Goal: Information Seeking & Learning: Check status

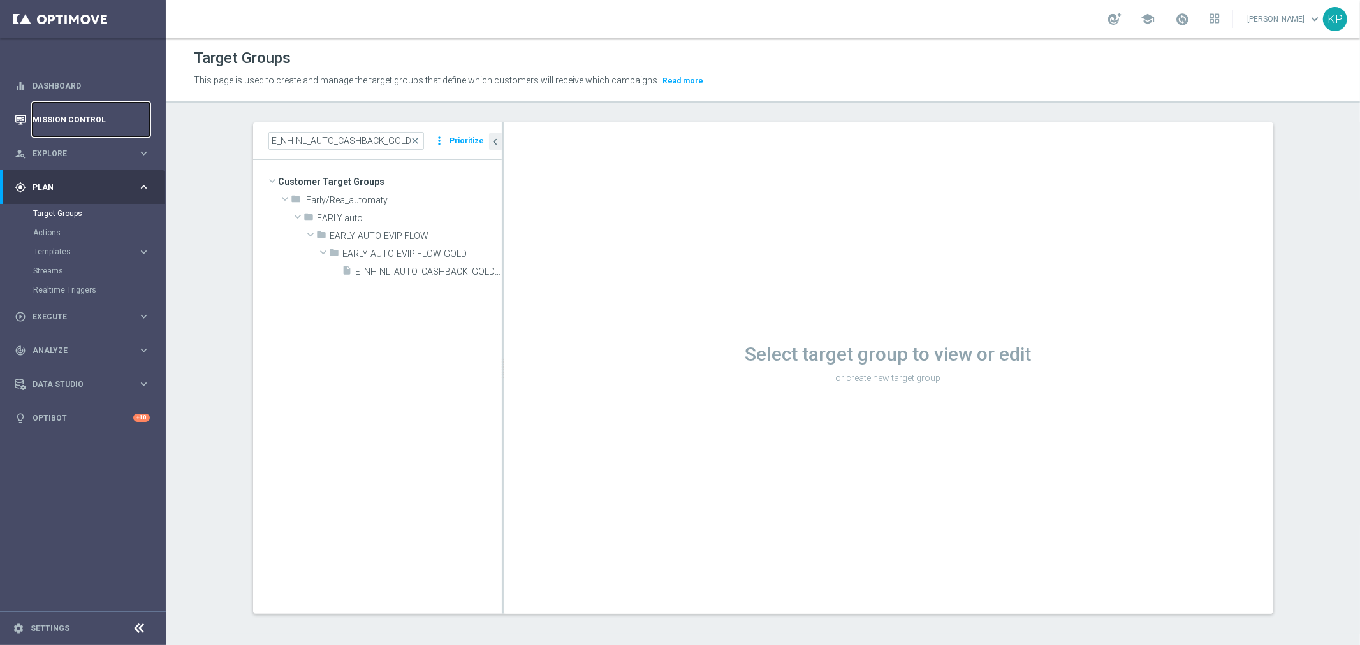
drag, startPoint x: 0, startPoint y: 0, endPoint x: 127, endPoint y: 113, distance: 170.2
click at [127, 113] on link "Mission Control" at bounding box center [91, 120] width 117 height 34
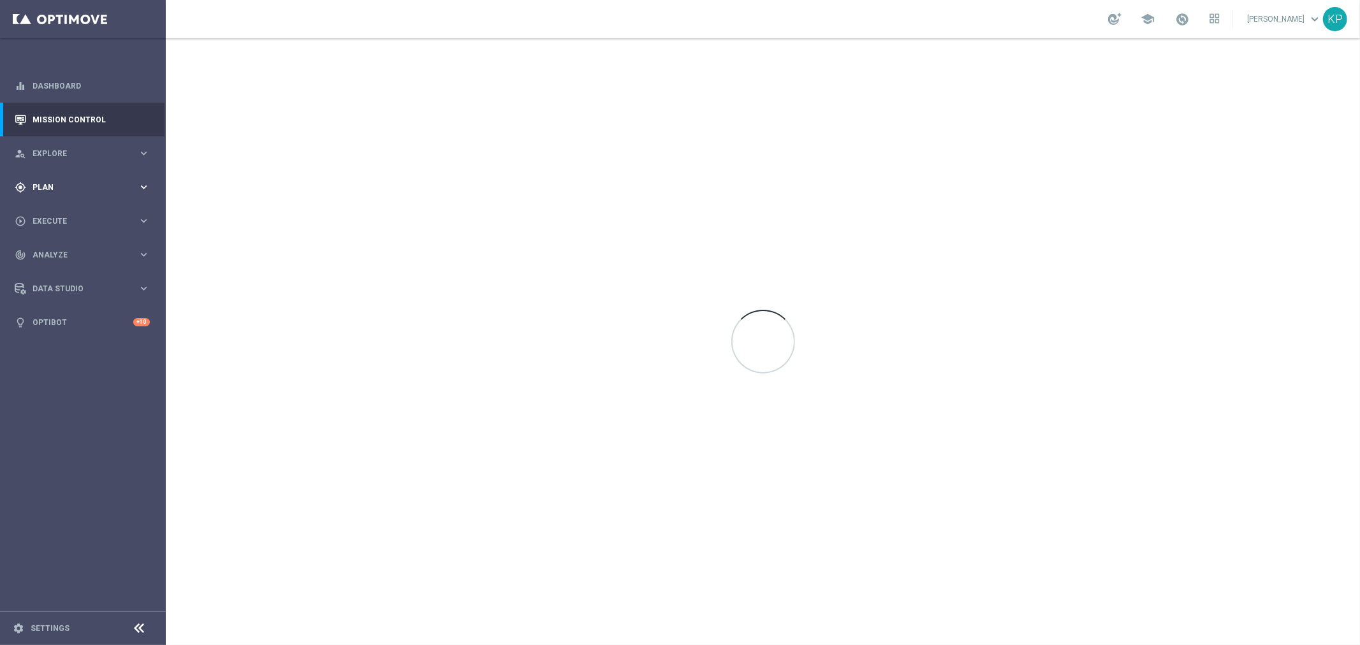
click at [126, 182] on div "gps_fixed Plan" at bounding box center [76, 187] width 123 height 11
click at [65, 209] on link "Target Groups" at bounding box center [82, 213] width 99 height 10
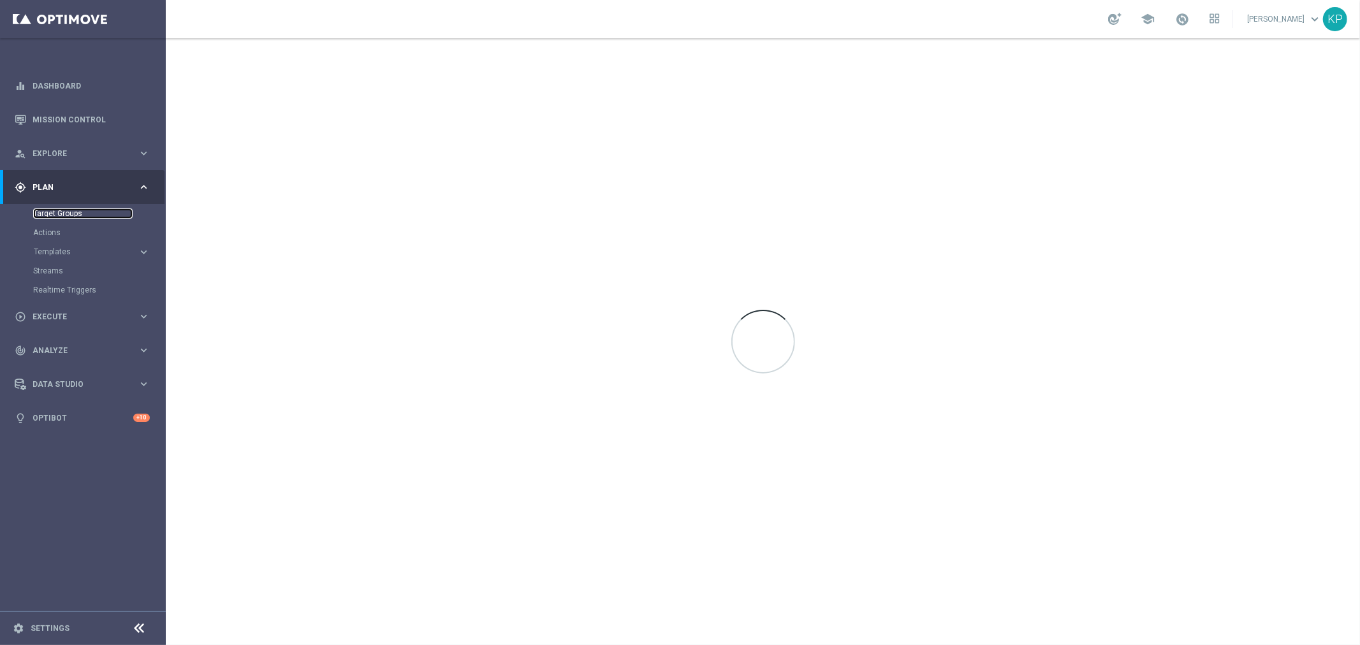
click at [80, 208] on link "Target Groups" at bounding box center [82, 213] width 99 height 10
click at [715, 23] on div "school [PERSON_NAME] keyboard_arrow_down KP" at bounding box center [763, 19] width 1194 height 38
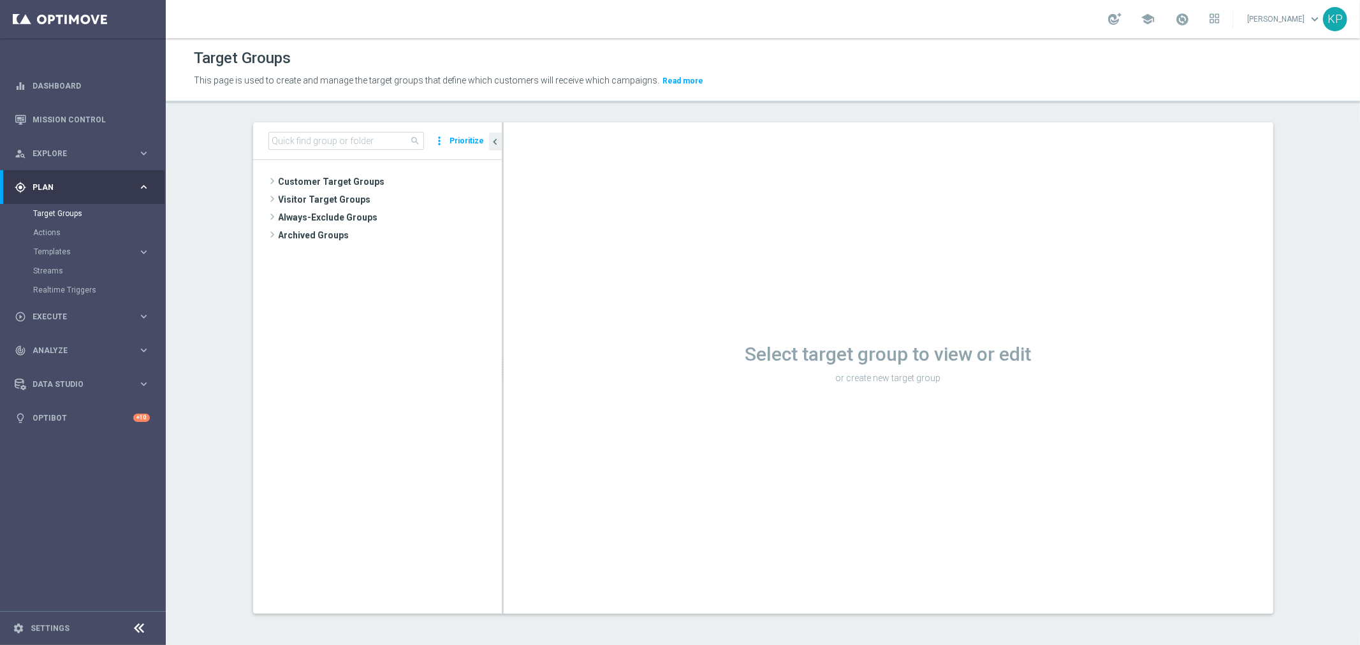
click at [319, 130] on div "search more_vert Prioritize" at bounding box center [377, 141] width 249 height 38
click at [314, 136] on input at bounding box center [346, 141] width 156 height 18
paste input "E_NH-NL_AUTO_CASHBACK_GOLD_EVIP_5 do 250 PLN_WEEKLY"
click at [372, 270] on span "E_NH-NL_AUTO_CASHBACK_GOLD_EVIP_5 do 250 PLN_WEEKLY" at bounding box center [414, 271] width 117 height 11
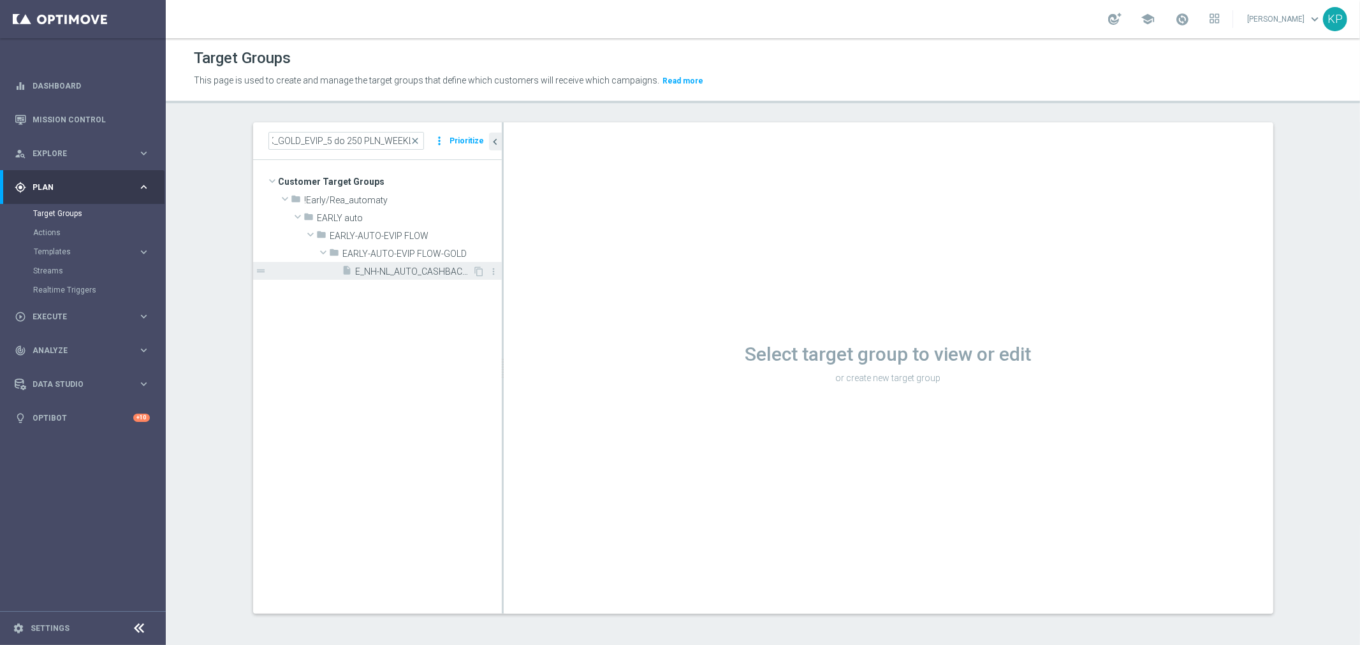
scroll to position [0, 0]
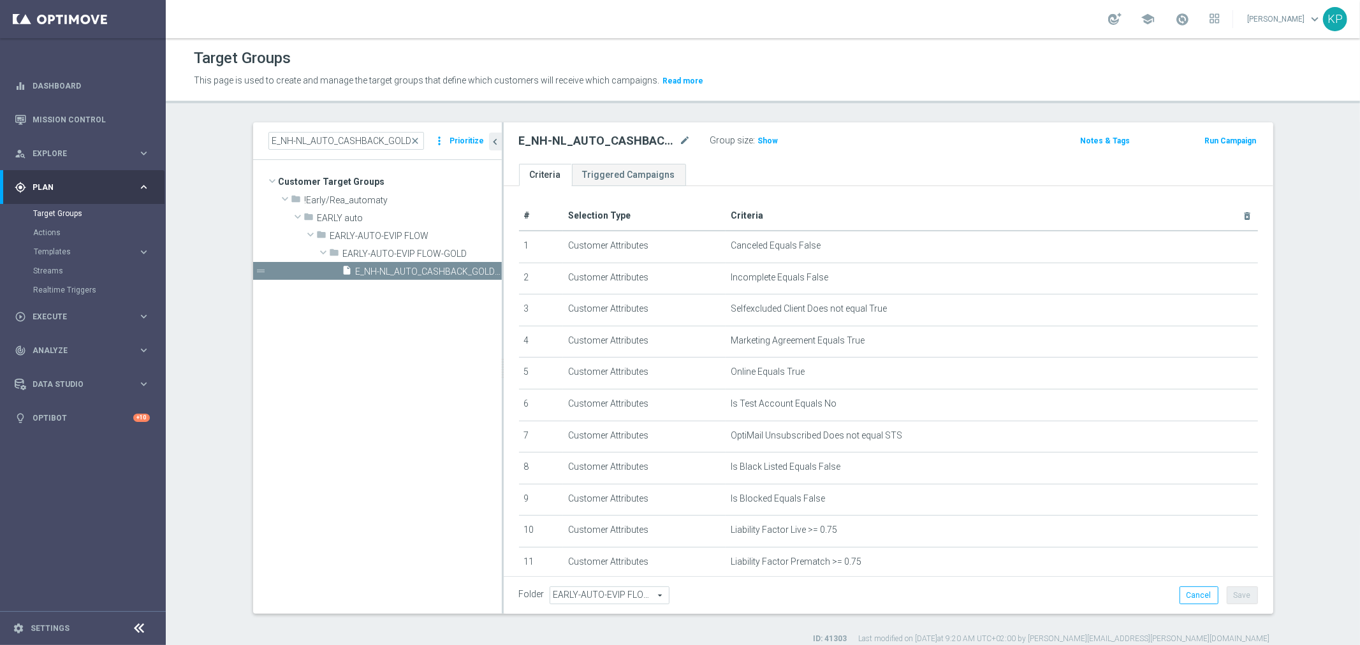
click at [997, 19] on div "school [PERSON_NAME] keyboard_arrow_down KP" at bounding box center [763, 19] width 1194 height 38
click at [913, 28] on div "school [PERSON_NAME] keyboard_arrow_down KP" at bounding box center [763, 19] width 1194 height 38
click at [902, 28] on div "school [PERSON_NAME] keyboard_arrow_down KP" at bounding box center [763, 19] width 1194 height 38
click at [878, 78] on p "This page is used to create and manage the target groups that define which cust…" at bounding box center [618, 81] width 848 height 14
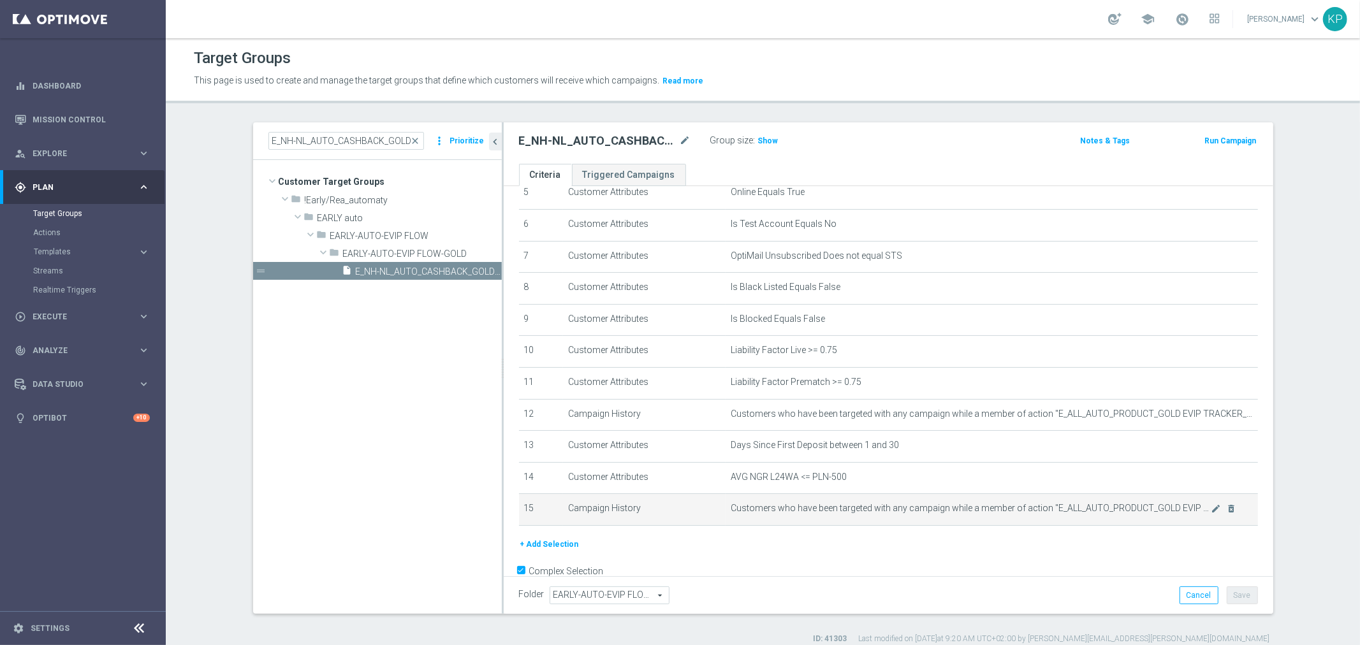
scroll to position [200, 0]
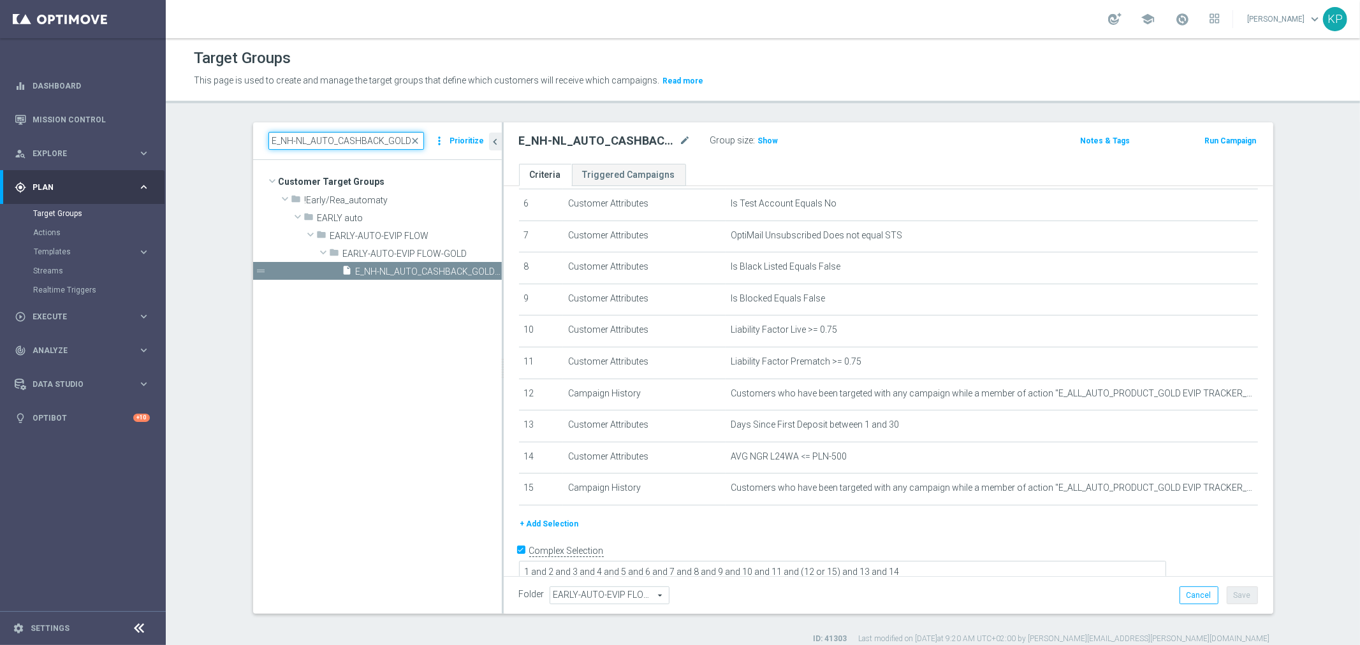
click at [319, 136] on input "E_NH-NL_AUTO_CASHBACK_GOLD_EVIP_5 do 250 PLN_WEEKLY" at bounding box center [346, 141] width 156 height 18
paste input "SILVER"
type input "E_NH-NL_AUTO_CASHBACK_SILVER_EVIP_5 do 250 PLN_WEEKLY"
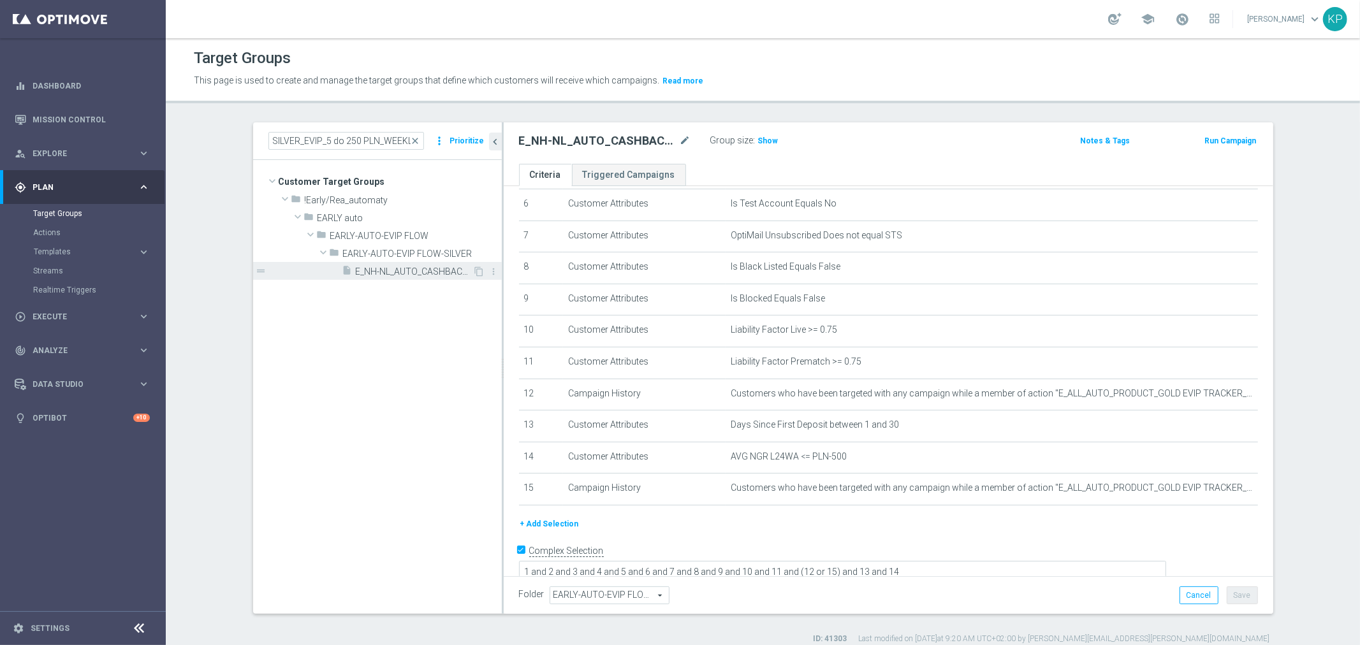
click at [388, 270] on span "E_NH-NL_AUTO_CASHBACK_SILVER_EVIP_5 do 250 PLN_WEEKLY" at bounding box center [414, 271] width 117 height 11
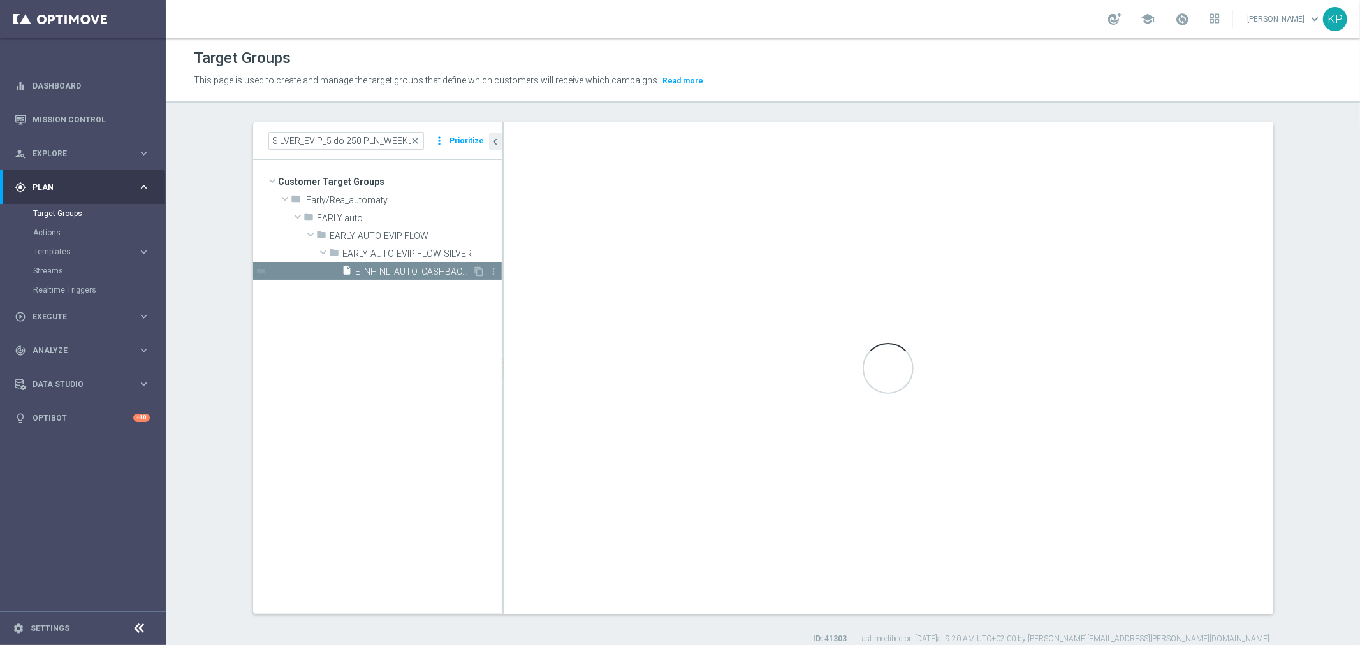
scroll to position [0, 0]
type input "EARLY-AUTO-EVIP FLOW-SILVER"
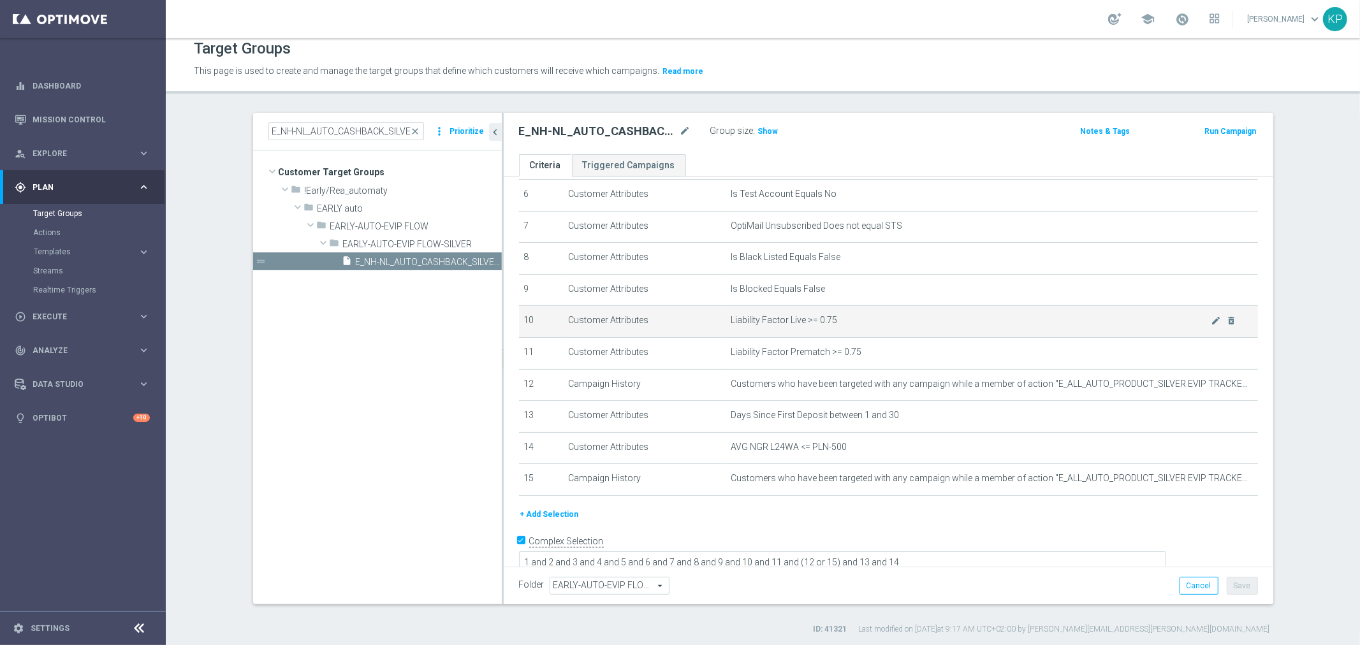
scroll to position [11, 0]
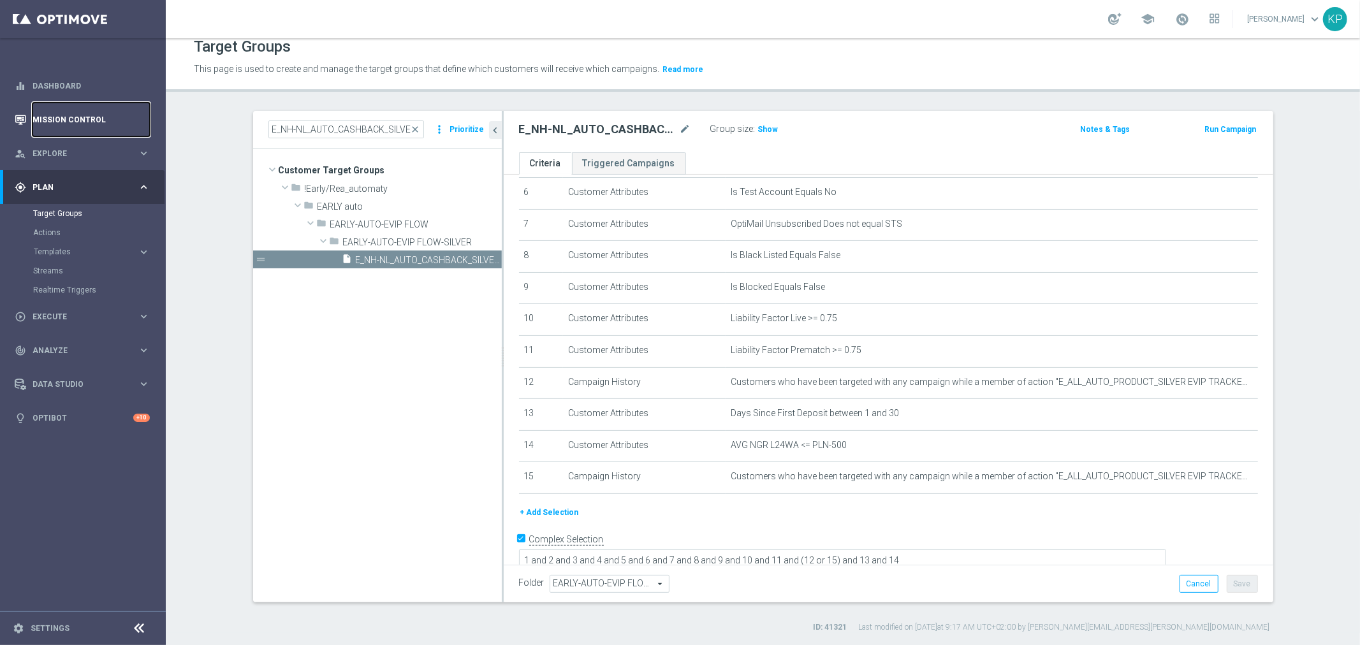
click at [76, 121] on link "Mission Control" at bounding box center [91, 120] width 117 height 34
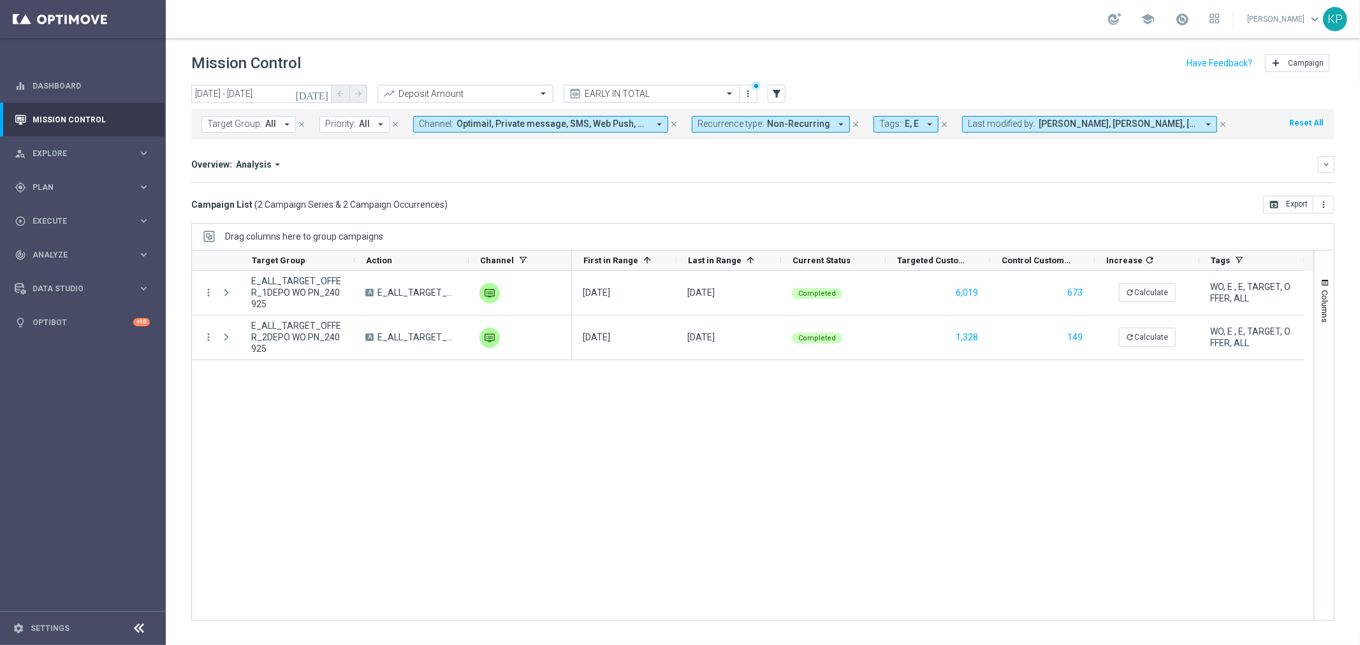
click at [723, 125] on span "Recurrence type:" at bounding box center [730, 124] width 66 height 11
click at [716, 209] on div "Recurring" at bounding box center [743, 215] width 91 height 20
click at [714, 194] on label "Non-Recurring" at bounding box center [735, 195] width 48 height 8
click at [634, 162] on div "Overview: Analysis arrow_drop_down" at bounding box center [754, 164] width 1126 height 11
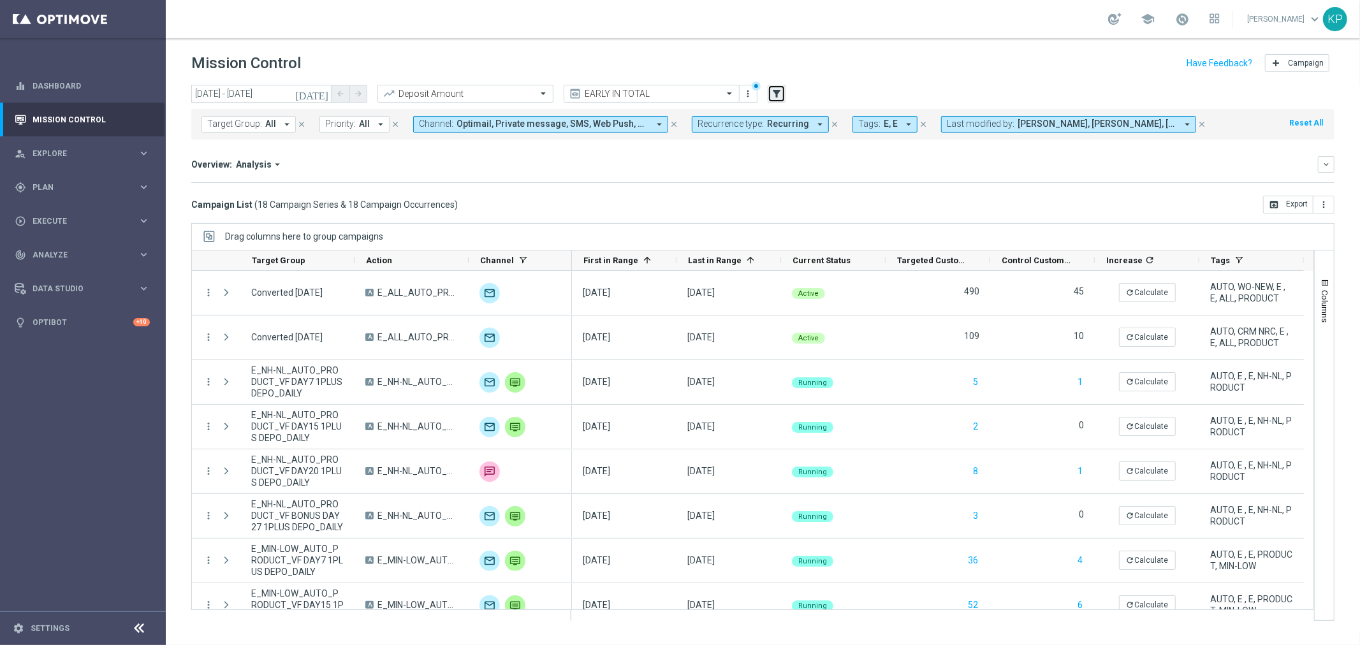
click at [781, 94] on icon "filter_alt" at bounding box center [776, 93] width 11 height 11
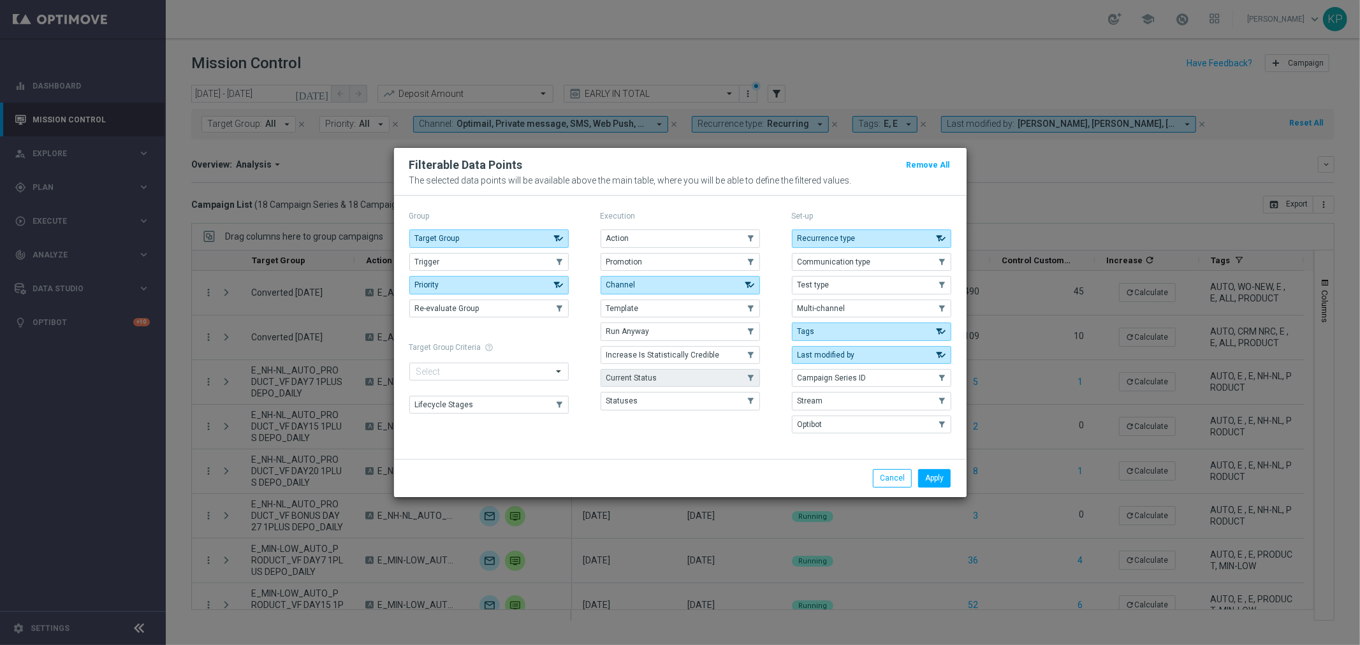
click at [661, 374] on button "Current Status" at bounding box center [679, 378] width 159 height 18
click at [929, 475] on button "Apply" at bounding box center [934, 478] width 33 height 18
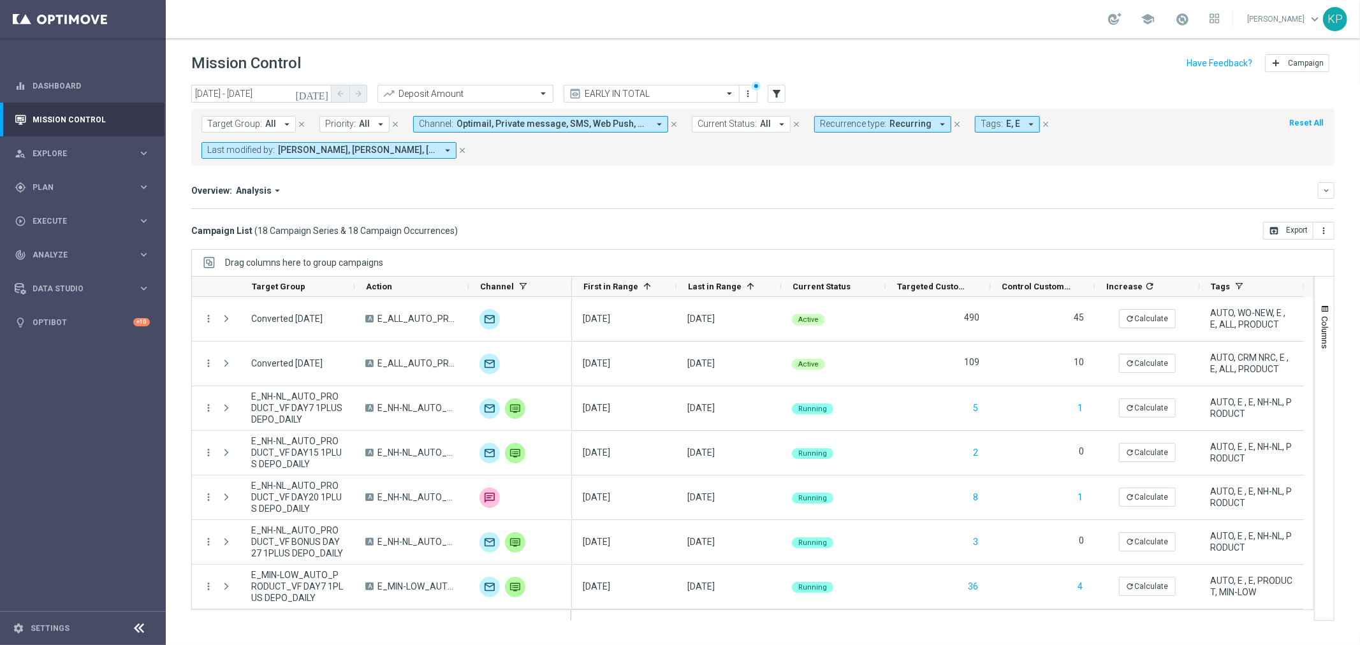
click at [722, 131] on button "Current Status: All arrow_drop_down" at bounding box center [741, 124] width 99 height 17
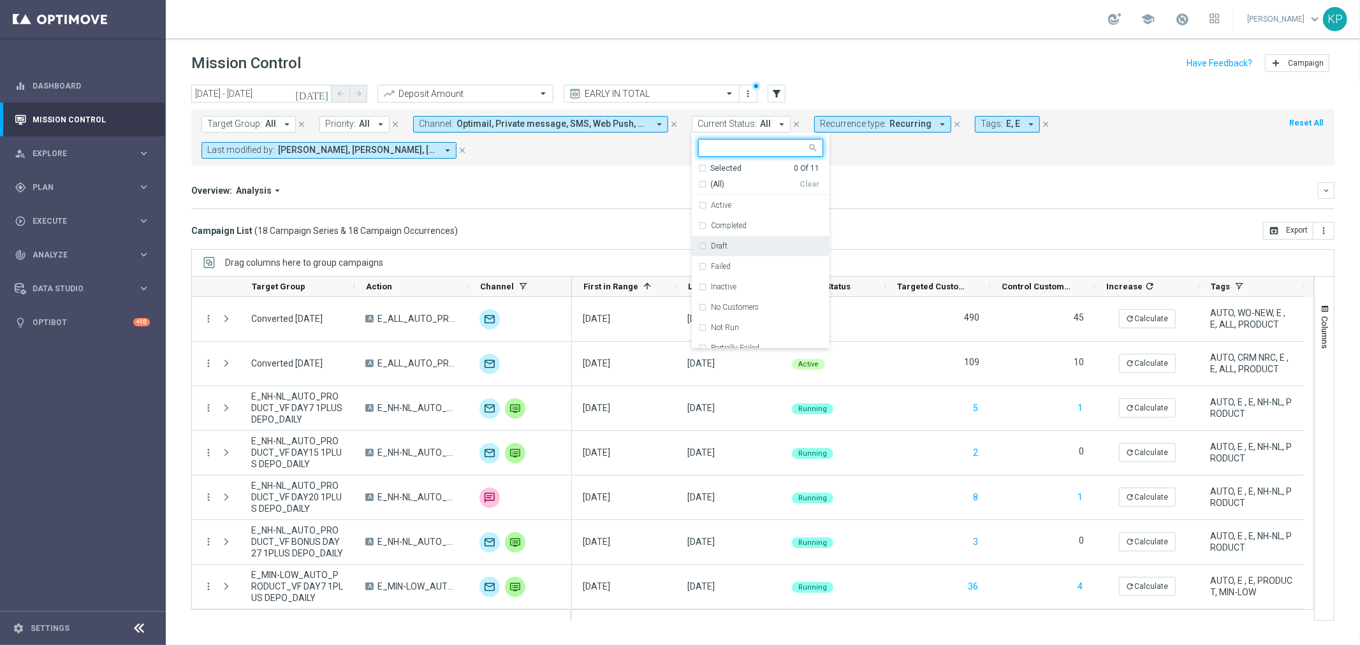
click at [716, 250] on label "Draft" at bounding box center [719, 246] width 17 height 8
click at [620, 201] on div "Overview: Analysis arrow_drop_down keyboard_arrow_down Increase In Deposit Amou…" at bounding box center [762, 195] width 1143 height 27
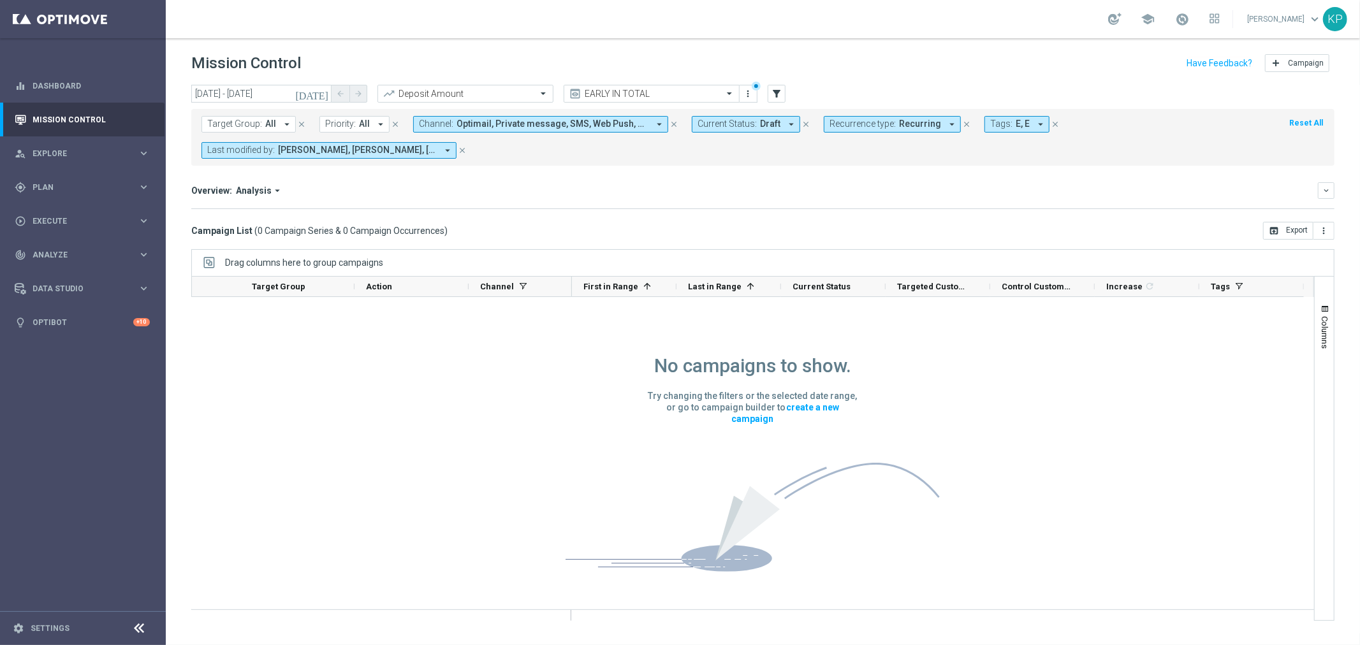
click at [317, 93] on icon "today" at bounding box center [312, 93] width 34 height 11
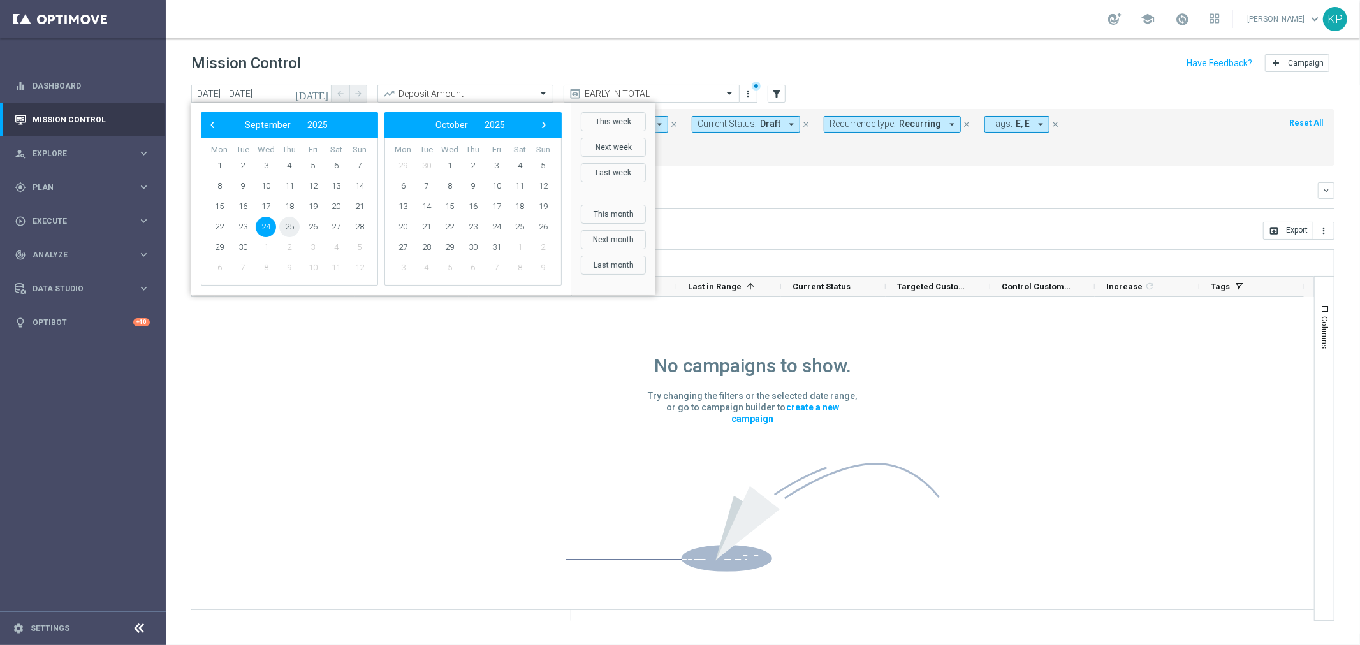
click at [291, 223] on span "25" at bounding box center [289, 227] width 20 height 20
type input "25 Sep 2025 - 25 Sep 2025"
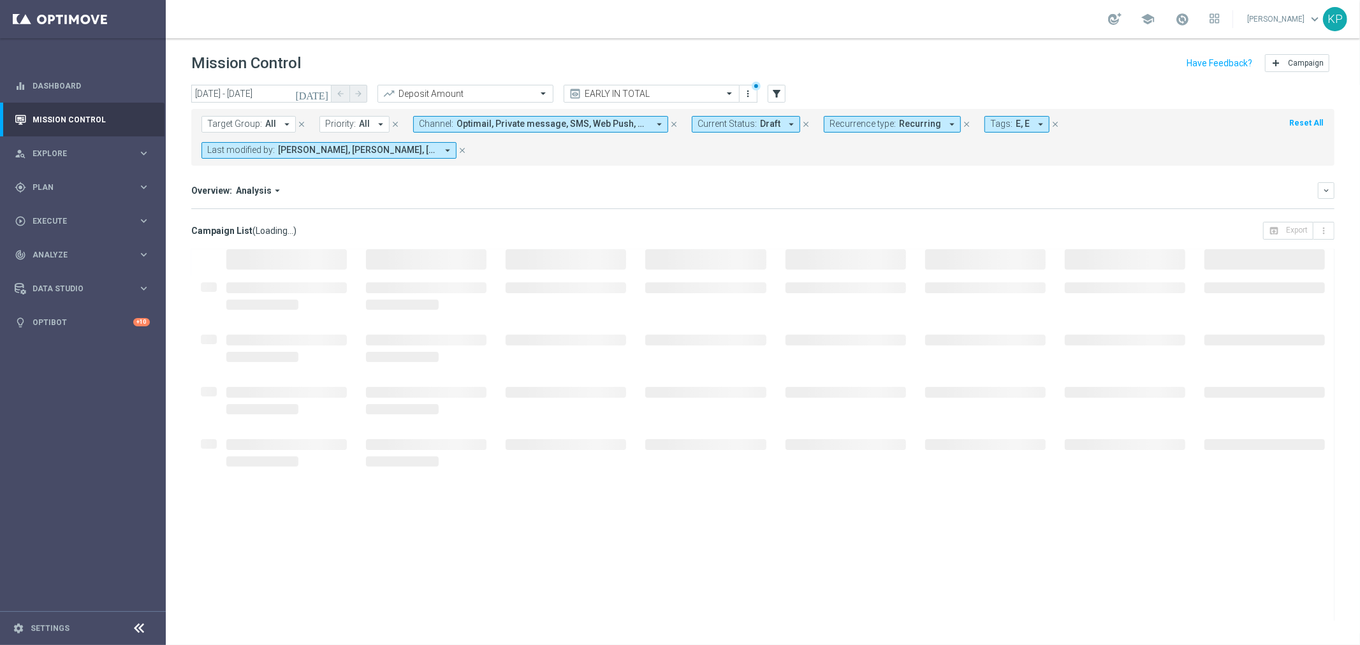
click at [525, 187] on div "Overview: Analysis arrow_drop_down" at bounding box center [754, 190] width 1126 height 11
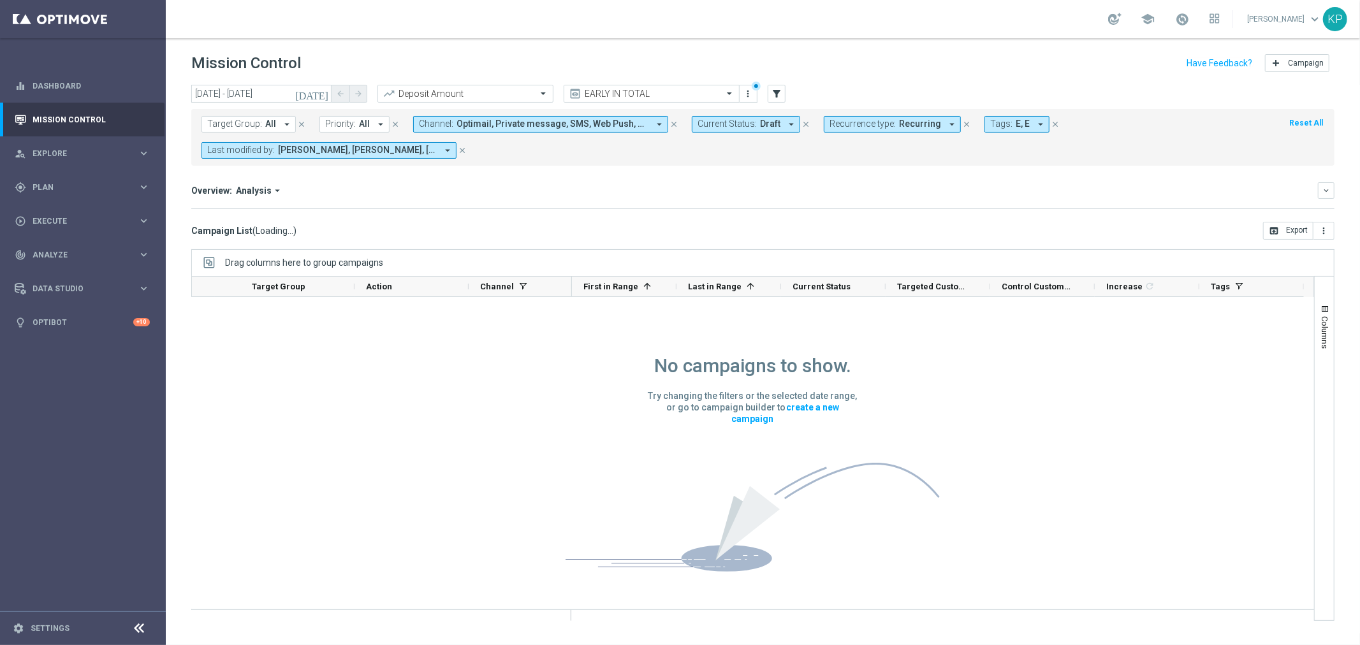
click at [991, 124] on span "Tags:" at bounding box center [1001, 124] width 22 height 11
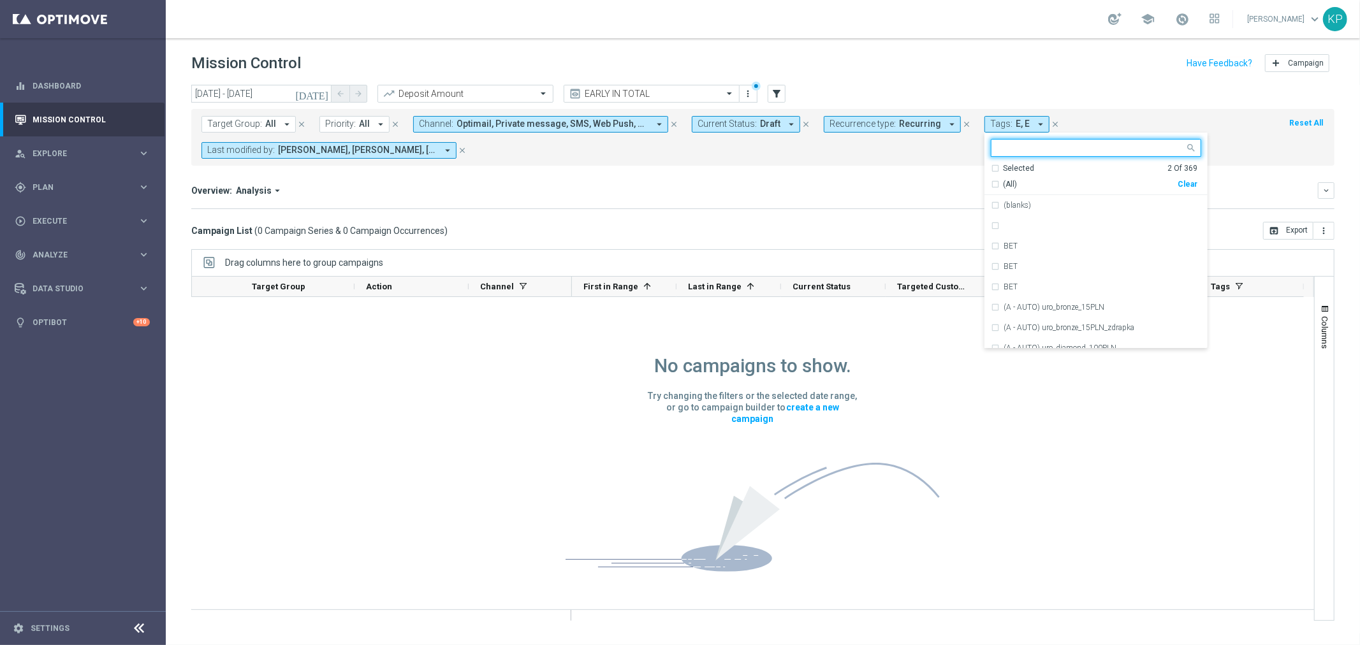
click at [991, 185] on div "(All)" at bounding box center [1084, 184] width 187 height 11
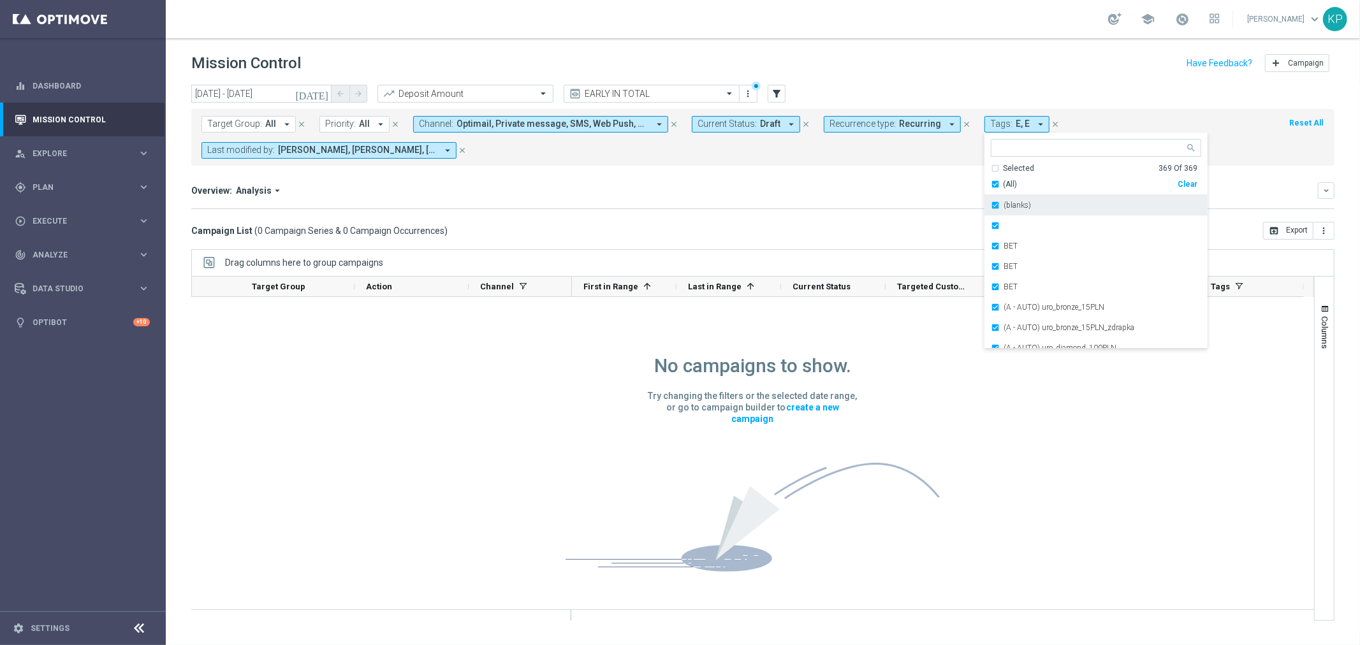
click at [991, 200] on div "(blanks)" at bounding box center [1096, 205] width 210 height 20
click at [991, 169] on div "Selected 368 Of 369" at bounding box center [1094, 168] width 207 height 11
click at [991, 168] on div "Selected 368 Of 369" at bounding box center [1094, 168] width 207 height 11
click at [991, 200] on div "(blanks)" at bounding box center [1096, 205] width 210 height 20
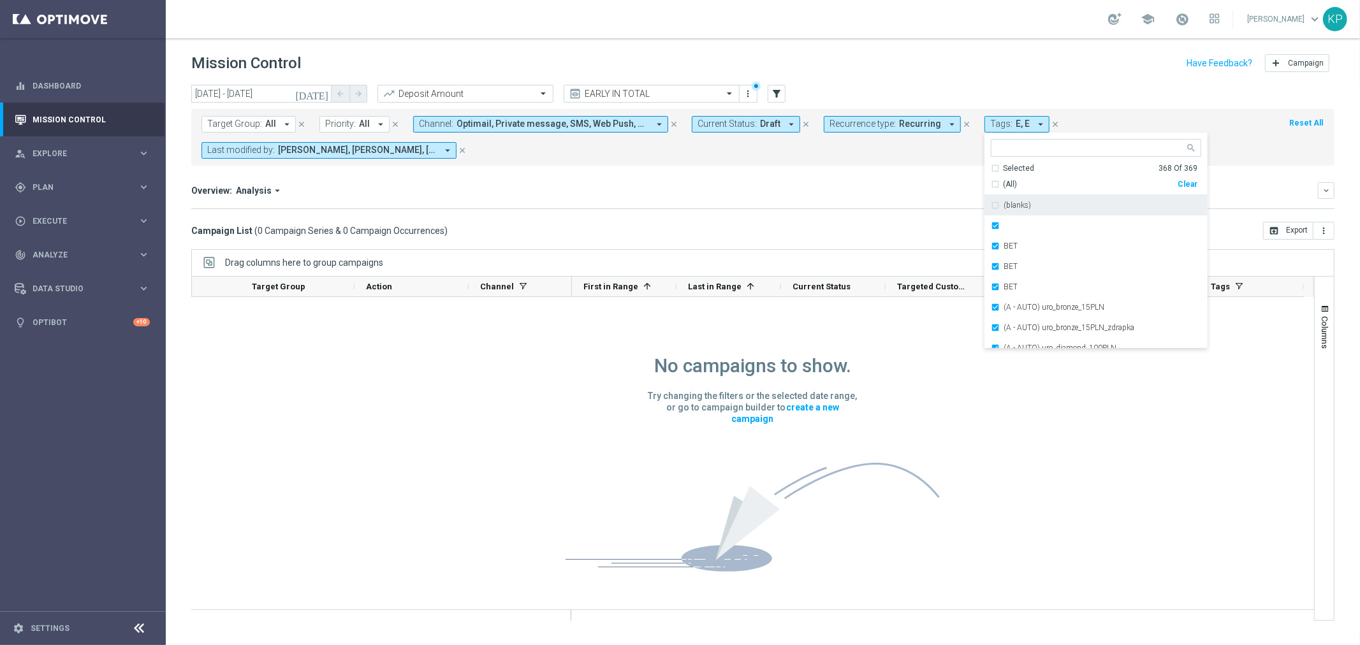
click at [991, 200] on div "(blanks)" at bounding box center [1096, 205] width 210 height 20
click at [950, 171] on mini-dashboard "Overview: Analysis arrow_drop_down keyboard_arrow_down Increase In Deposit Amou…" at bounding box center [762, 194] width 1143 height 56
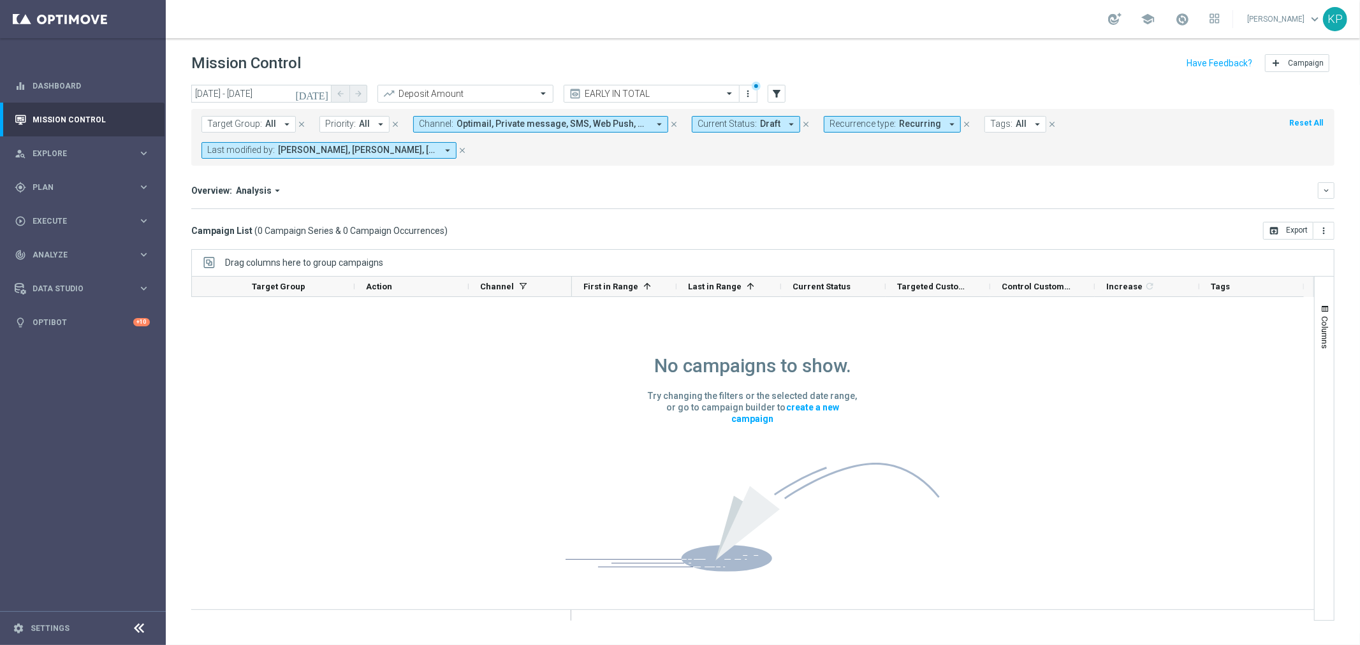
click at [550, 122] on span "Optimail, Private message, SMS, Web Push, XtremePush" at bounding box center [552, 124] width 192 height 11
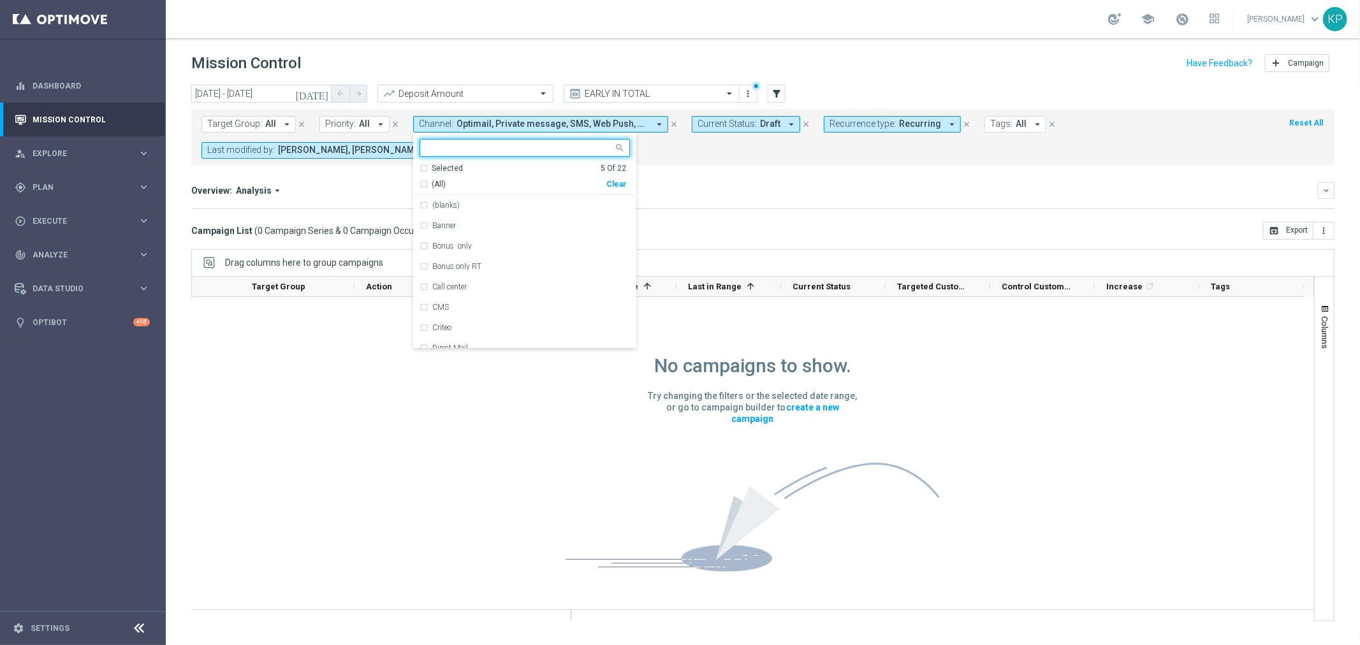
click at [749, 180] on mini-dashboard "Overview: Analysis arrow_drop_down keyboard_arrow_down Increase In Deposit Amou…" at bounding box center [762, 194] width 1143 height 56
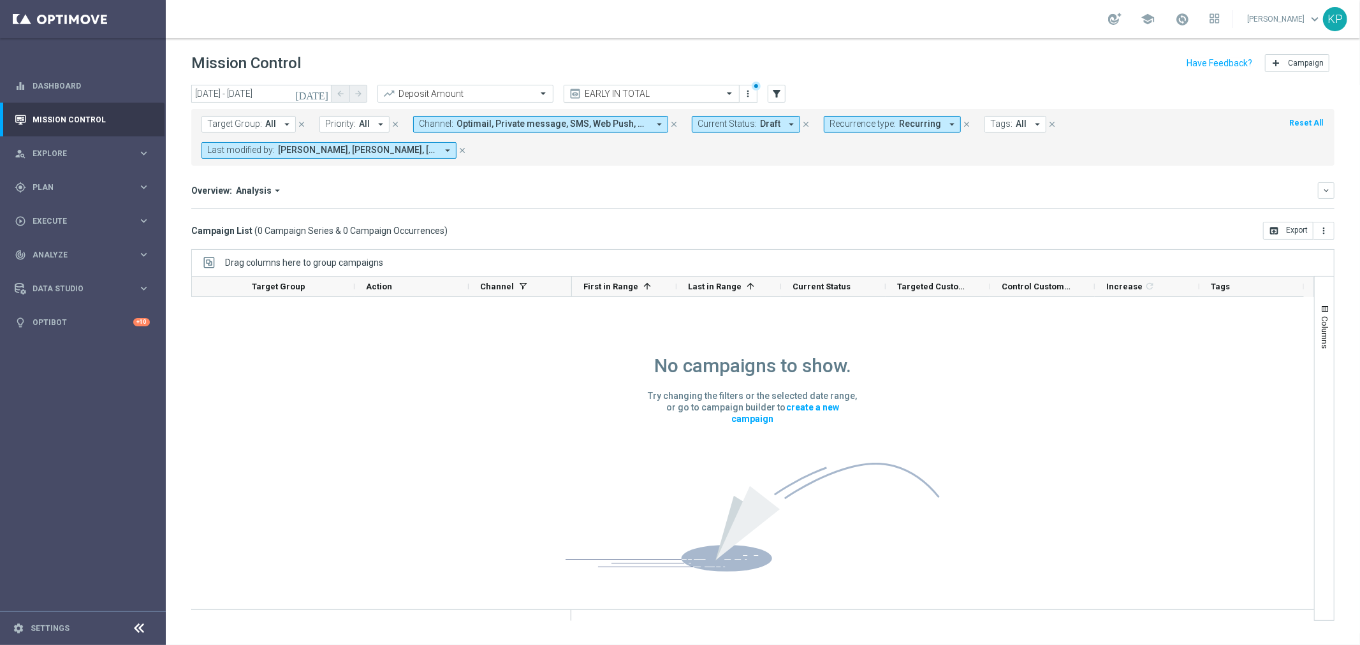
click at [606, 94] on input "text" at bounding box center [639, 94] width 136 height 11
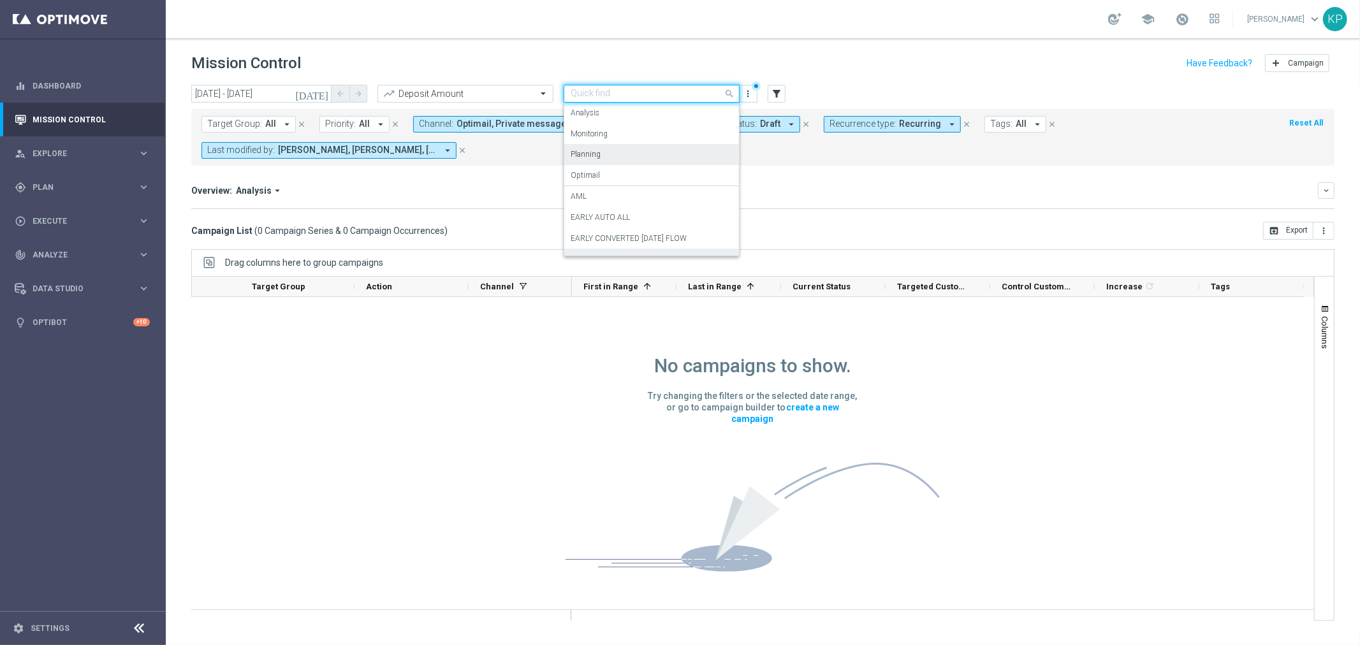
click at [602, 145] on div "Planning" at bounding box center [652, 154] width 162 height 21
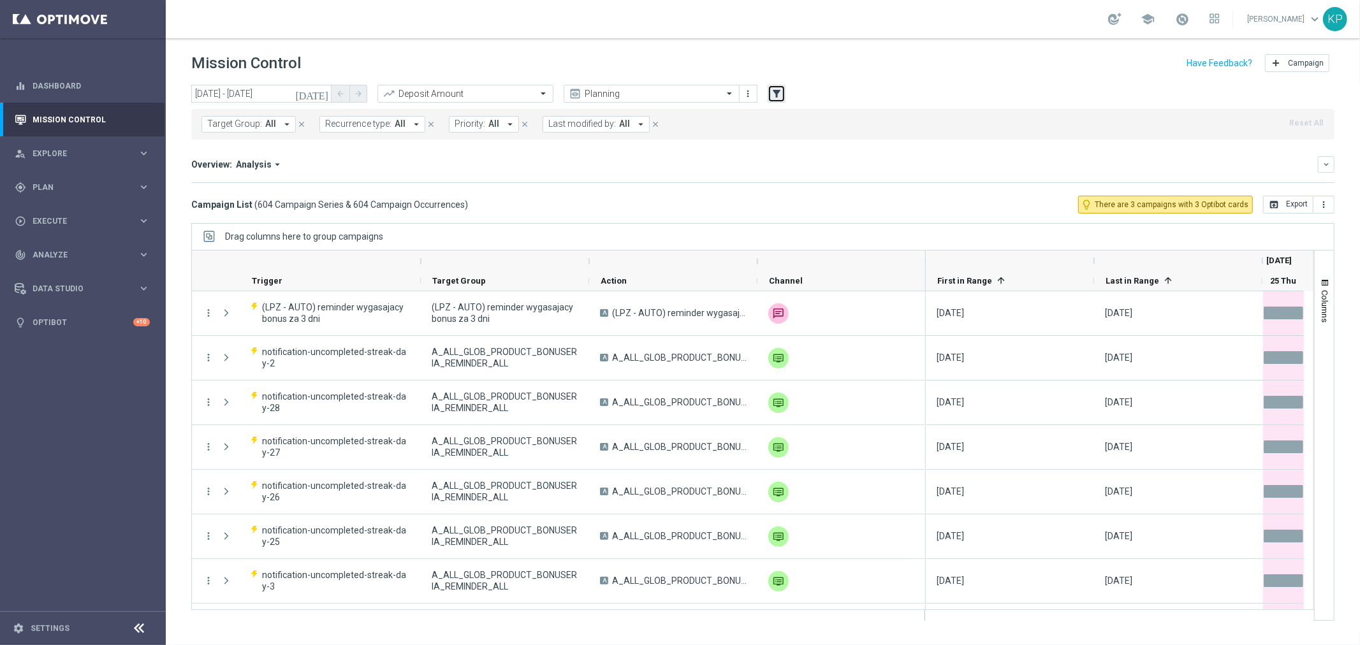
click at [778, 93] on icon "filter_alt" at bounding box center [776, 93] width 11 height 11
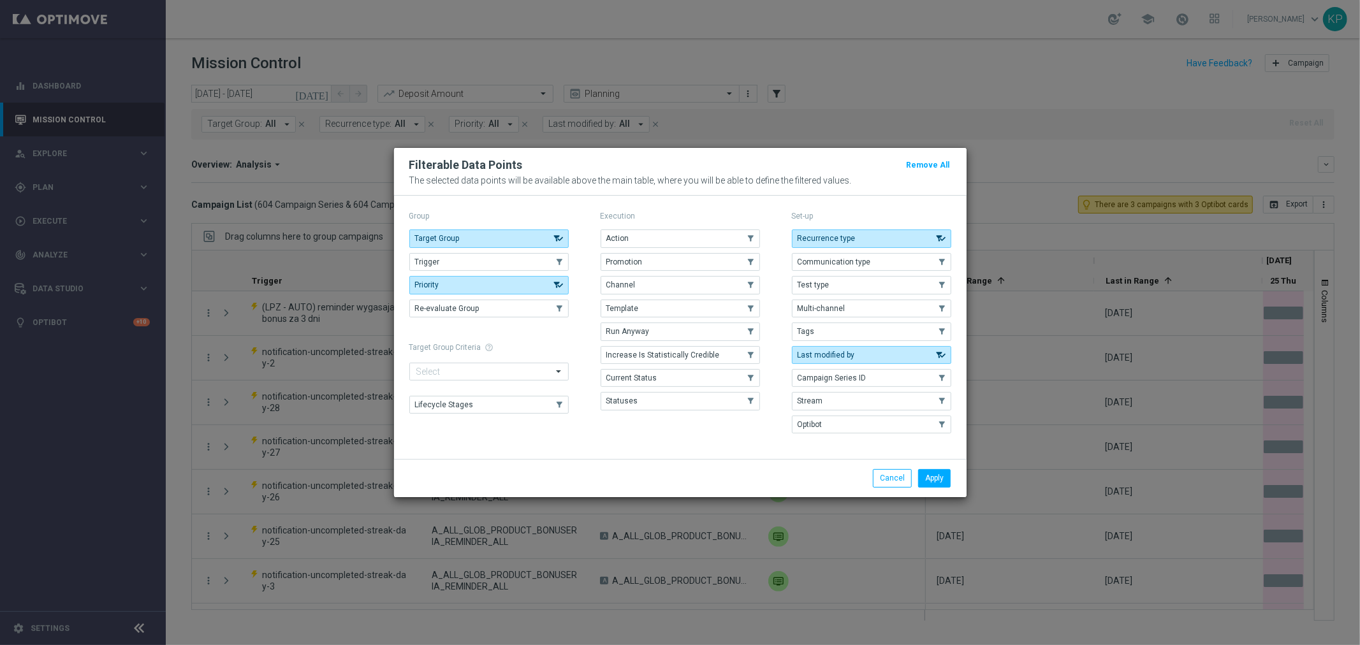
click at [767, 126] on modal-container "Filterable Data Points Remove All The selected data points will be available ab…" at bounding box center [680, 322] width 1360 height 645
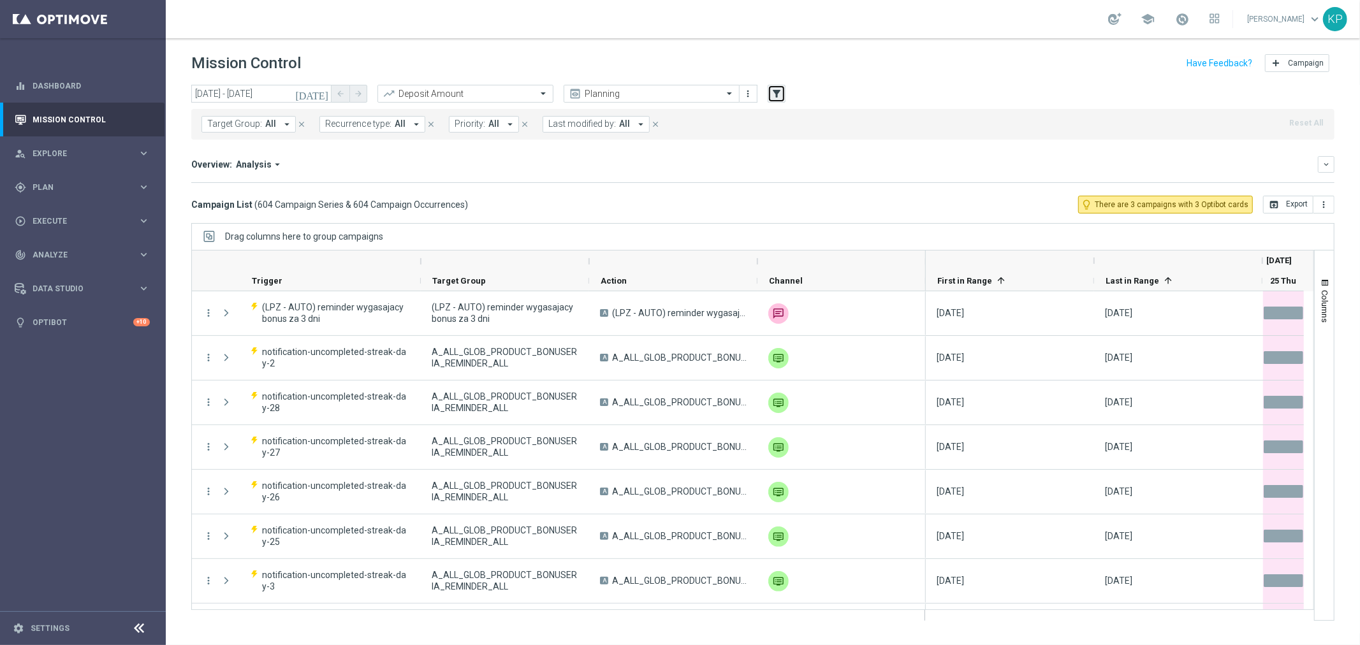
click at [778, 91] on icon "filter_alt" at bounding box center [776, 93] width 11 height 11
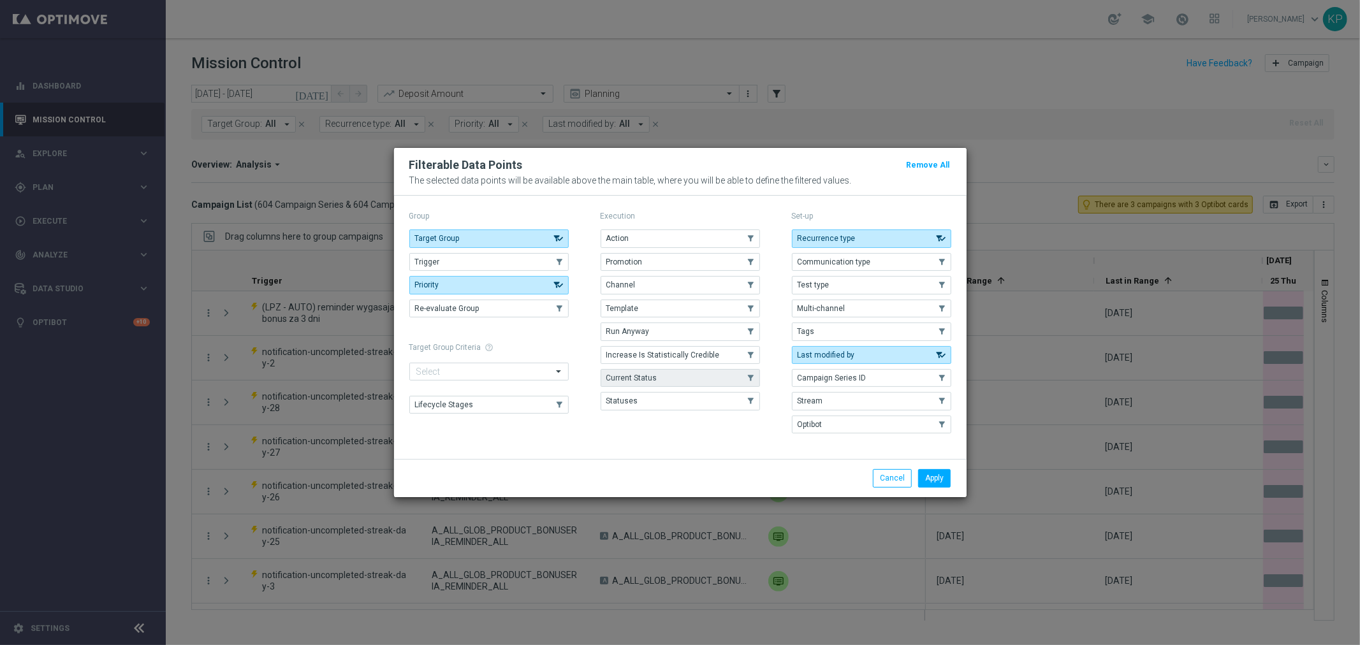
click at [706, 372] on button "Current Status" at bounding box center [679, 378] width 159 height 18
drag, startPoint x: 924, startPoint y: 475, endPoint x: 784, endPoint y: 298, distance: 225.5
click at [925, 475] on button "Apply" at bounding box center [934, 478] width 33 height 18
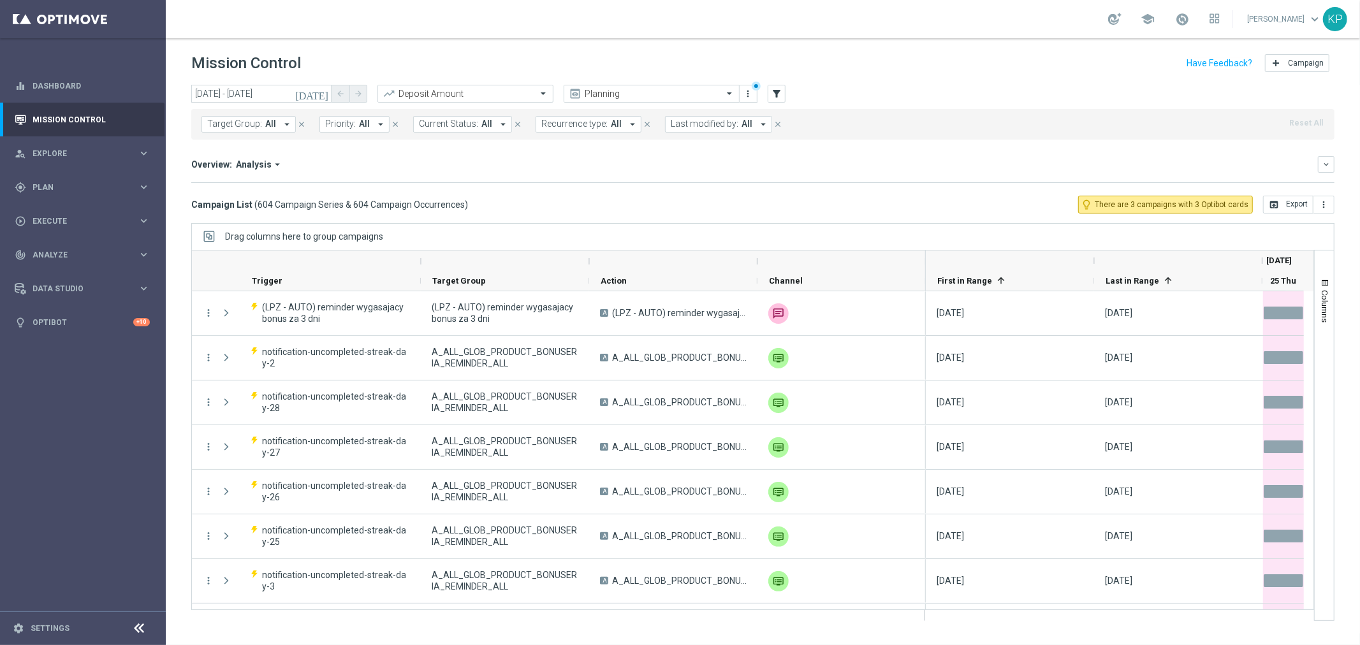
click at [458, 116] on button "Current Status: All arrow_drop_down" at bounding box center [462, 124] width 99 height 17
type input "E_NH-NL_AUTO_CASHBACK_SILVER_EVIP_5 do 250 PLN_WEEKLY"
drag, startPoint x: 531, startPoint y: 150, endPoint x: 514, endPoint y: 155, distance: 17.3
click at [530, 150] on icon "close" at bounding box center [534, 148] width 10 height 10
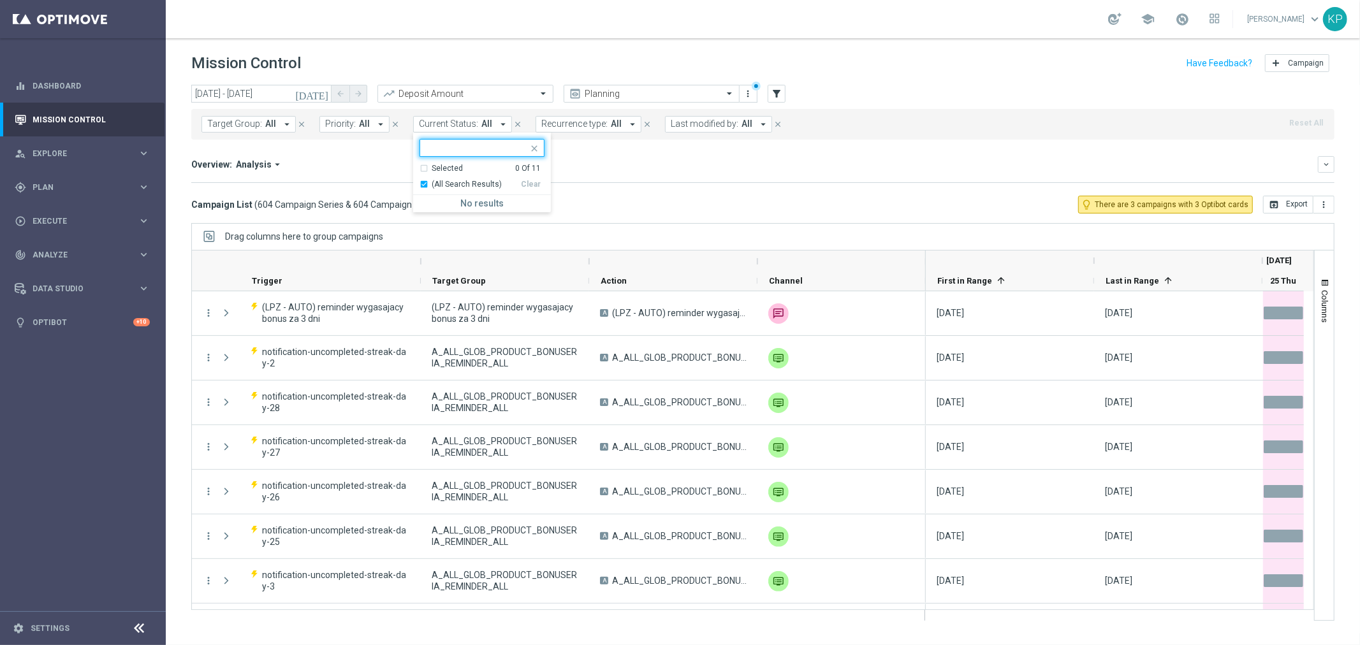
scroll to position [0, 0]
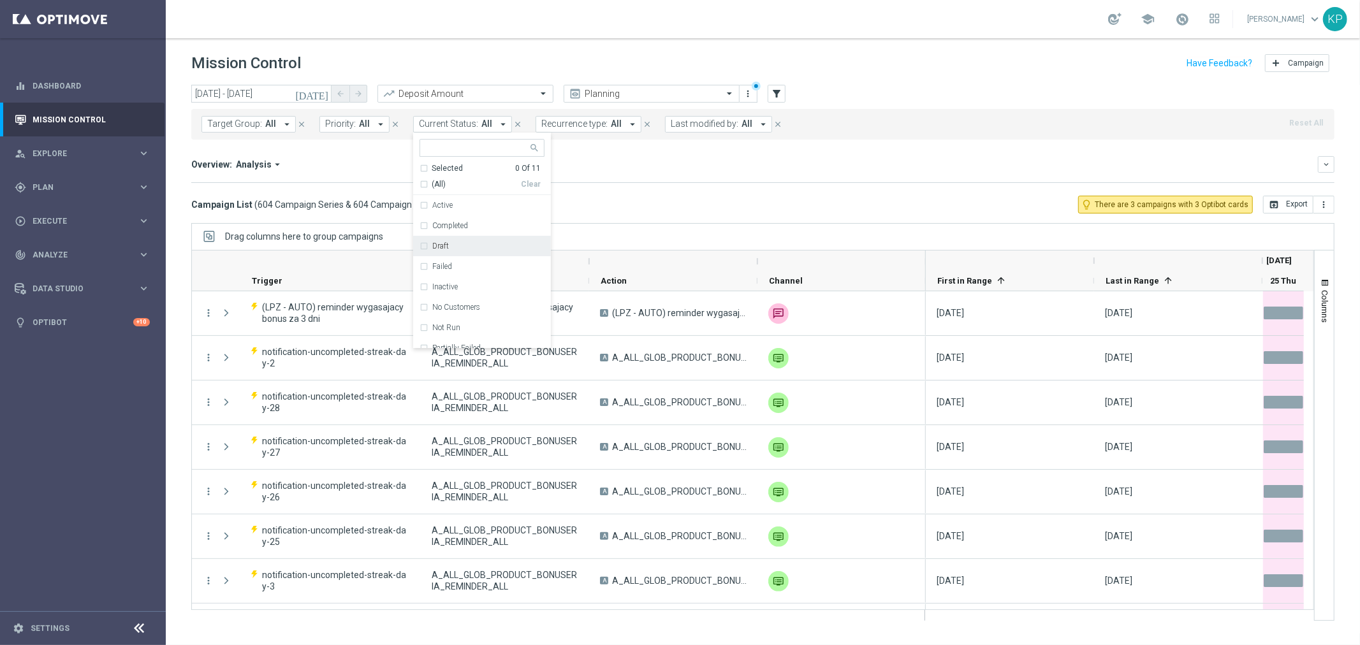
click at [444, 247] on label "Draft" at bounding box center [440, 246] width 17 height 8
click at [695, 177] on div "Overview: Analysis arrow_drop_down keyboard_arrow_down Increase In Deposit Amou…" at bounding box center [762, 169] width 1143 height 27
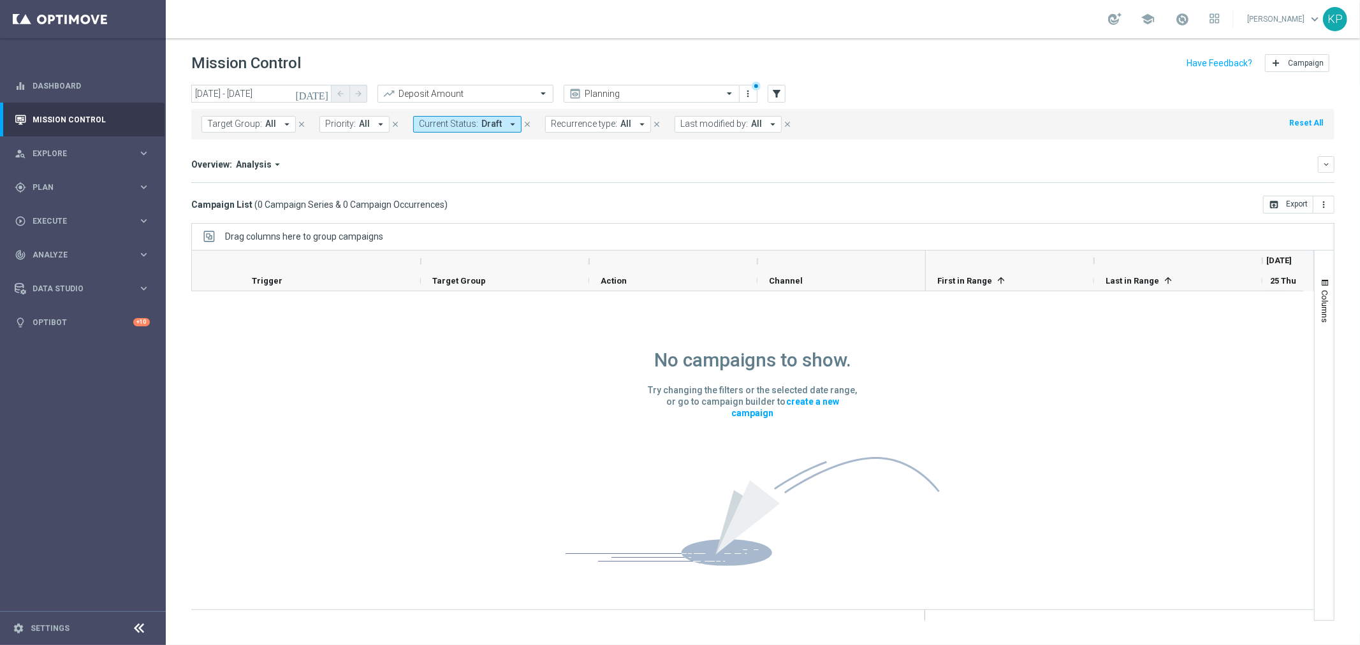
click at [623, 126] on span "All" at bounding box center [625, 124] width 11 height 11
click at [596, 214] on div "Recurring" at bounding box center [603, 216] width 78 height 8
click at [716, 171] on div "Overview: Analysis arrow_drop_down keyboard_arrow_down" at bounding box center [762, 164] width 1143 height 17
click at [320, 92] on icon "today" at bounding box center [312, 93] width 34 height 11
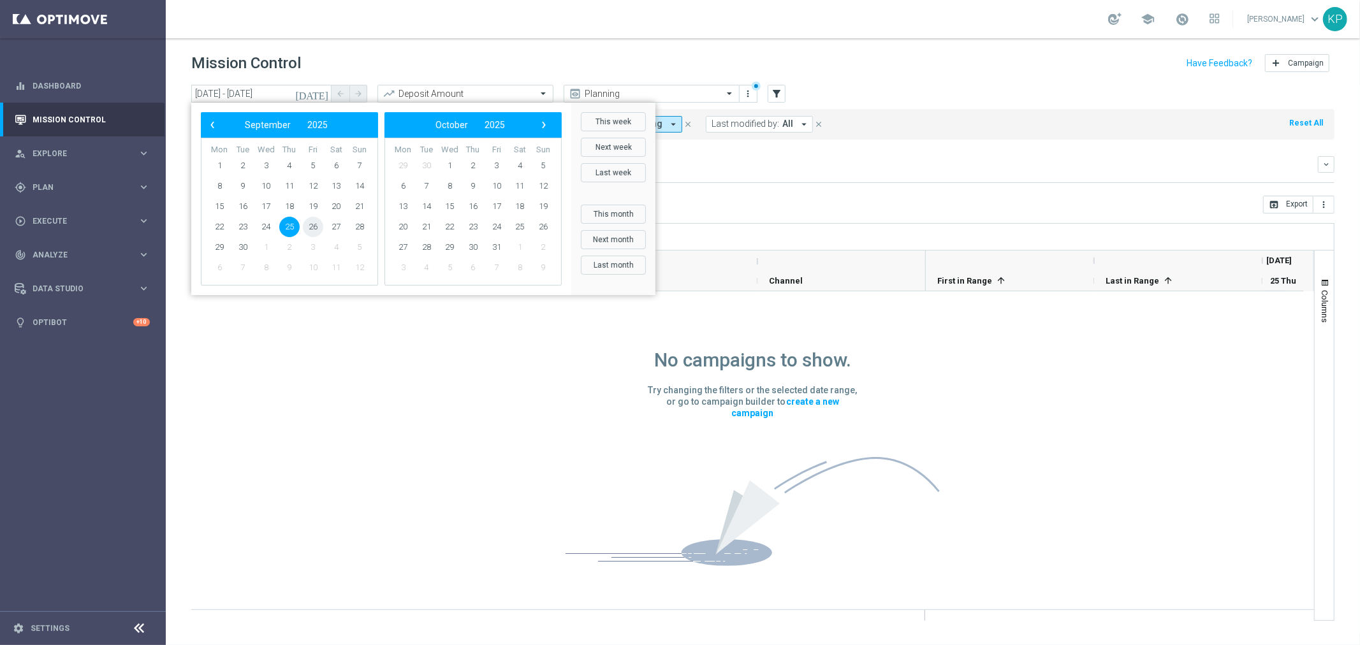
click at [309, 222] on span "26" at bounding box center [313, 227] width 20 height 20
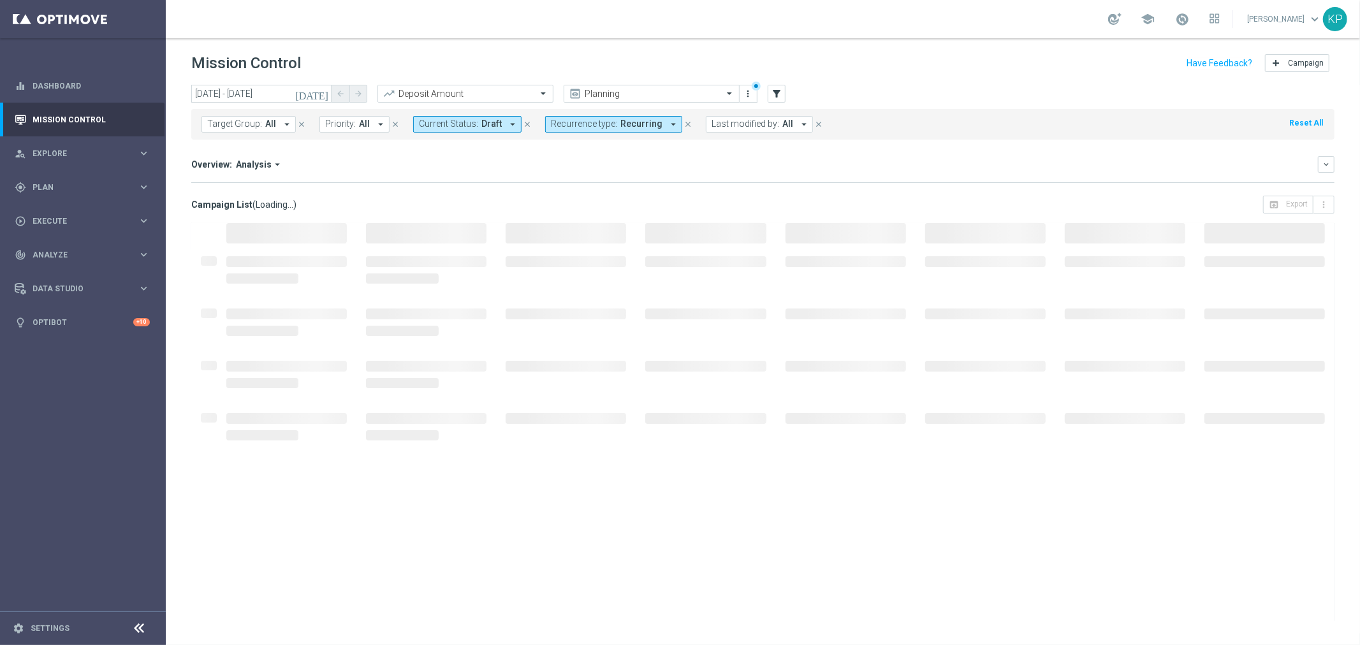
click at [574, 159] on div "Overview: Analysis arrow_drop_down" at bounding box center [754, 164] width 1126 height 11
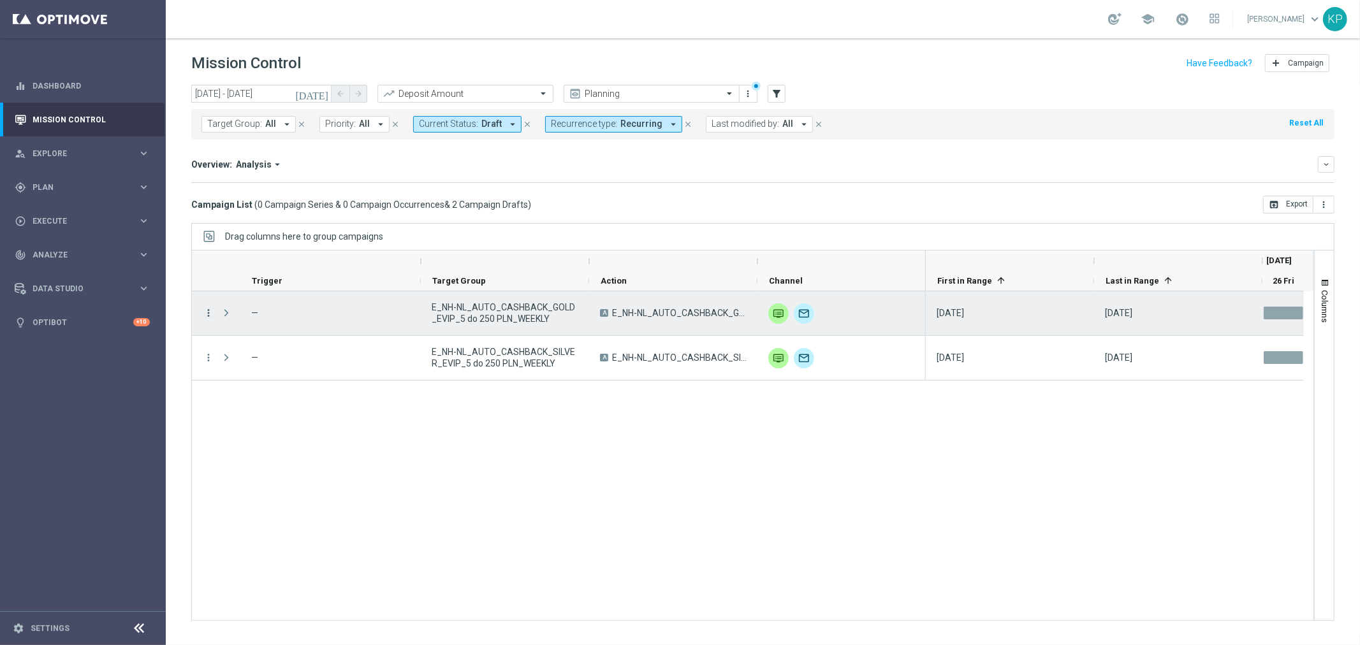
click at [210, 314] on icon "more_vert" at bounding box center [208, 312] width 11 height 11
click at [241, 326] on div "list Campaign Details" at bounding box center [285, 322] width 143 height 18
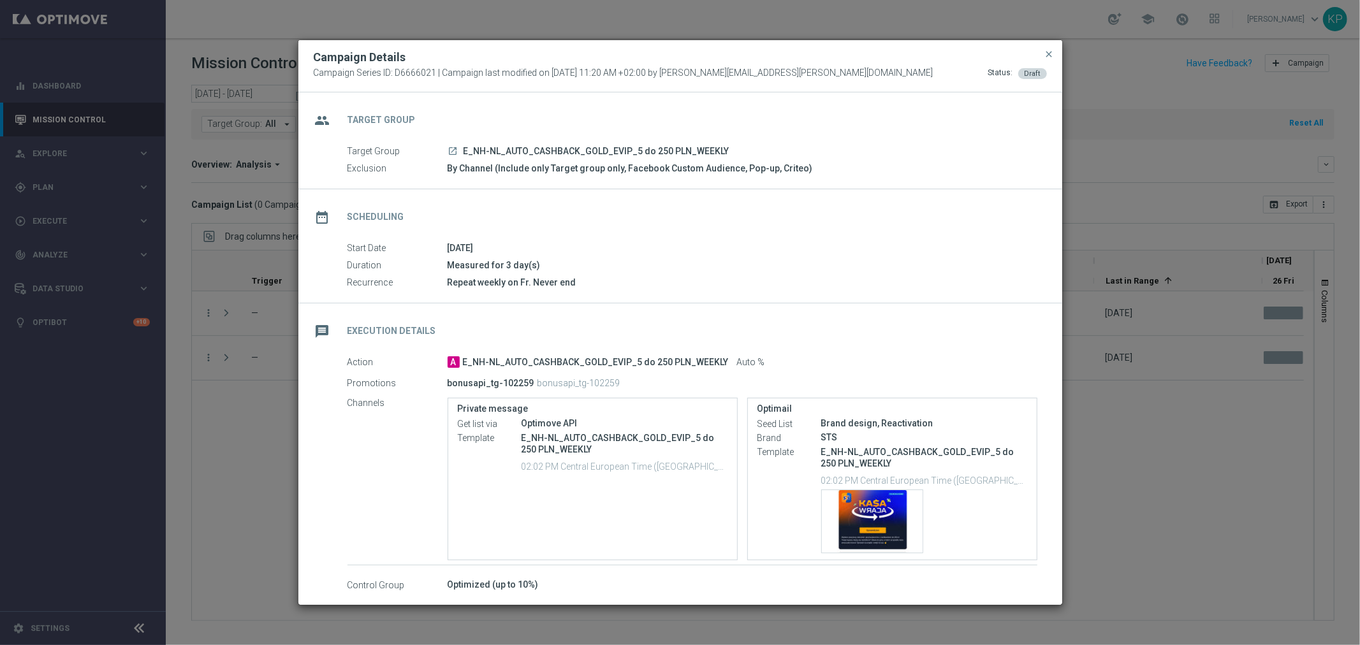
click at [537, 152] on span "E_NH-NL_AUTO_CASHBACK_GOLD_EVIP_5 do 250 PLN_WEEKLY" at bounding box center [596, 151] width 266 height 11
copy div "E_NH-NL_AUTO_CASHBACK_GOLD_EVIP_5 do 250 PLN_WEEKLY"
click at [588, 215] on div "date_range Scheduling" at bounding box center [680, 215] width 764 height 52
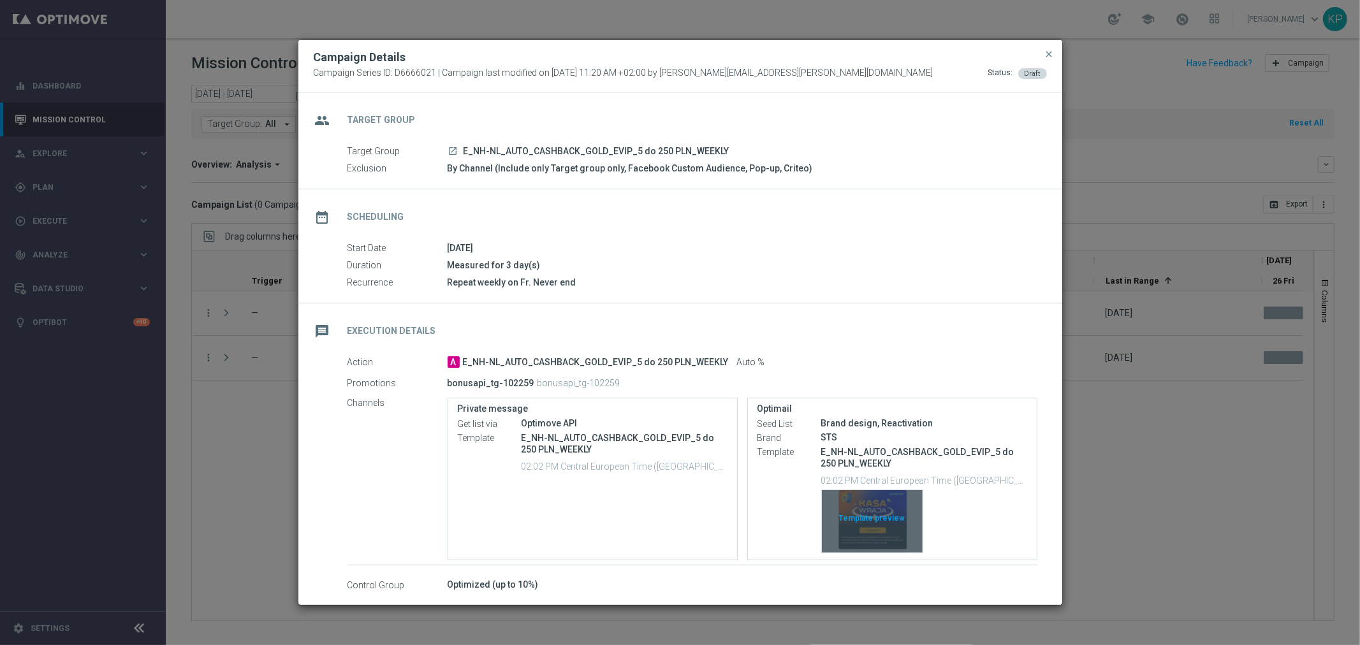
click at [896, 505] on div "Template preview" at bounding box center [872, 521] width 101 height 62
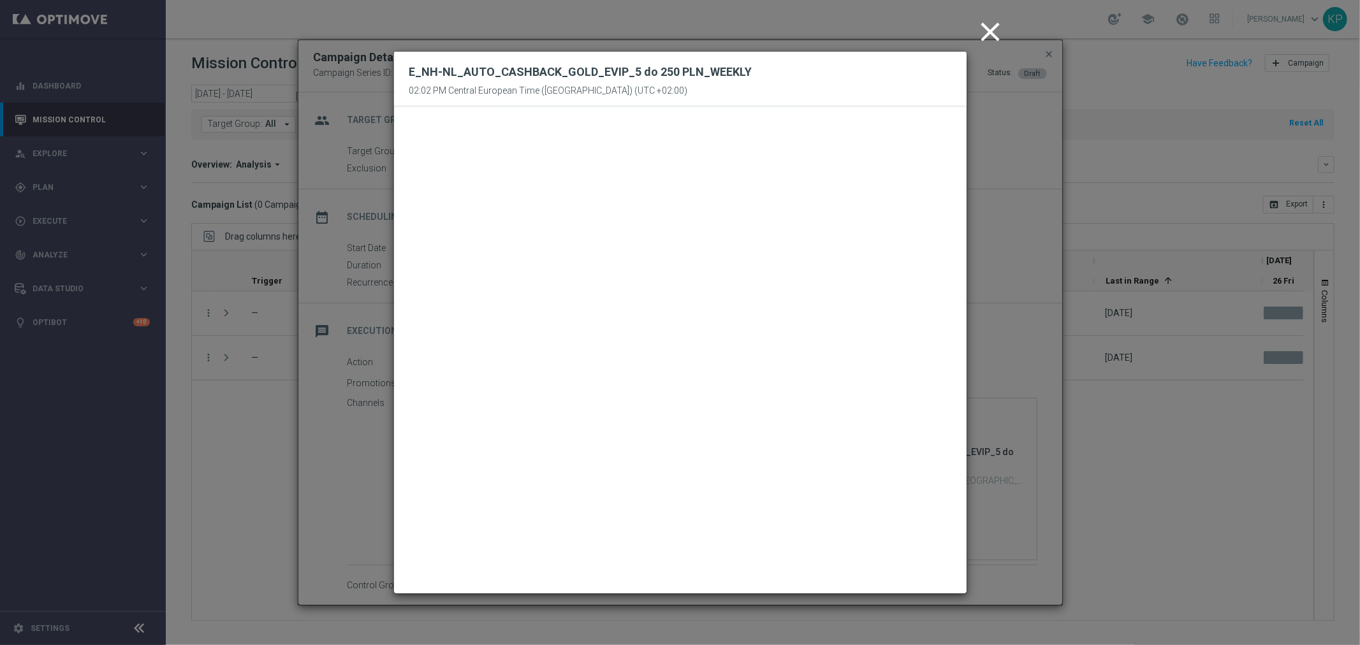
click at [992, 32] on icon "close" at bounding box center [991, 32] width 32 height 32
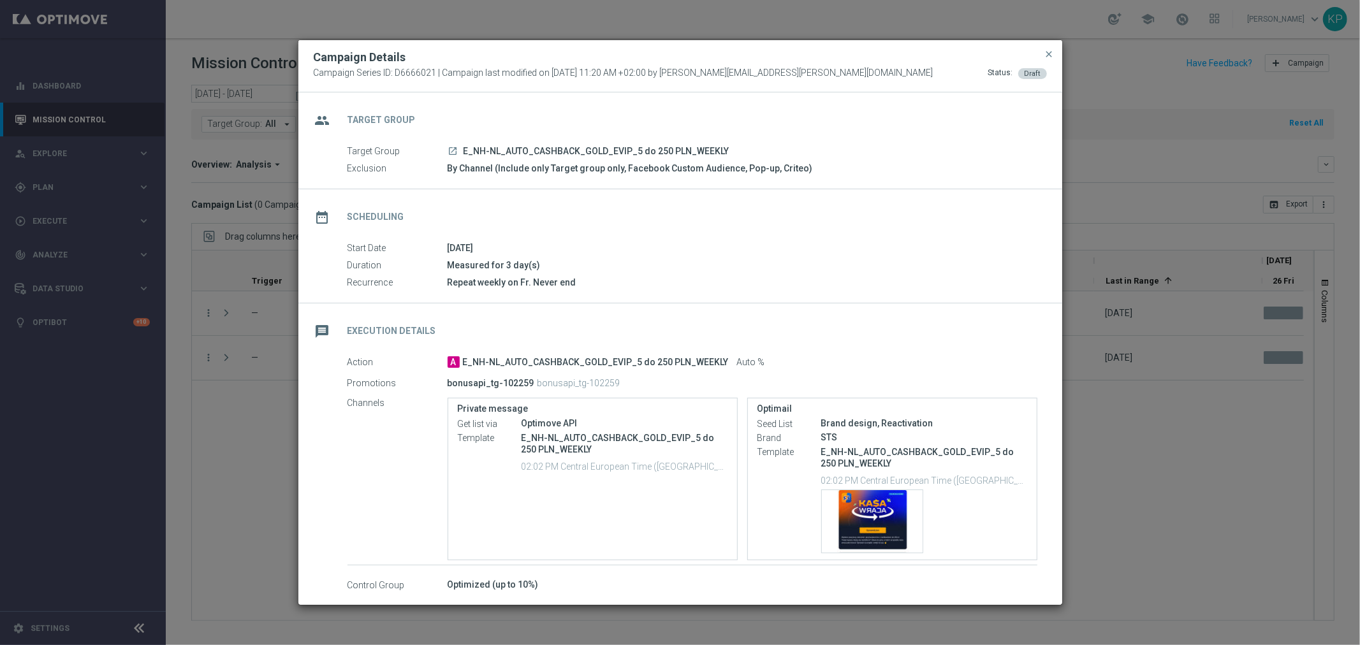
click at [609, 305] on div "message Execution Details" at bounding box center [680, 329] width 764 height 52
click at [1045, 55] on span "close" at bounding box center [1049, 54] width 10 height 10
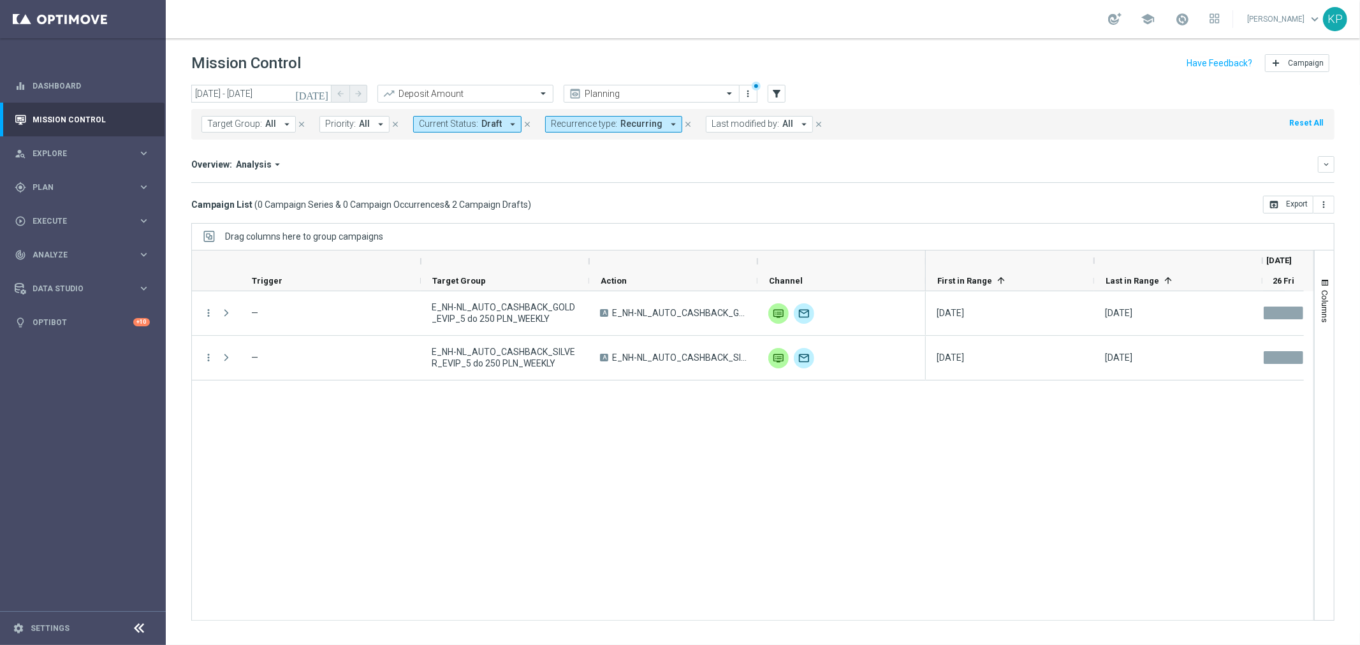
click at [424, 231] on div "Drag columns here to group campaigns" at bounding box center [762, 236] width 1143 height 27
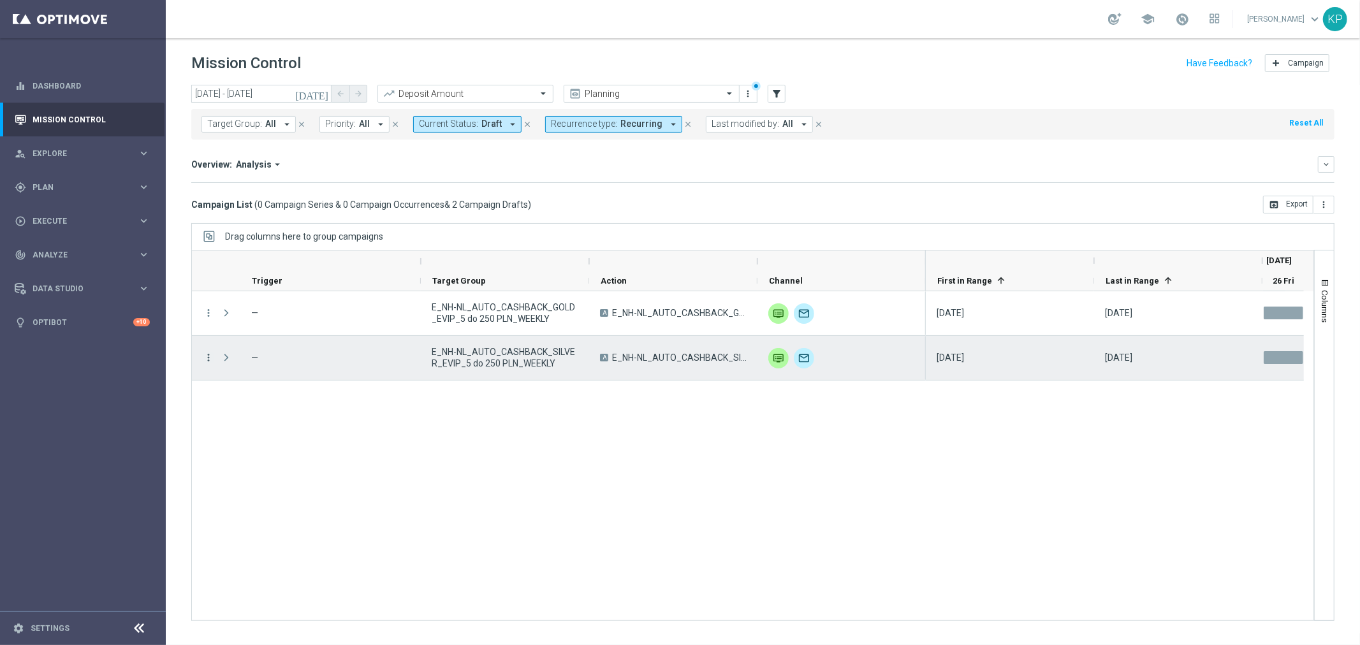
click at [207, 361] on icon "more_vert" at bounding box center [208, 357] width 11 height 11
drag, startPoint x: 212, startPoint y: 361, endPoint x: 235, endPoint y: 361, distance: 23.0
click at [235, 361] on span "Campaign Details" at bounding box center [265, 365] width 64 height 9
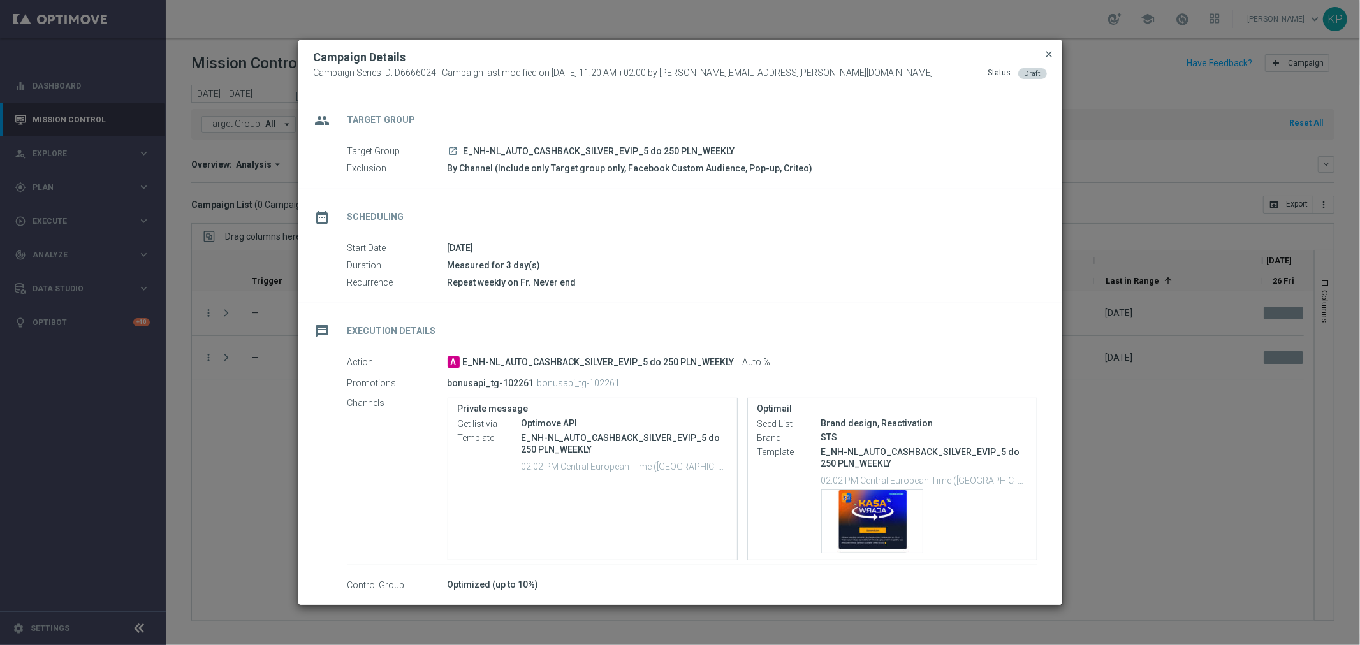
click at [1046, 52] on span "close" at bounding box center [1049, 54] width 10 height 10
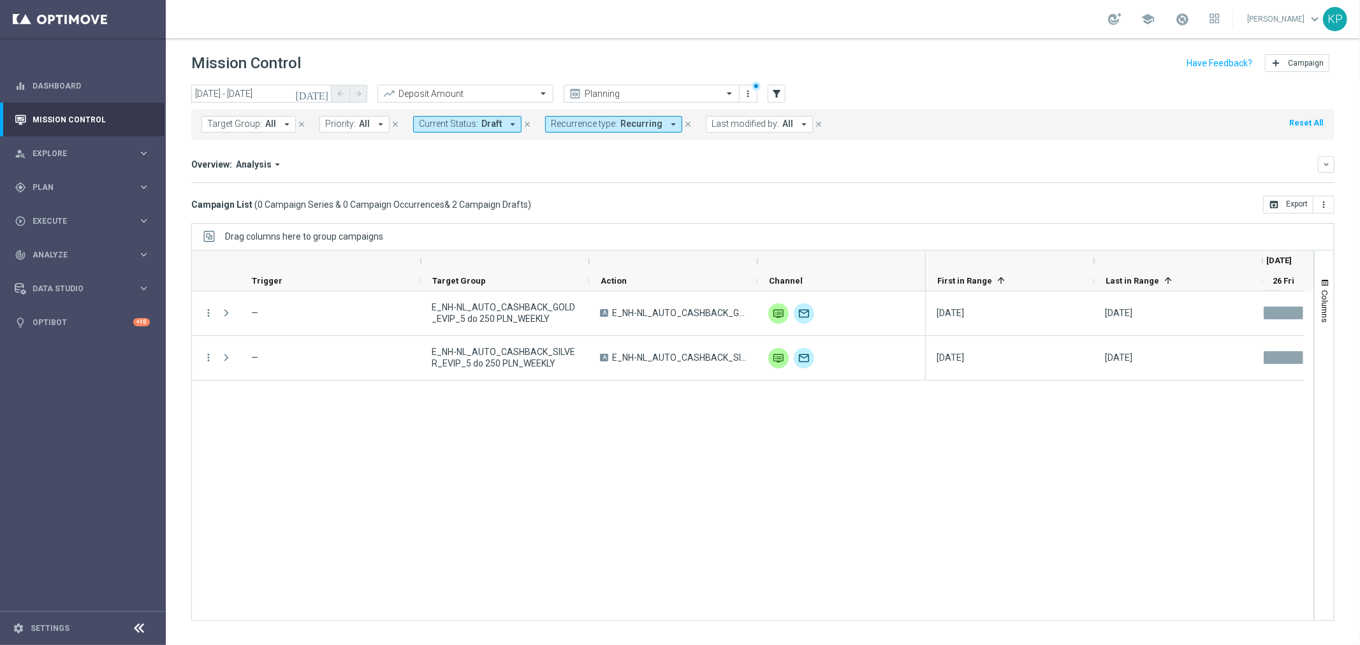
click at [585, 175] on div "Overview: Analysis arrow_drop_down keyboard_arrow_down Increase In Deposit Amou…" at bounding box center [762, 169] width 1143 height 27
click at [902, 53] on div "Mission Control add Campaign" at bounding box center [762, 63] width 1143 height 25
click at [636, 94] on input "text" at bounding box center [639, 94] width 136 height 11
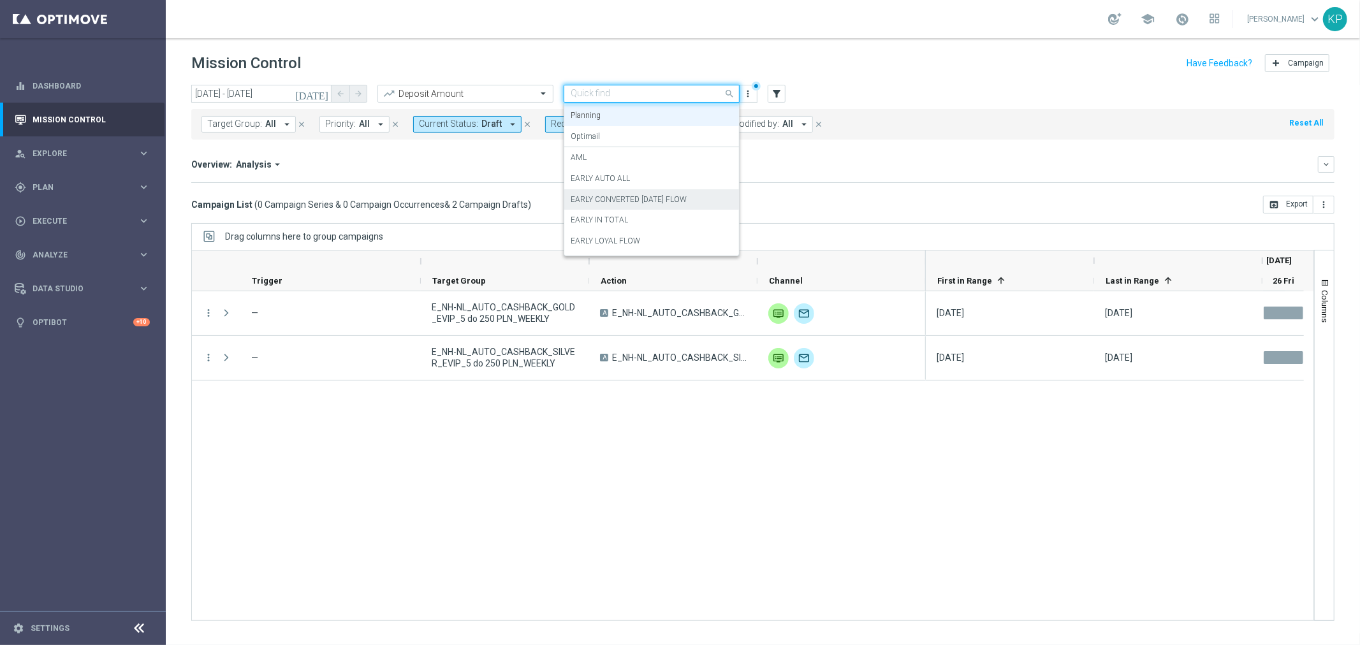
scroll to position [71, 0]
click at [625, 180] on div "EARLY IN TOTAL" at bounding box center [652, 188] width 162 height 21
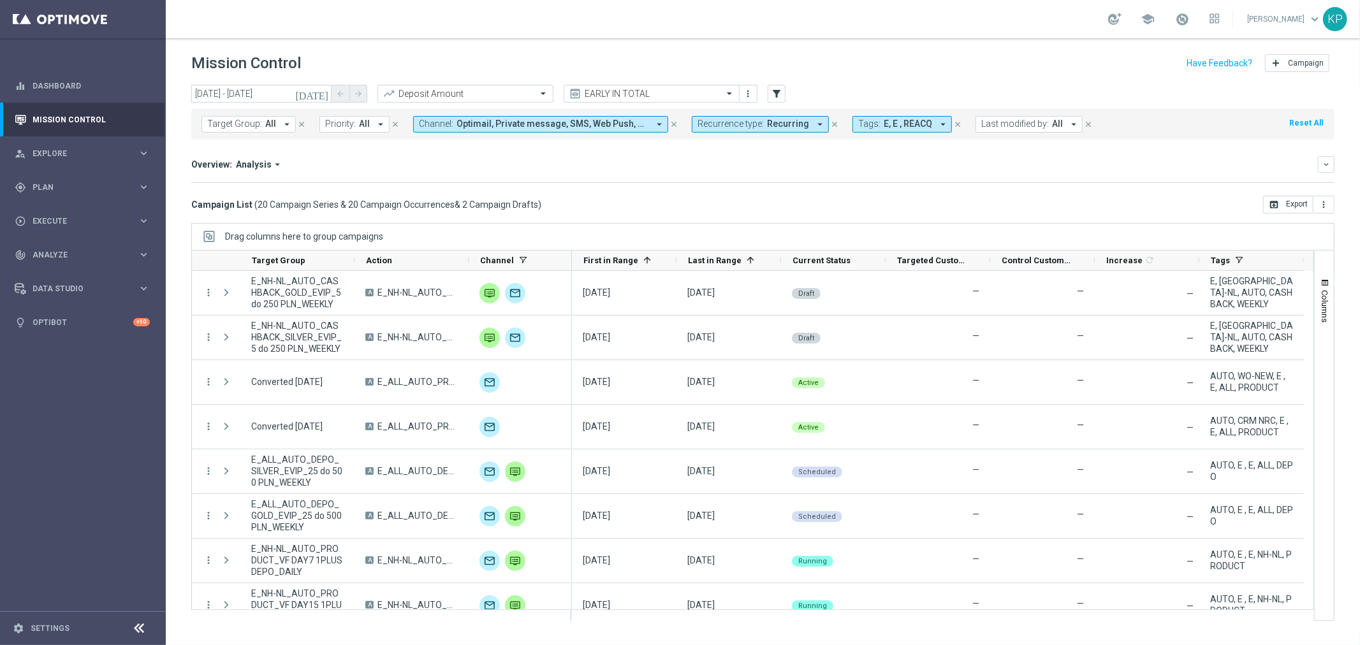
click at [792, 121] on span "Recurring" at bounding box center [788, 124] width 42 height 11
click at [732, 194] on label "Non-Recurring" at bounding box center [735, 195] width 48 height 8
click at [724, 217] on label "Recurring" at bounding box center [727, 216] width 33 height 8
click at [321, 92] on icon "today" at bounding box center [312, 93] width 34 height 11
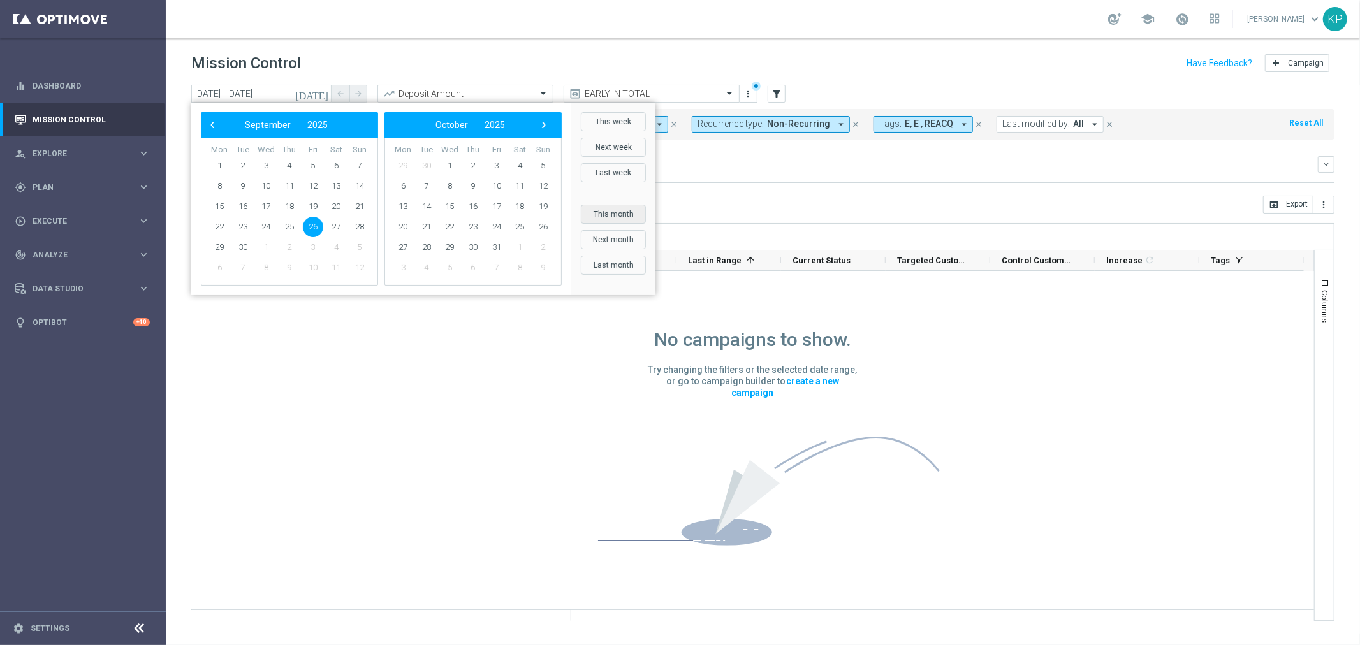
click at [625, 208] on button "This month" at bounding box center [613, 214] width 65 height 19
type input "01 Sep 2025 - 30 Sep 2025"
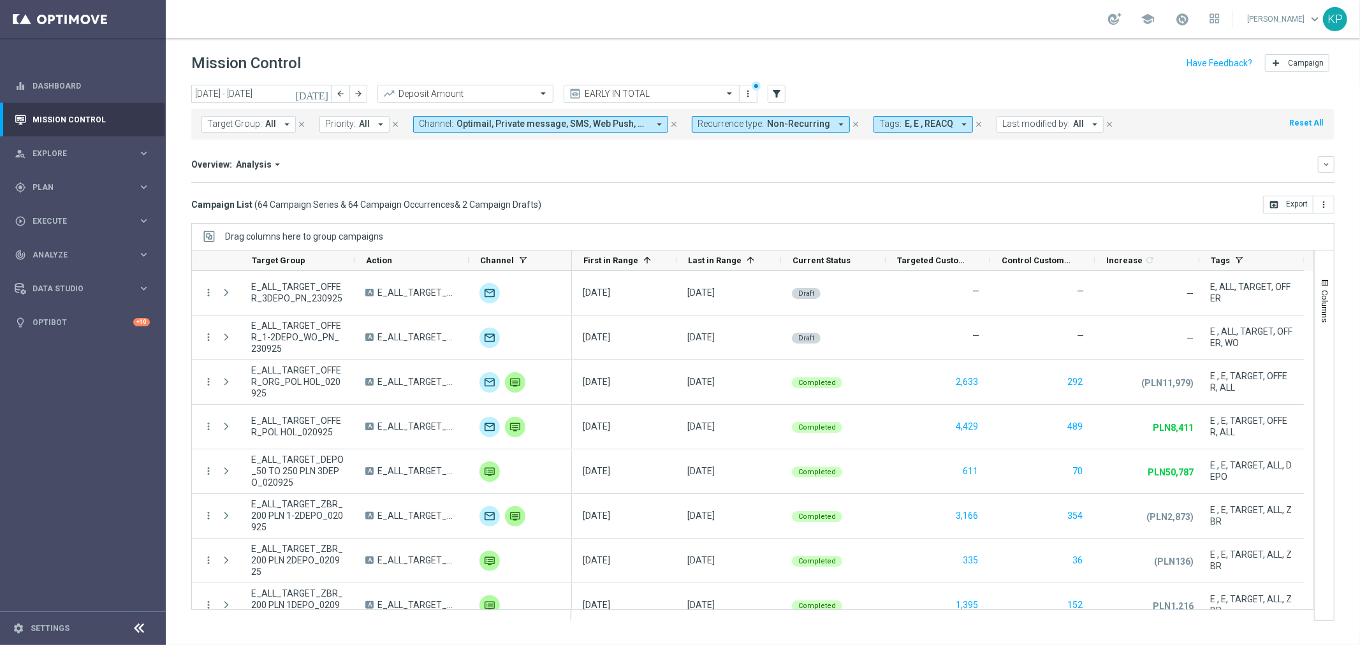
click at [412, 53] on div "Mission Control add Campaign" at bounding box center [762, 63] width 1143 height 25
click at [73, 182] on div "gps_fixed Plan" at bounding box center [76, 187] width 123 height 11
click at [58, 209] on link "Target Groups" at bounding box center [82, 213] width 99 height 10
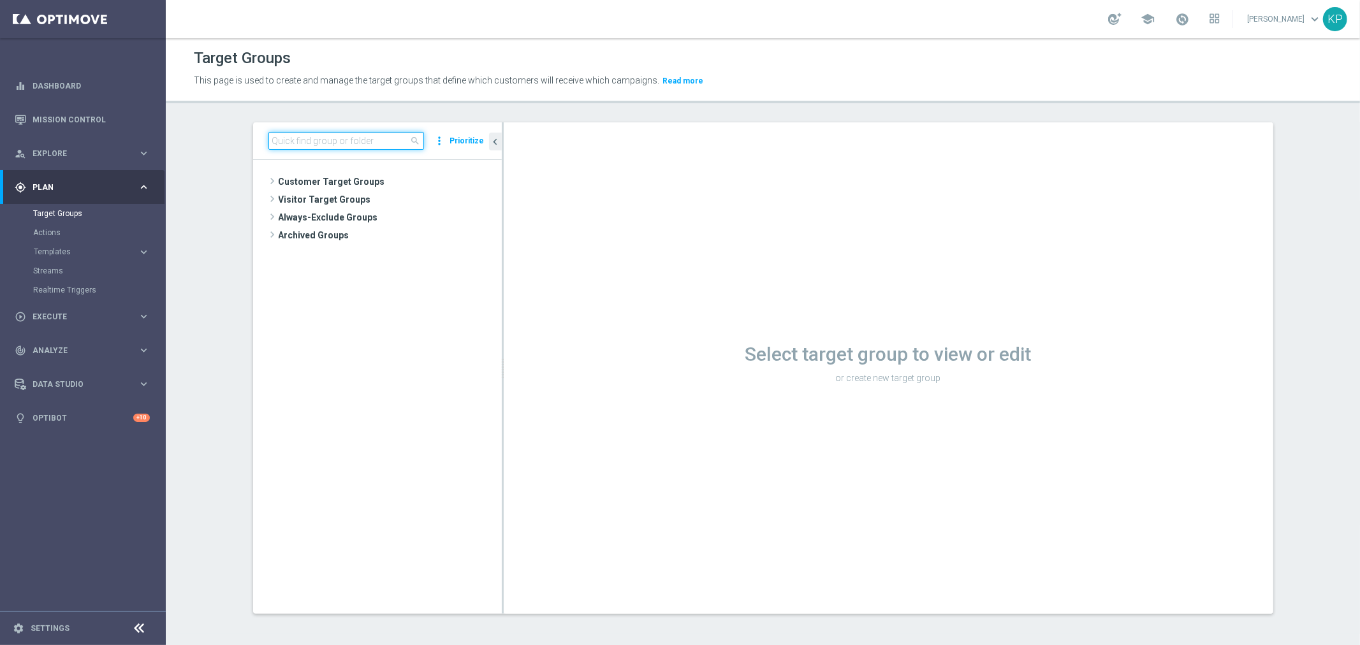
click at [297, 145] on input at bounding box center [346, 141] width 156 height 18
paste input "REACQ_ALL_TARGET_BET DO 200PLN_REM_250925"
click at [367, 219] on span "REACQ_ALL_TARGET_BET DO 200PLN_REM_250925" at bounding box center [395, 218] width 156 height 11
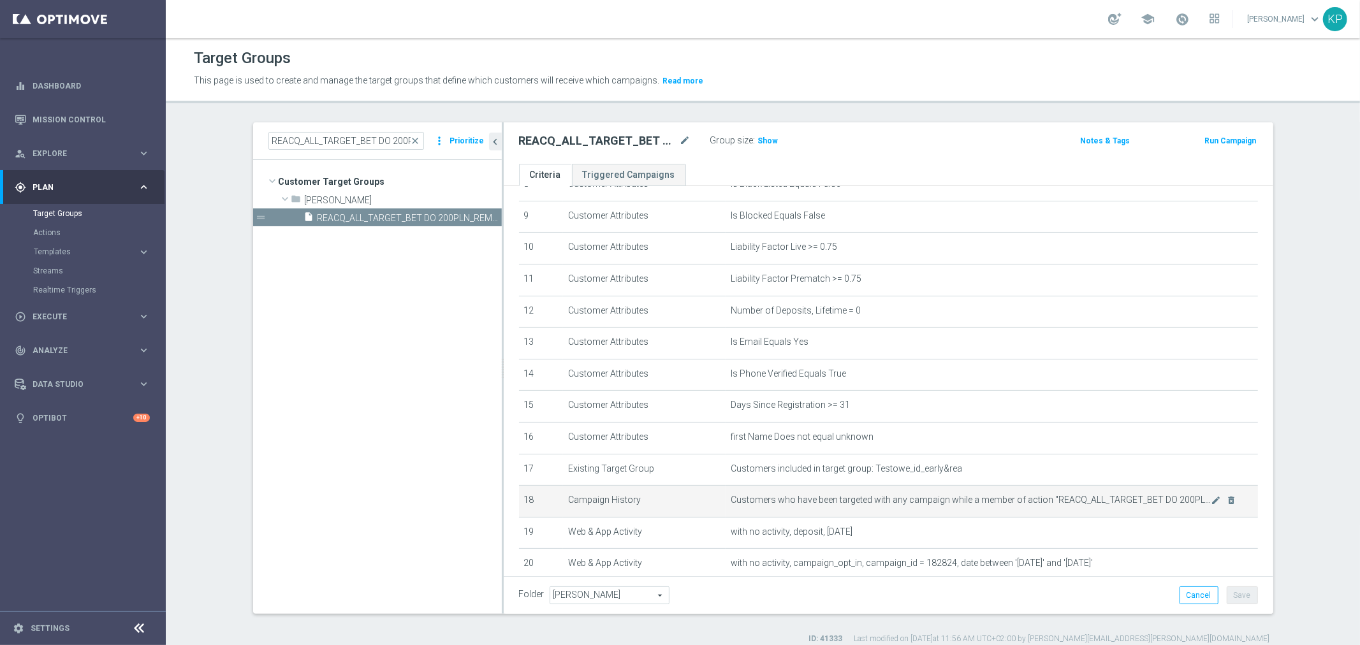
scroll to position [354, 0]
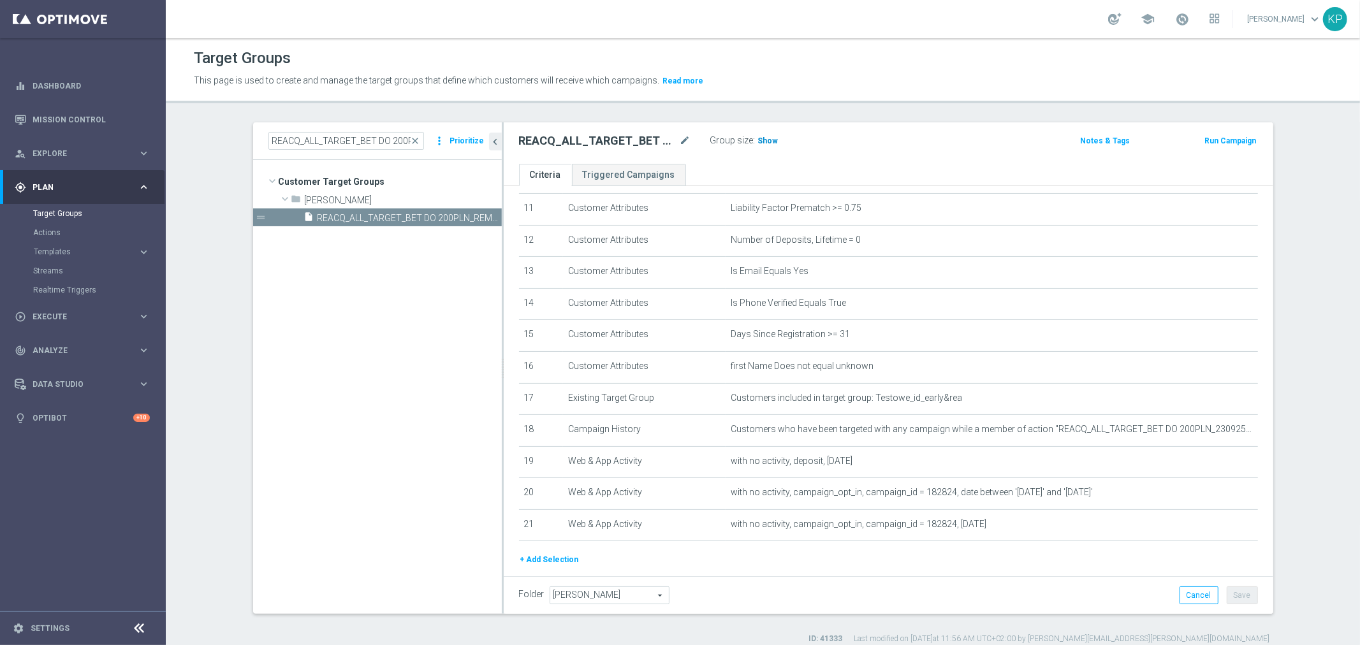
click at [766, 138] on span "Show" at bounding box center [768, 140] width 20 height 9
click at [1316, 406] on section "REACQ_ALL_TARGET_BET DO 200PLN_REM_250925 close more_vert Prioritize Customer T…" at bounding box center [763, 383] width 1194 height 522
click at [0, 0] on icon "mode_edit" at bounding box center [0, 0] width 0 height 0
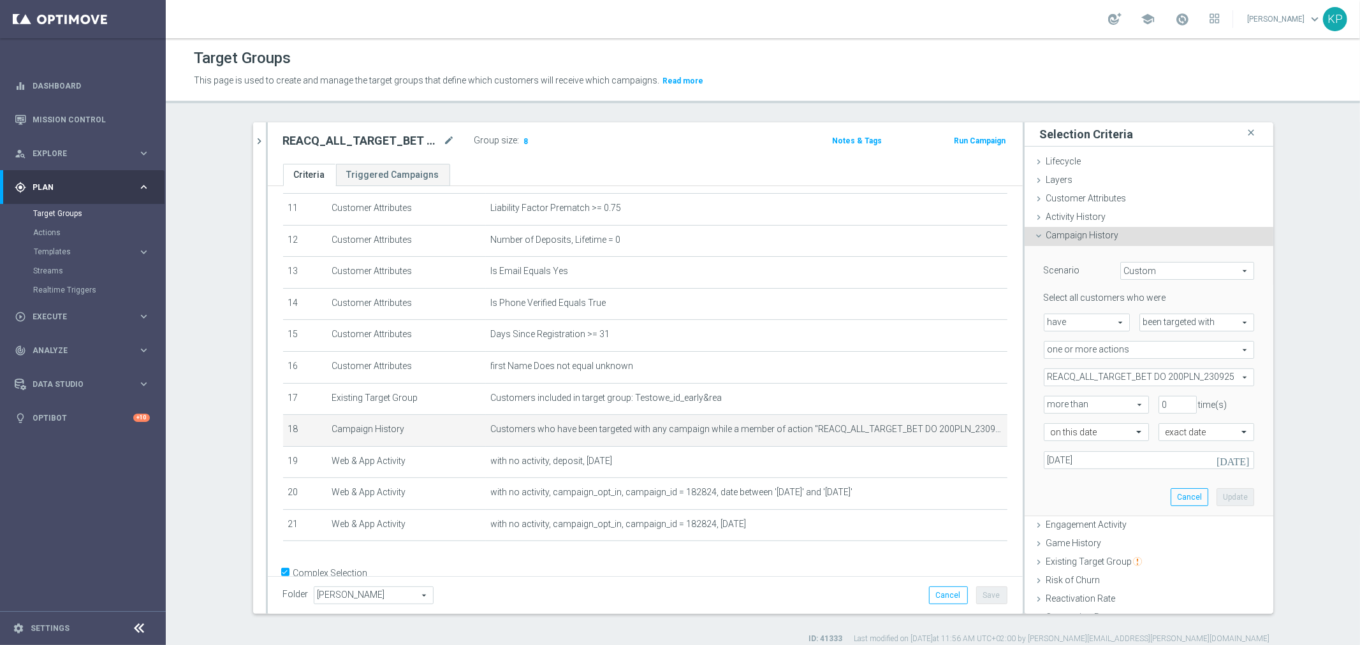
click at [266, 136] on div at bounding box center [267, 367] width 2 height 491
click at [254, 143] on icon "chevron_right" at bounding box center [260, 141] width 12 height 12
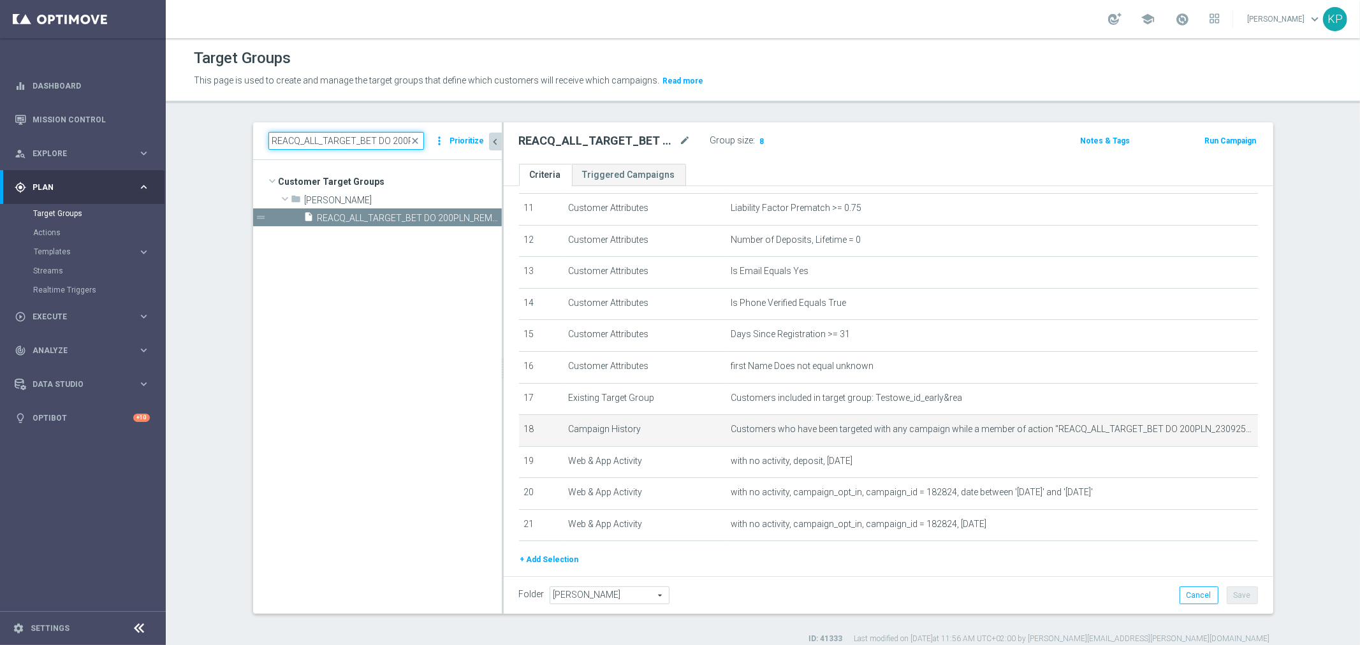
click at [304, 142] on input "REACQ_ALL_TARGET_BET DO 200PLN_REM_250925" at bounding box center [346, 141] width 156 height 18
paste input "E_ALL_TARGET_BET_1-3DEPO"
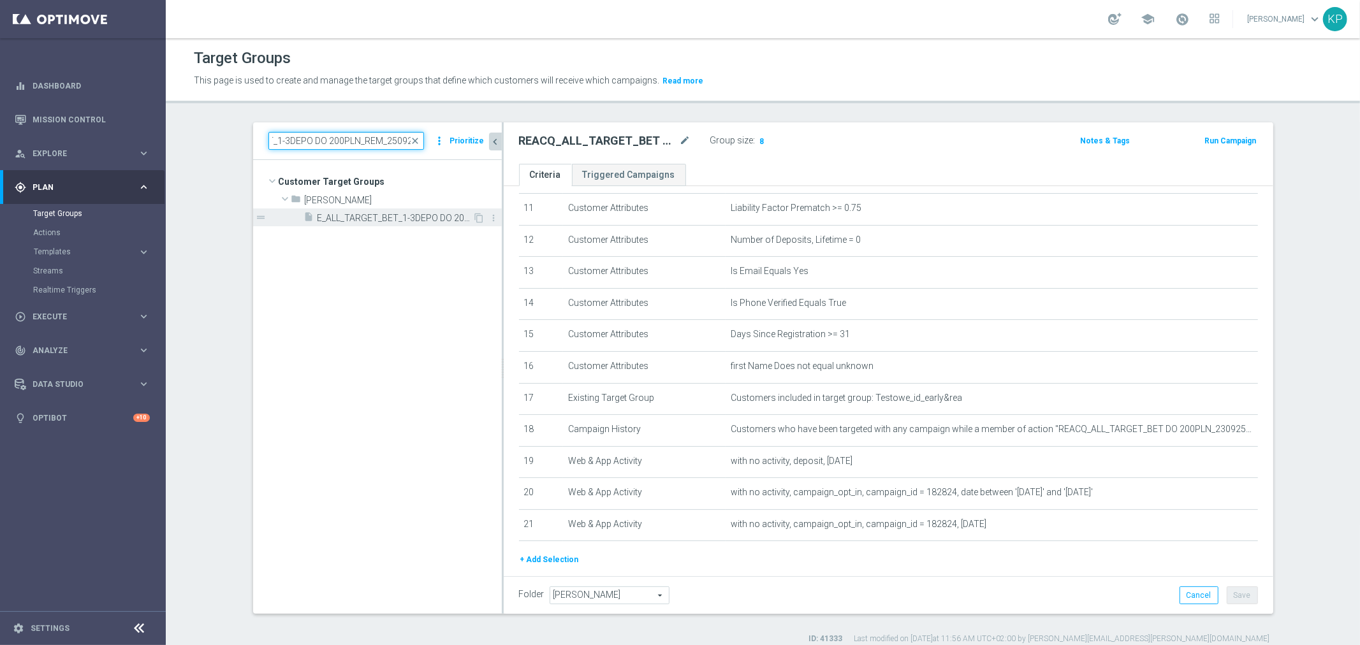
type input "E_ALL_TARGET_BET_1-3DEPO DO 200PLN_REM_250925"
click at [351, 223] on span "E_ALL_TARGET_BET_1-3DEPO DO 200PLN_REM_250925" at bounding box center [395, 218] width 156 height 11
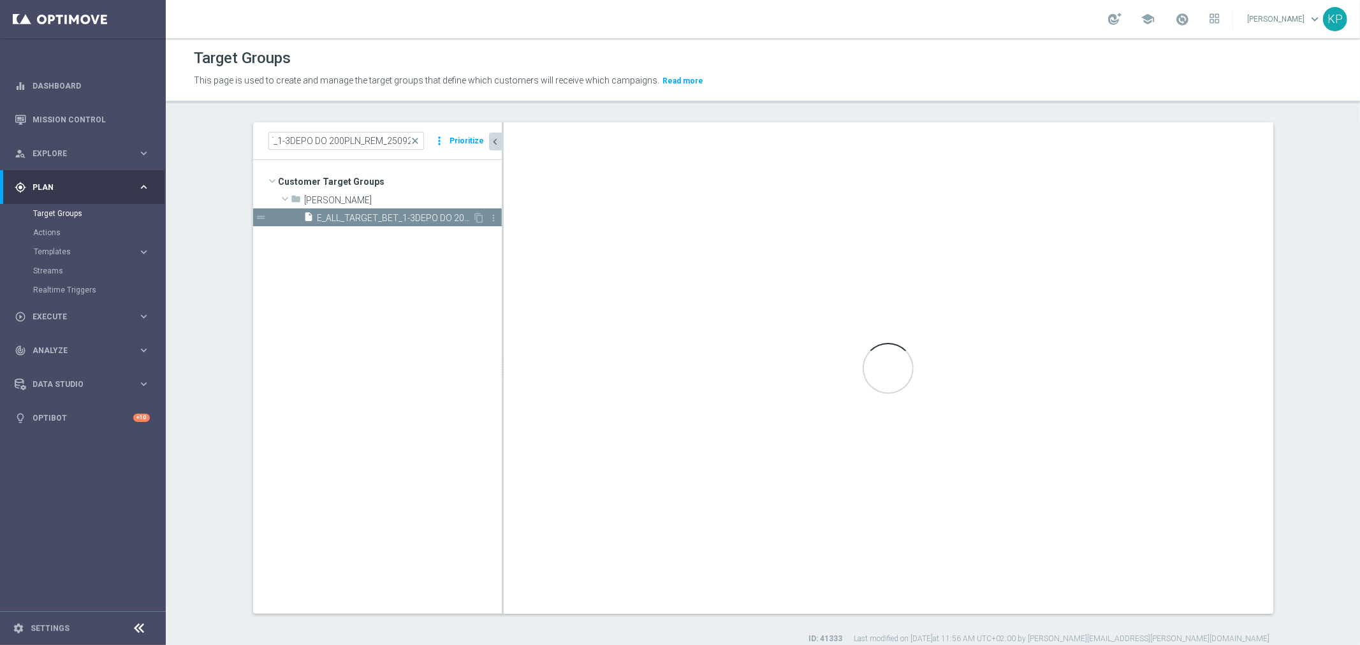
scroll to position [0, 0]
checkbox input "false"
type input "Andżelika B."
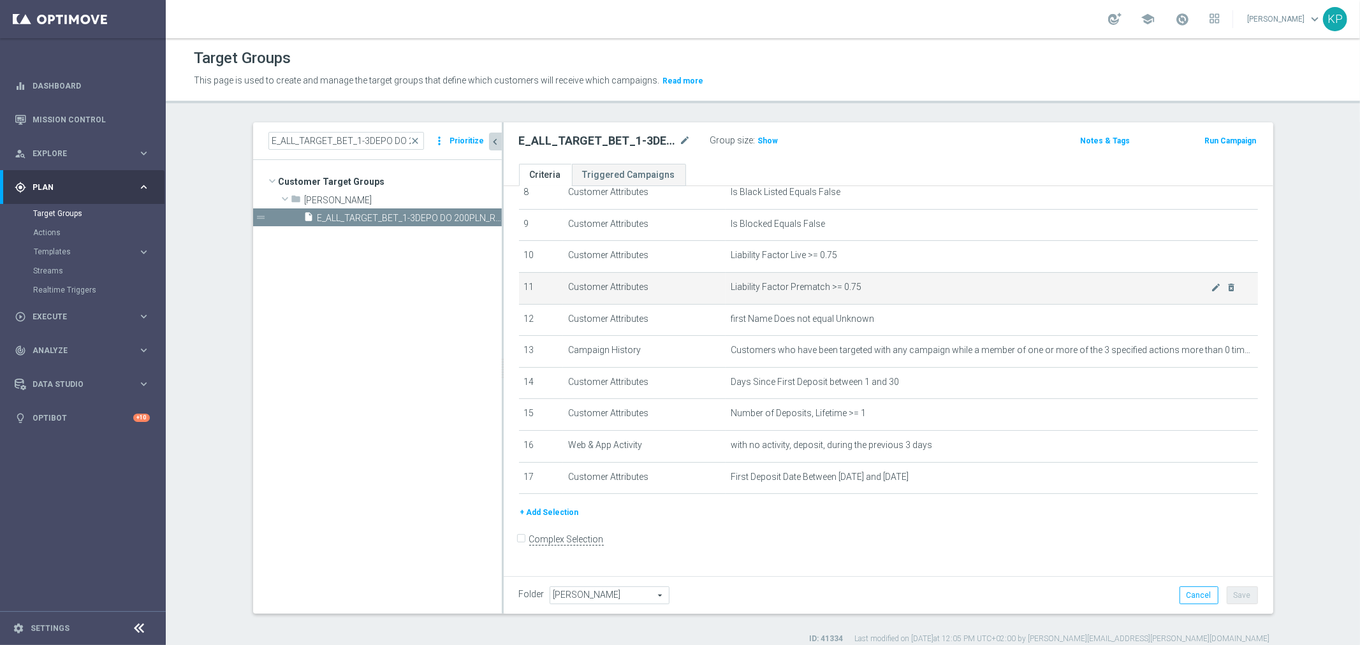
scroll to position [261, 0]
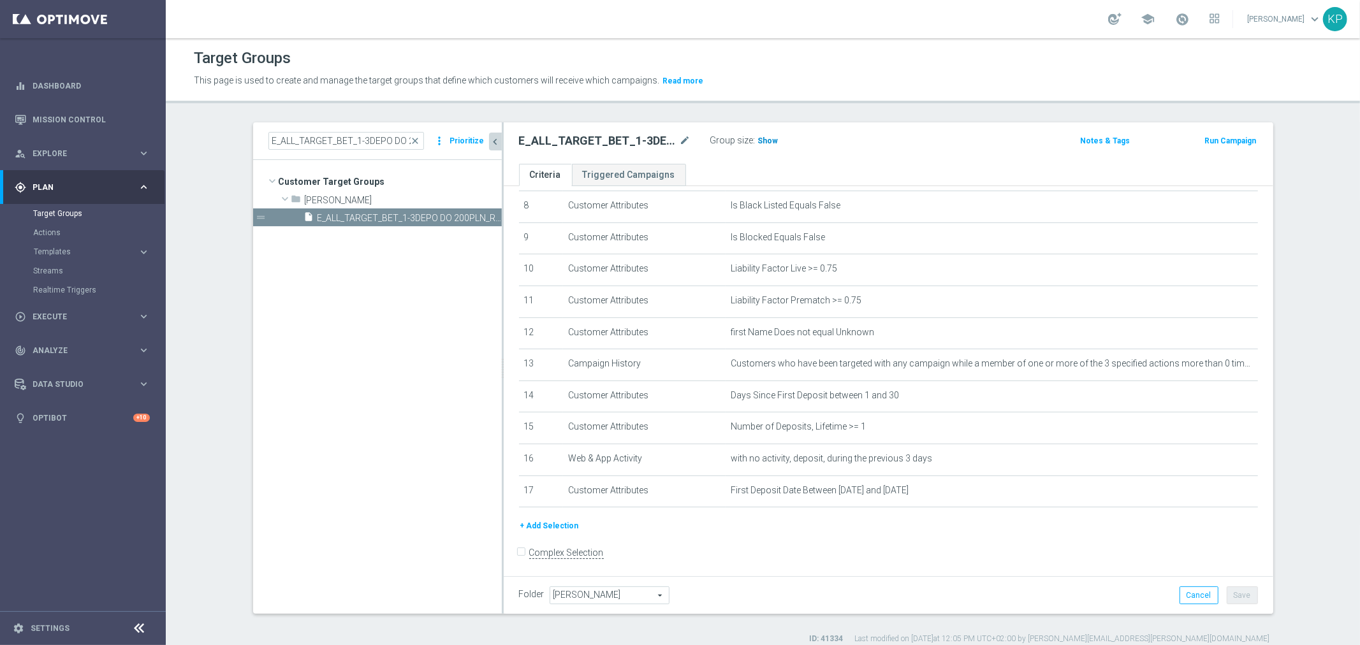
click at [762, 137] on span "Show" at bounding box center [768, 140] width 20 height 9
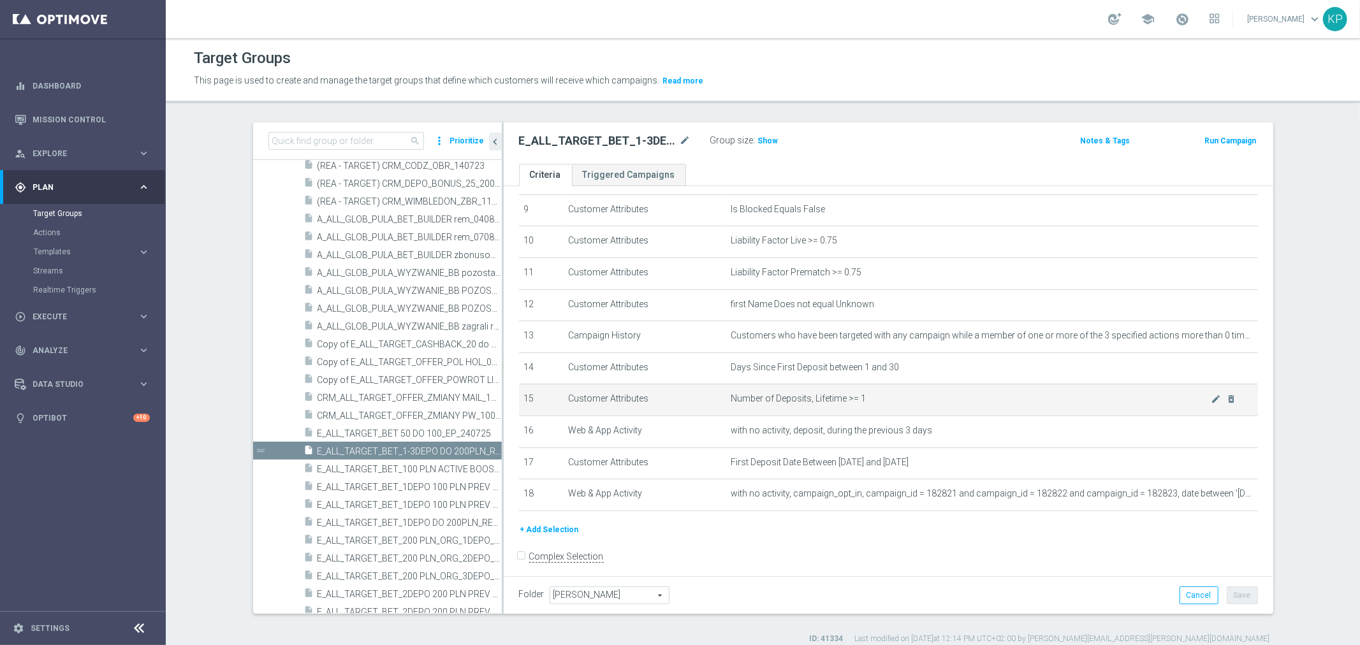
scroll to position [293, 0]
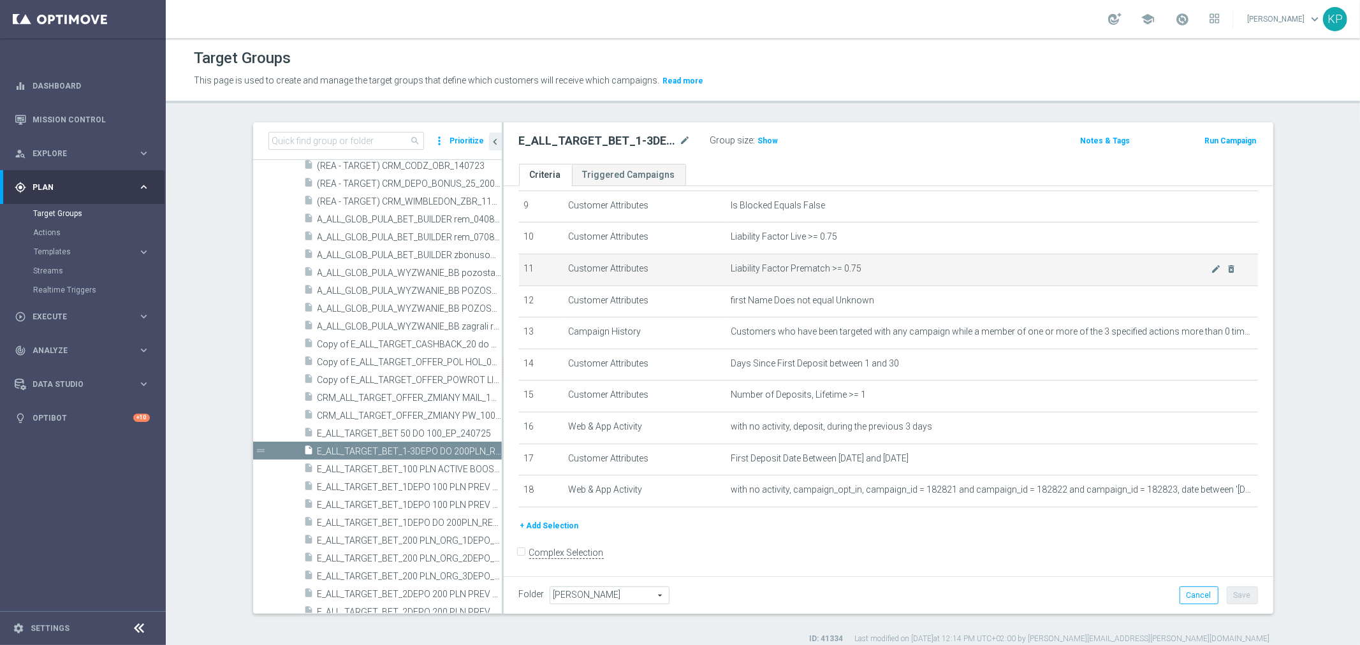
click at [758, 141] on span "Show" at bounding box center [768, 140] width 20 height 9
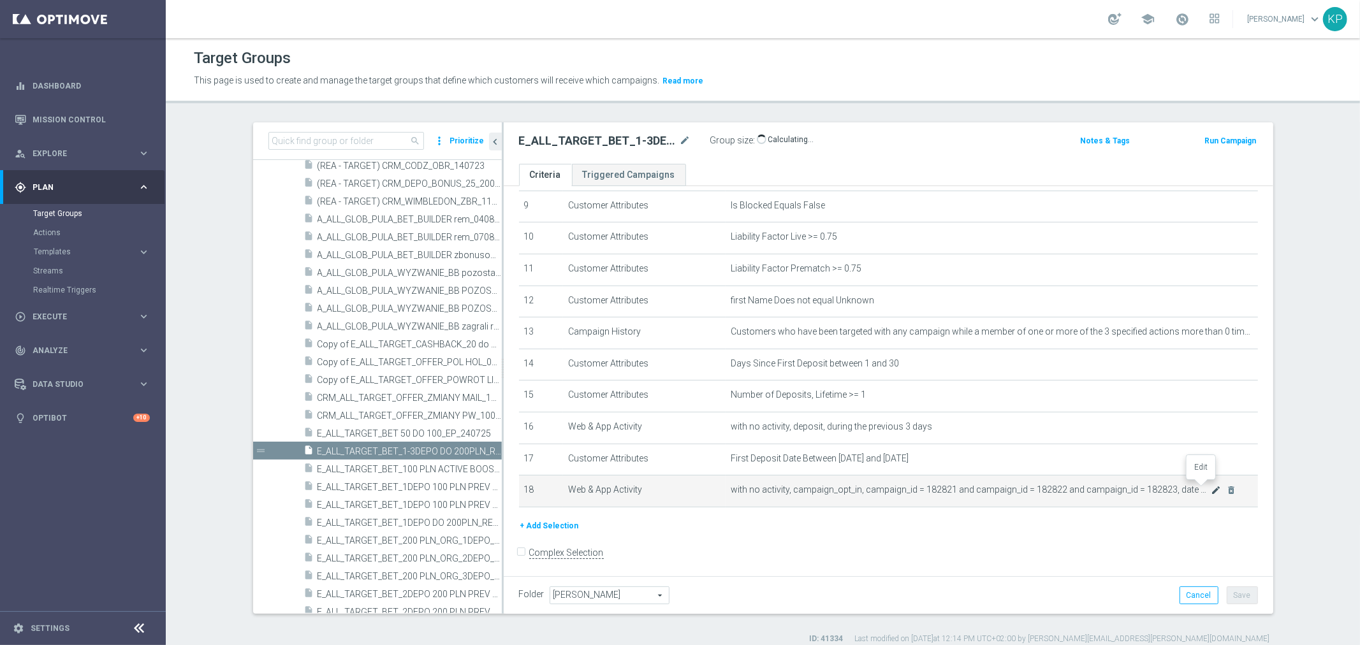
click at [1210, 486] on icon "mode_edit" at bounding box center [1215, 490] width 10 height 10
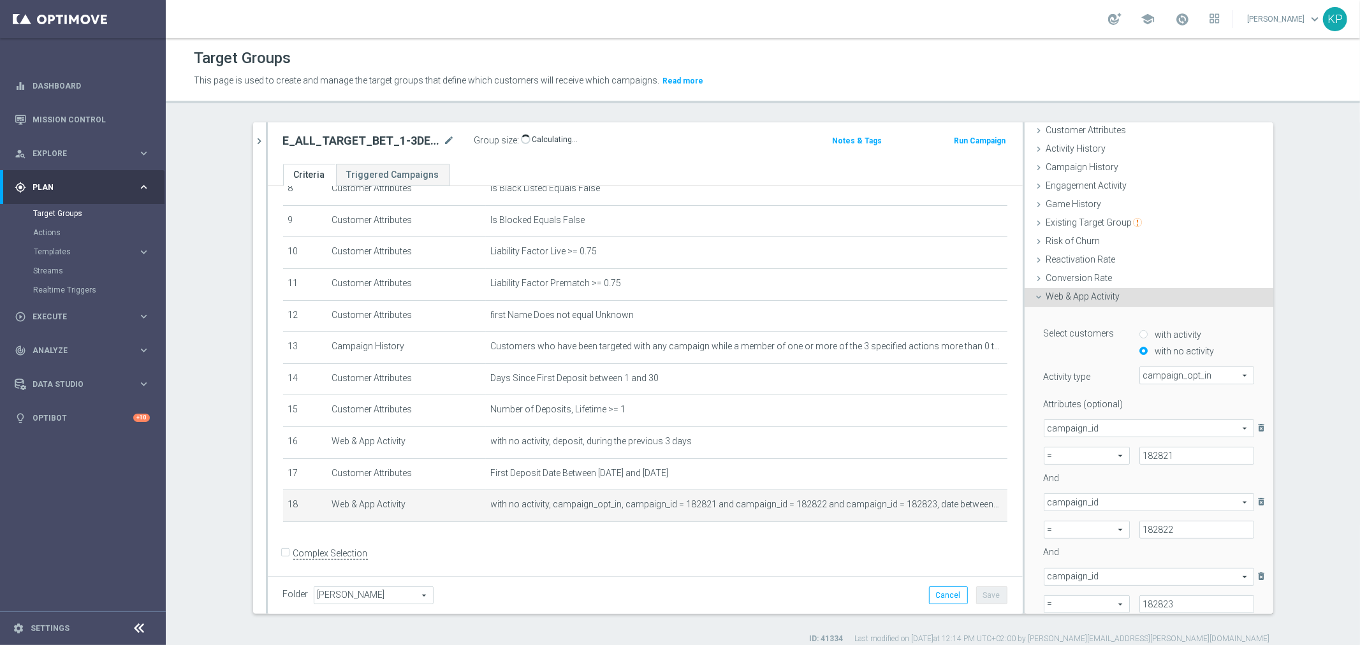
scroll to position [142, 0]
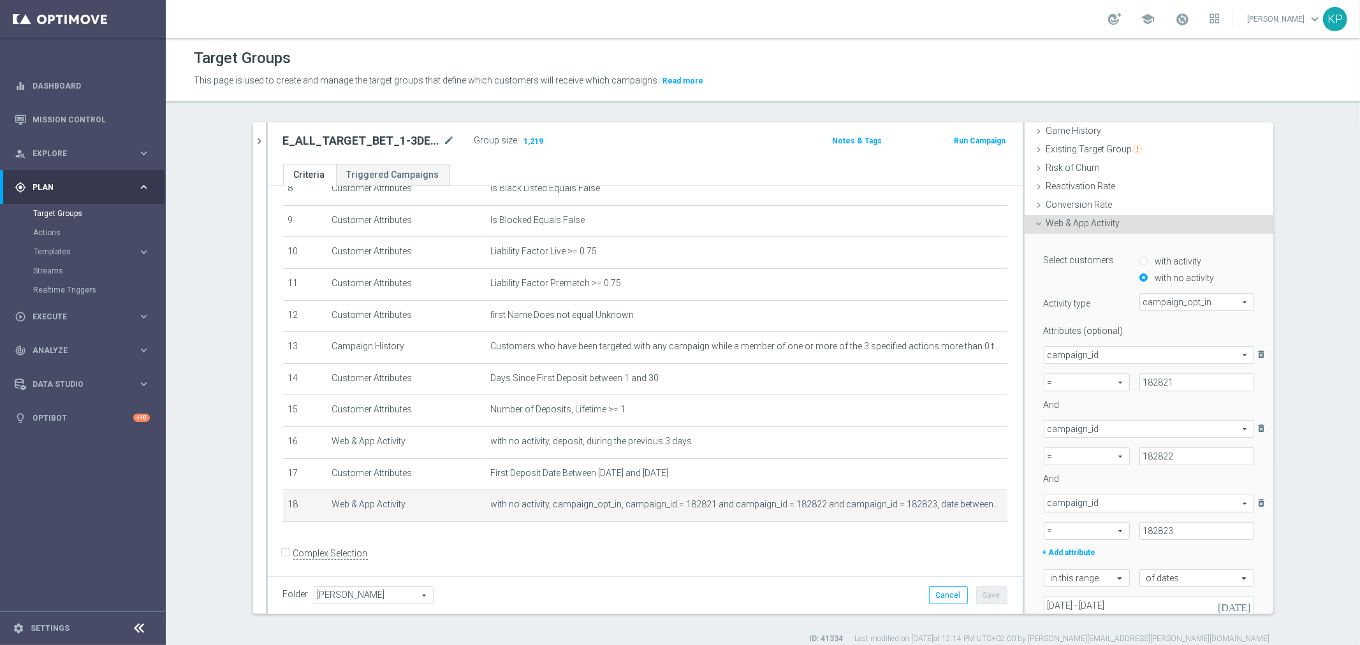
click at [685, 162] on div "E_ALL_TARGET_BET_1-3DEPO DO 200PLN_REM_250925 mode_edit Group size : 1,219 Note…" at bounding box center [645, 142] width 755 height 41
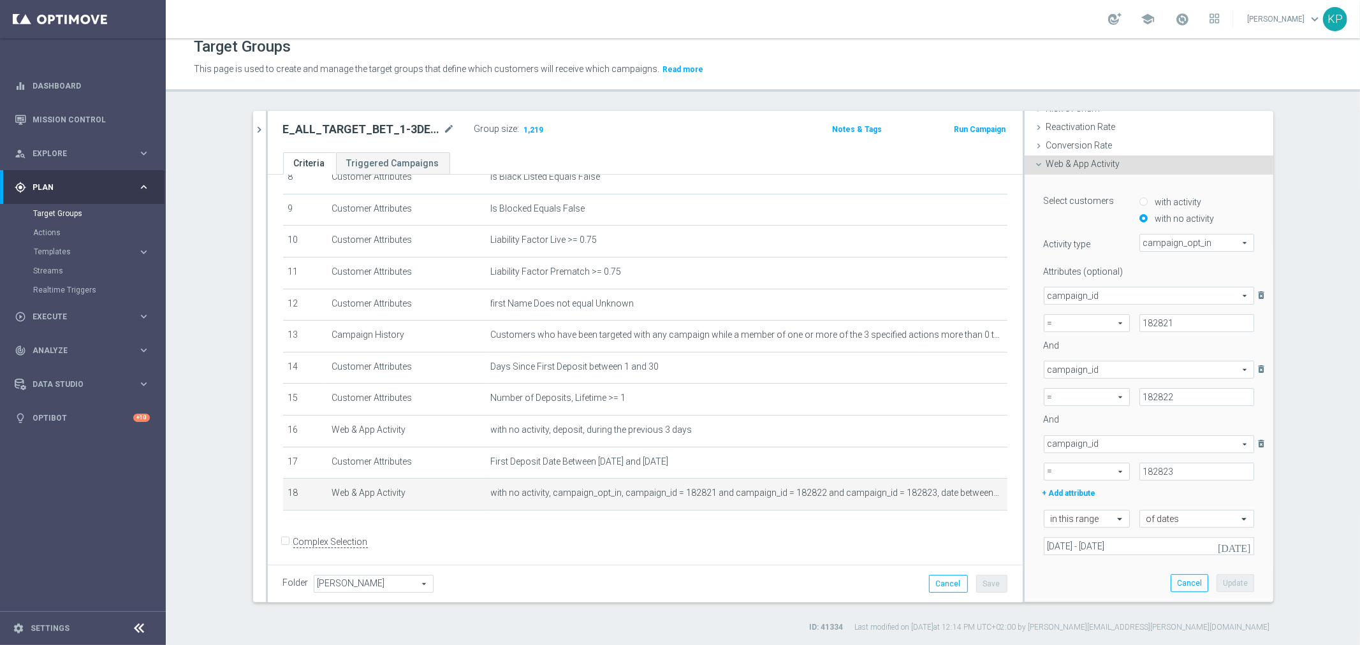
scroll to position [212, 0]
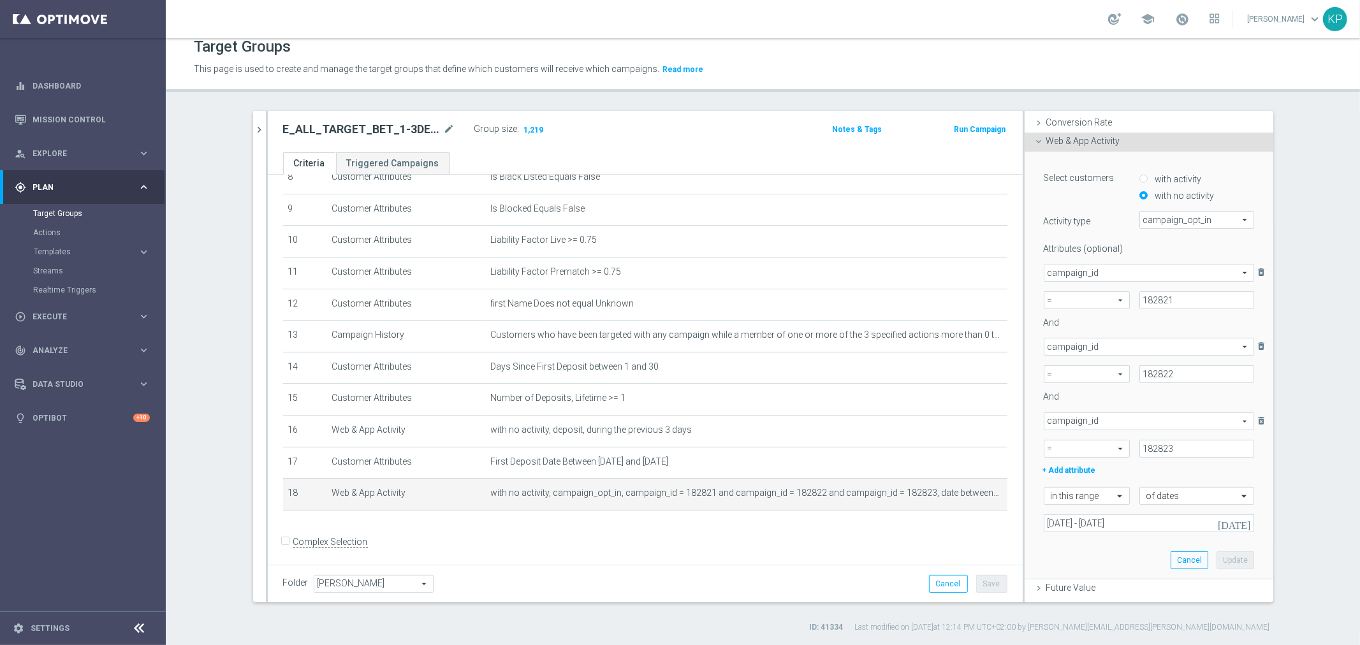
click at [616, 138] on div "E_ALL_TARGET_BET_1-3DEPO DO 200PLN_REM_250925 mode_edit Group size : 1,219" at bounding box center [520, 130] width 495 height 20
click at [938, 581] on button "Cancel" at bounding box center [948, 584] width 39 height 18
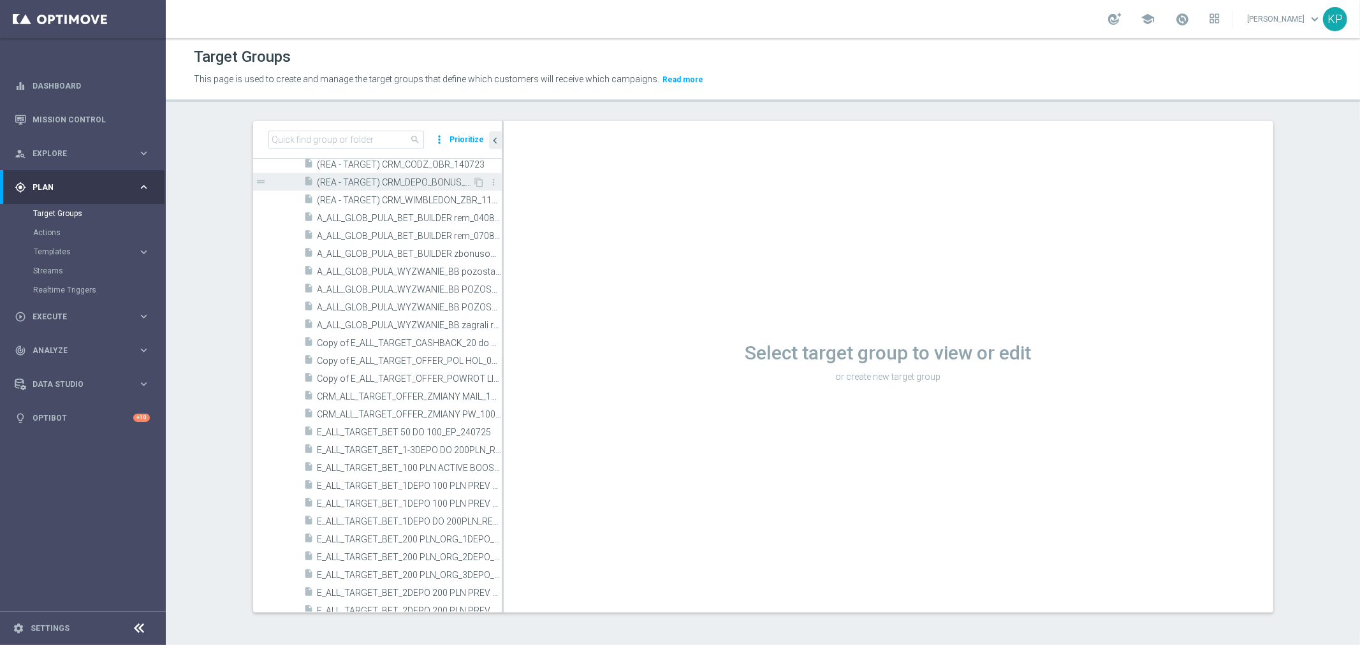
scroll to position [1, 0]
drag, startPoint x: 54, startPoint y: 119, endPoint x: 10, endPoint y: 119, distance: 44.6
click at [54, 119] on link "Mission Control" at bounding box center [91, 120] width 117 height 34
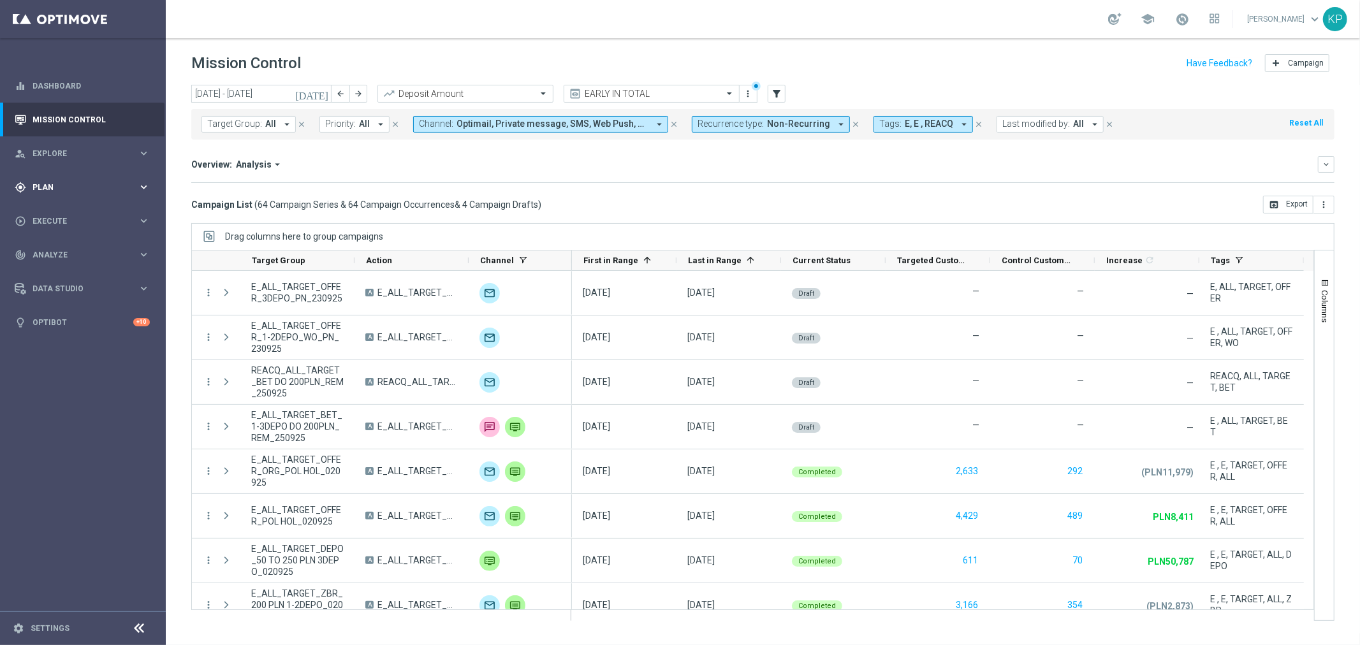
click at [138, 191] on icon "keyboard_arrow_right" at bounding box center [144, 187] width 12 height 12
click at [284, 125] on icon "arrow_drop_down" at bounding box center [286, 124] width 11 height 11
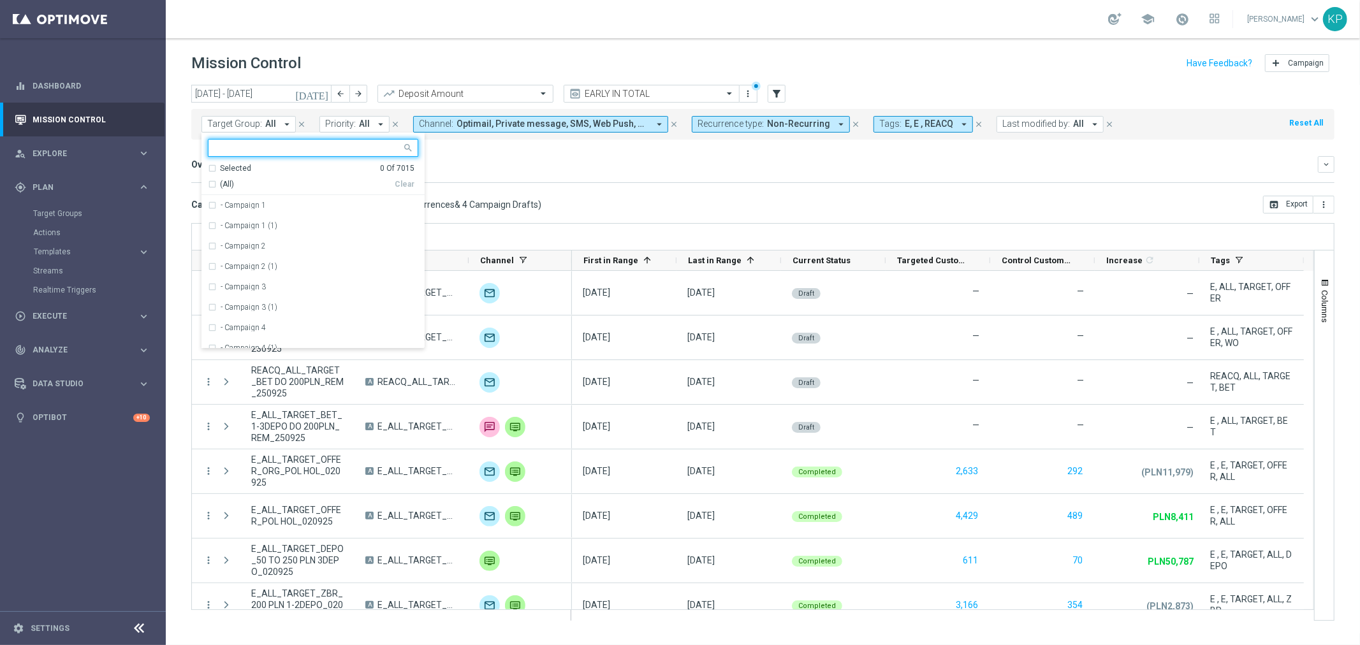
click at [322, 93] on icon "today" at bounding box center [312, 93] width 34 height 11
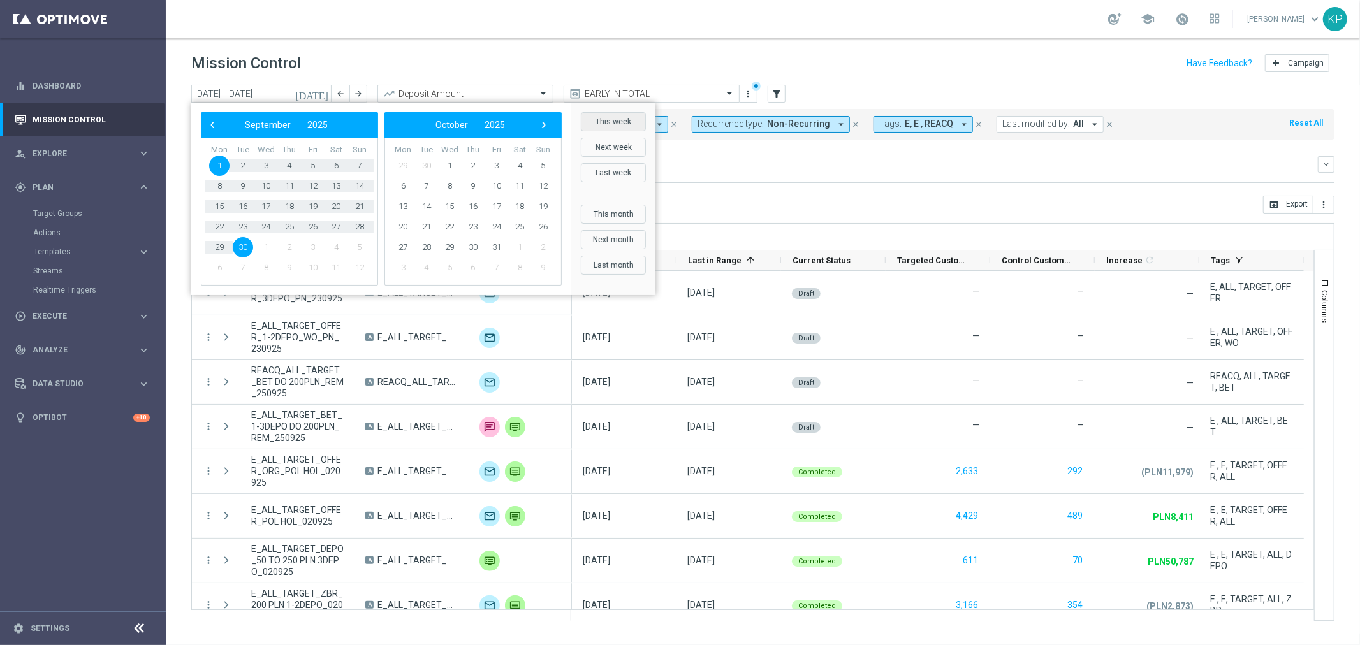
click at [599, 119] on button "This week" at bounding box center [613, 121] width 65 height 19
type input "22 Sep 2025 - 28 Sep 2025"
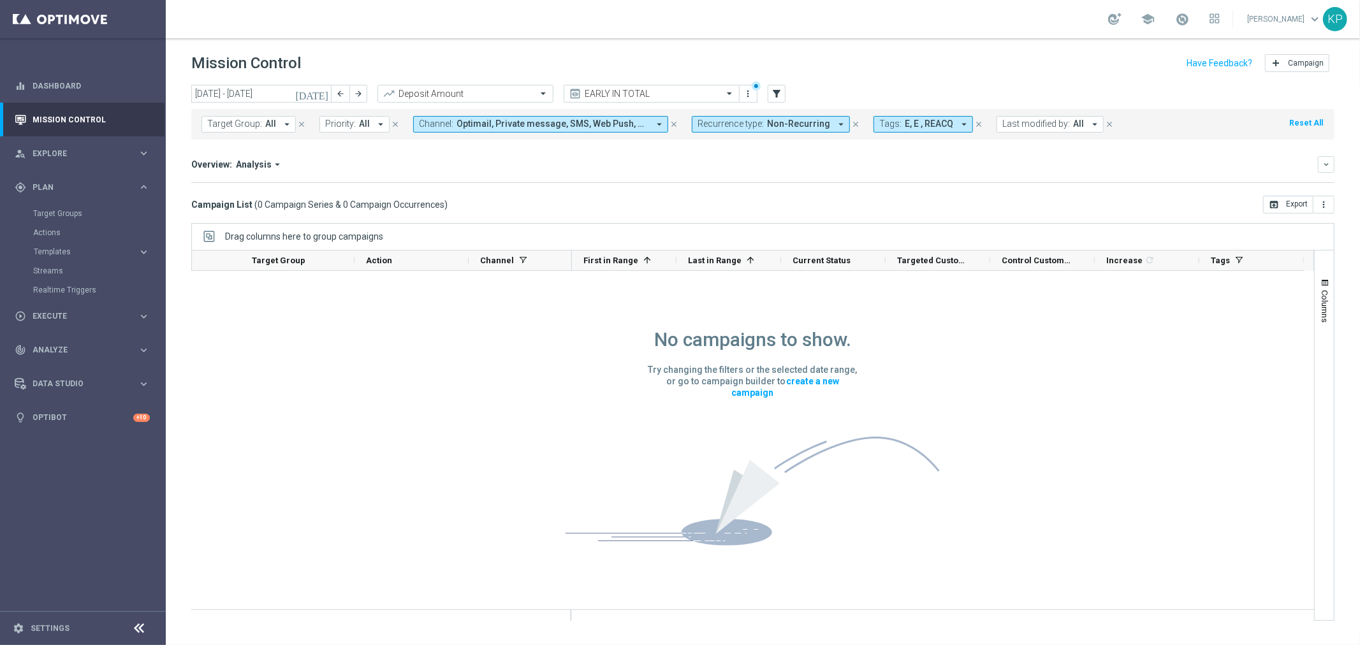
click at [277, 123] on button "Target Group: All arrow_drop_down" at bounding box center [248, 124] width 94 height 17
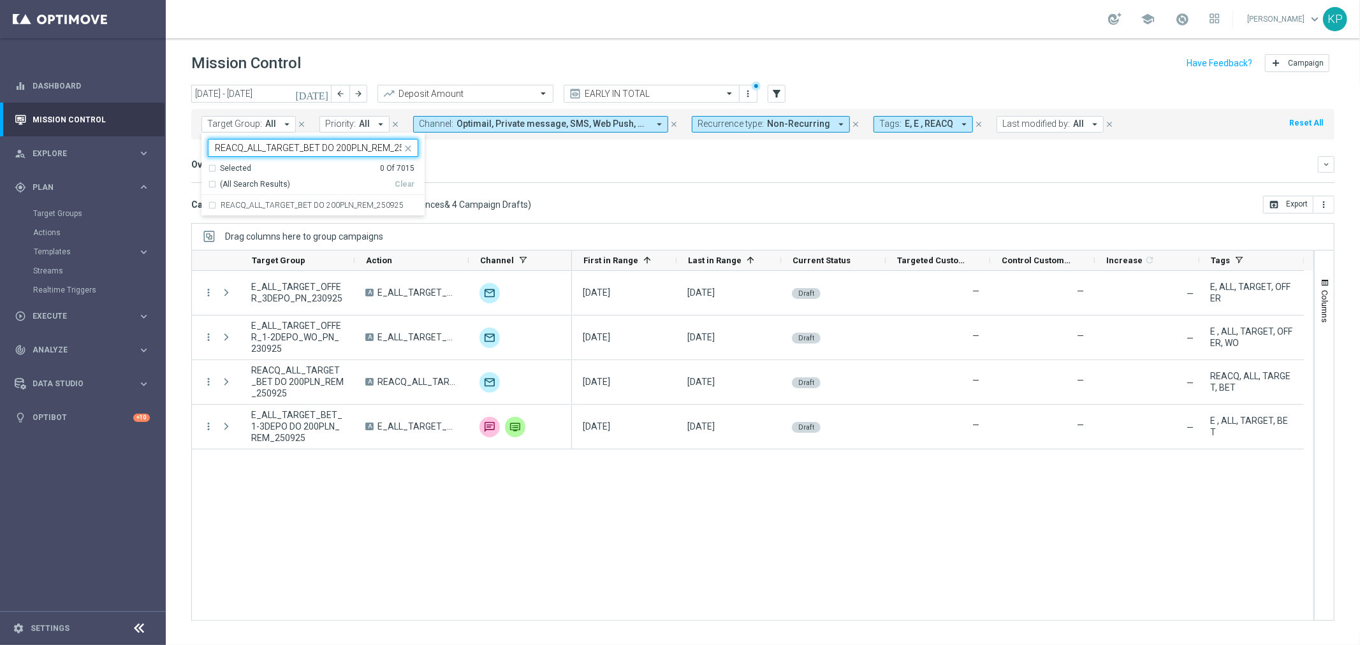
scroll to position [0, 20]
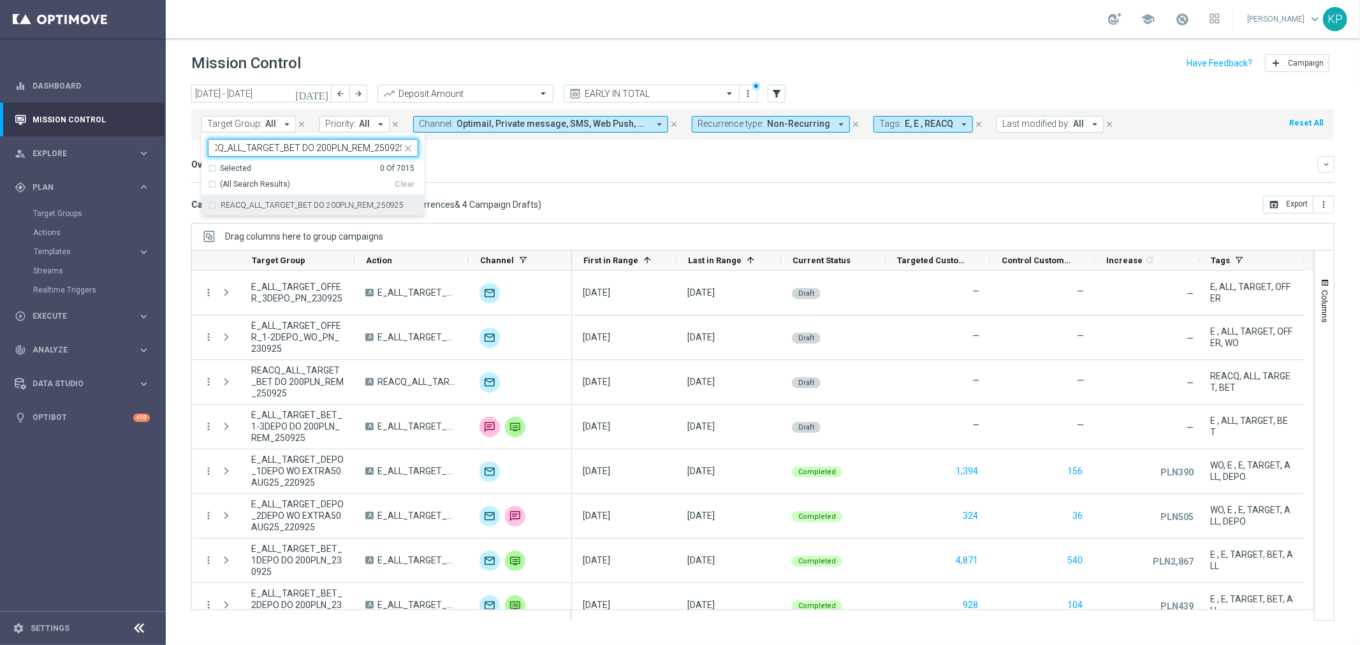
click at [296, 207] on label "REACQ_ALL_TARGET_BET DO 200PLN_REM_250925" at bounding box center [312, 205] width 183 height 8
type input "REACQ_ALL_TARGET_BET DO 200PLN_REM_250925"
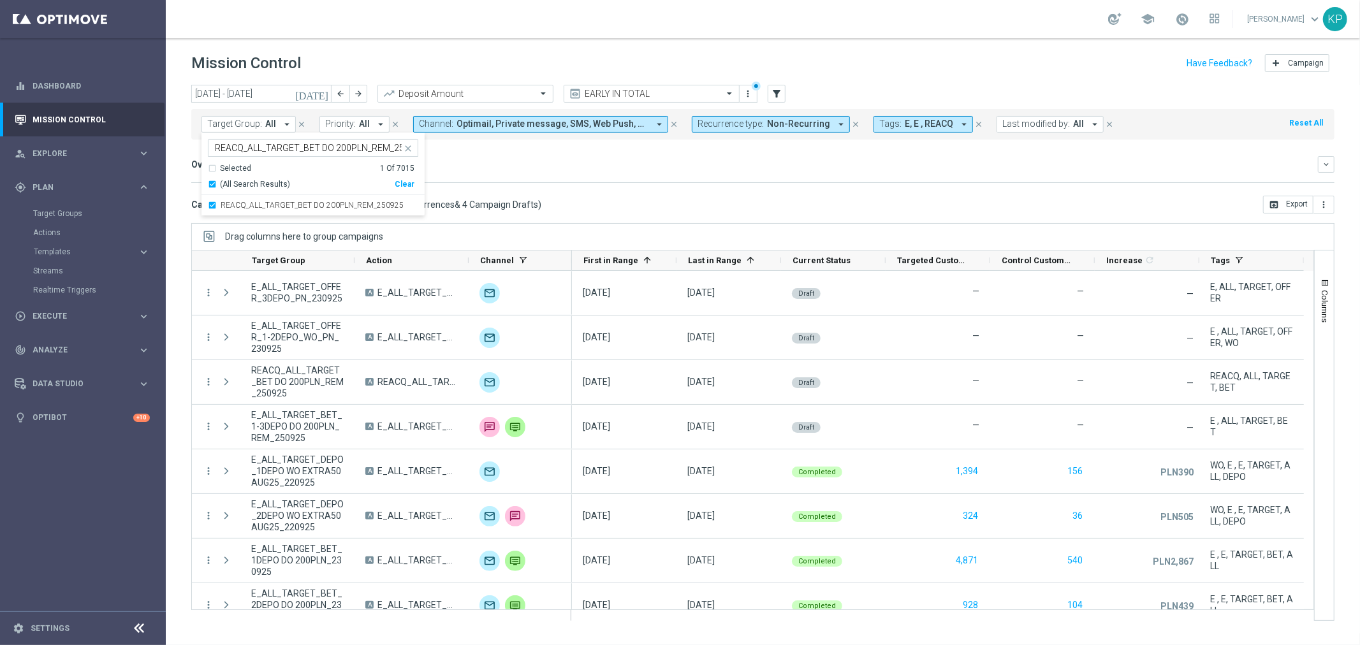
click at [563, 182] on div "Increase In Deposit Amount refresh -- Credible -- Per Customer -- Not Credible …" at bounding box center [762, 182] width 1143 height 1
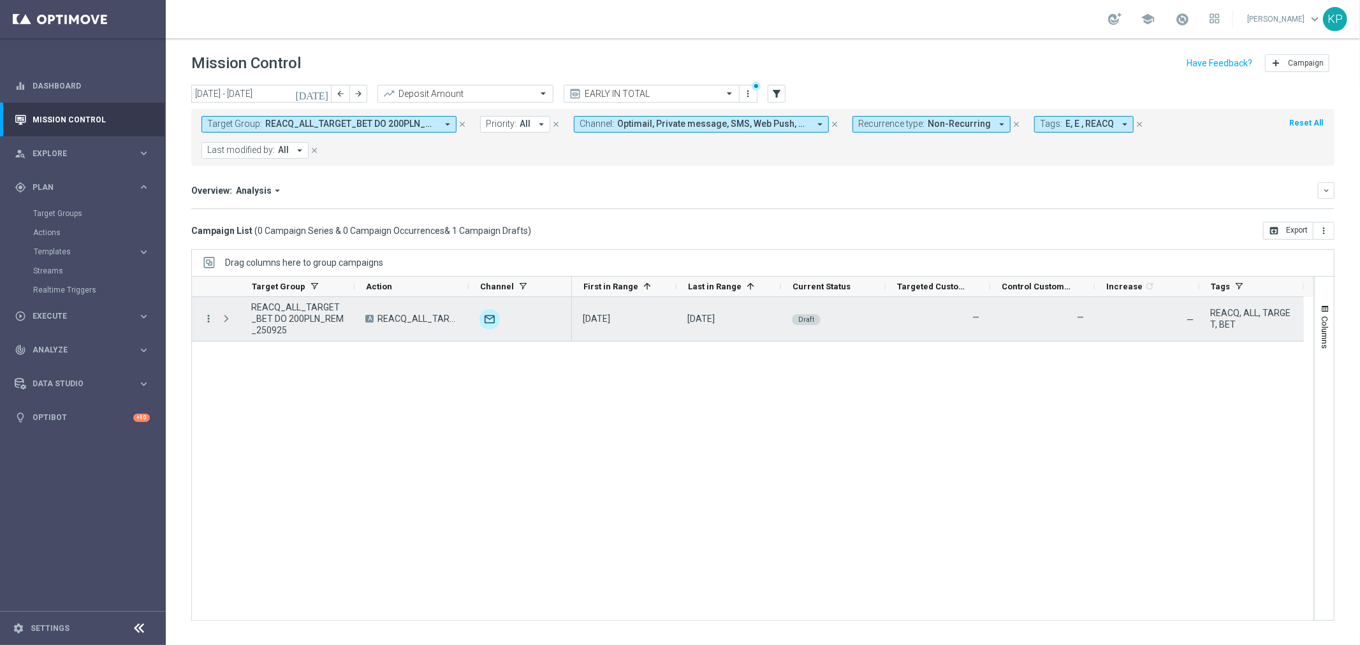
click at [207, 321] on icon "more_vert" at bounding box center [208, 318] width 11 height 11
click at [236, 331] on div "Campaign Details" at bounding box center [292, 327] width 119 height 9
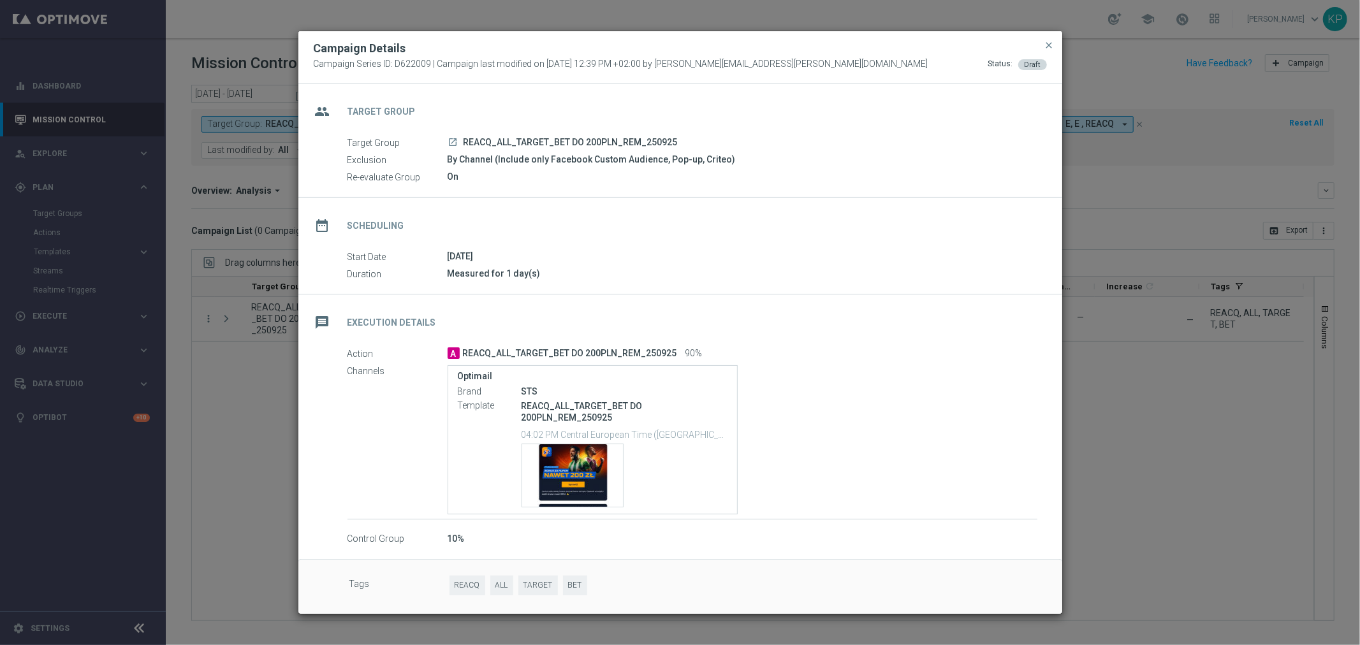
drag, startPoint x: 1052, startPoint y: 40, endPoint x: 924, endPoint y: 69, distance: 131.3
click at [1052, 40] on span "close" at bounding box center [1049, 45] width 10 height 10
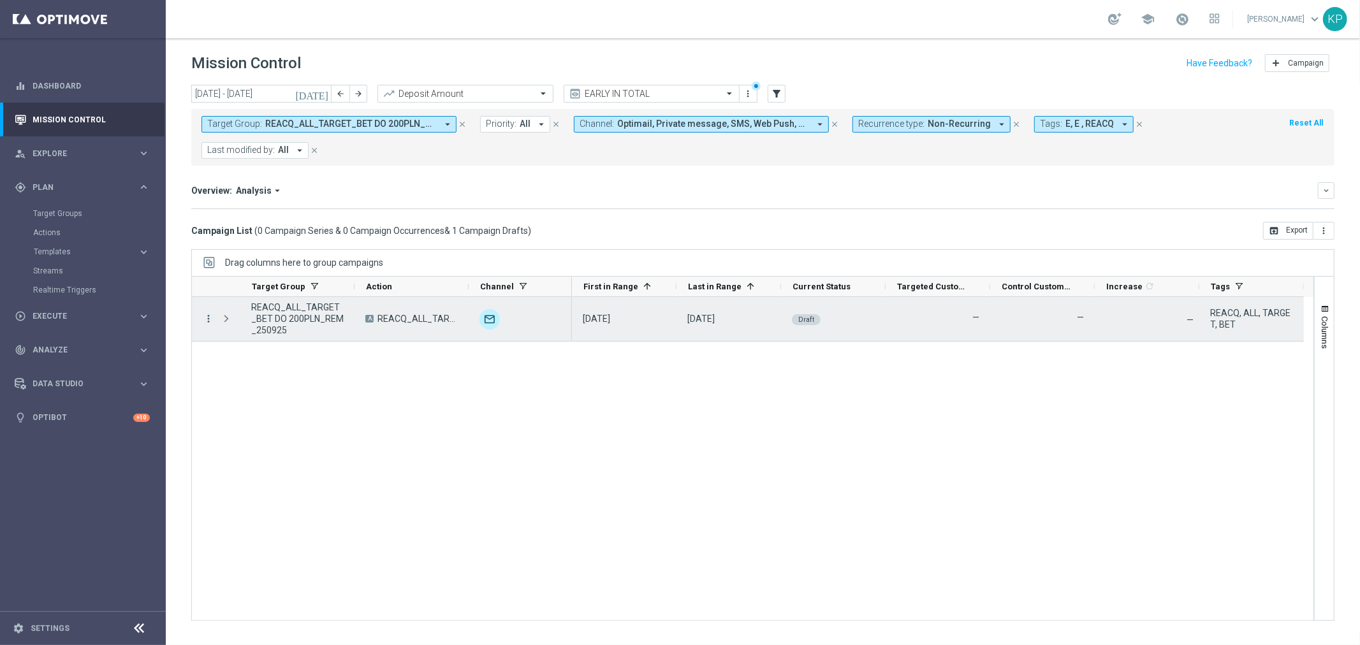
click at [208, 316] on icon "more_vert" at bounding box center [208, 318] width 11 height 11
click at [233, 326] on span "Campaign Details" at bounding box center [265, 327] width 64 height 9
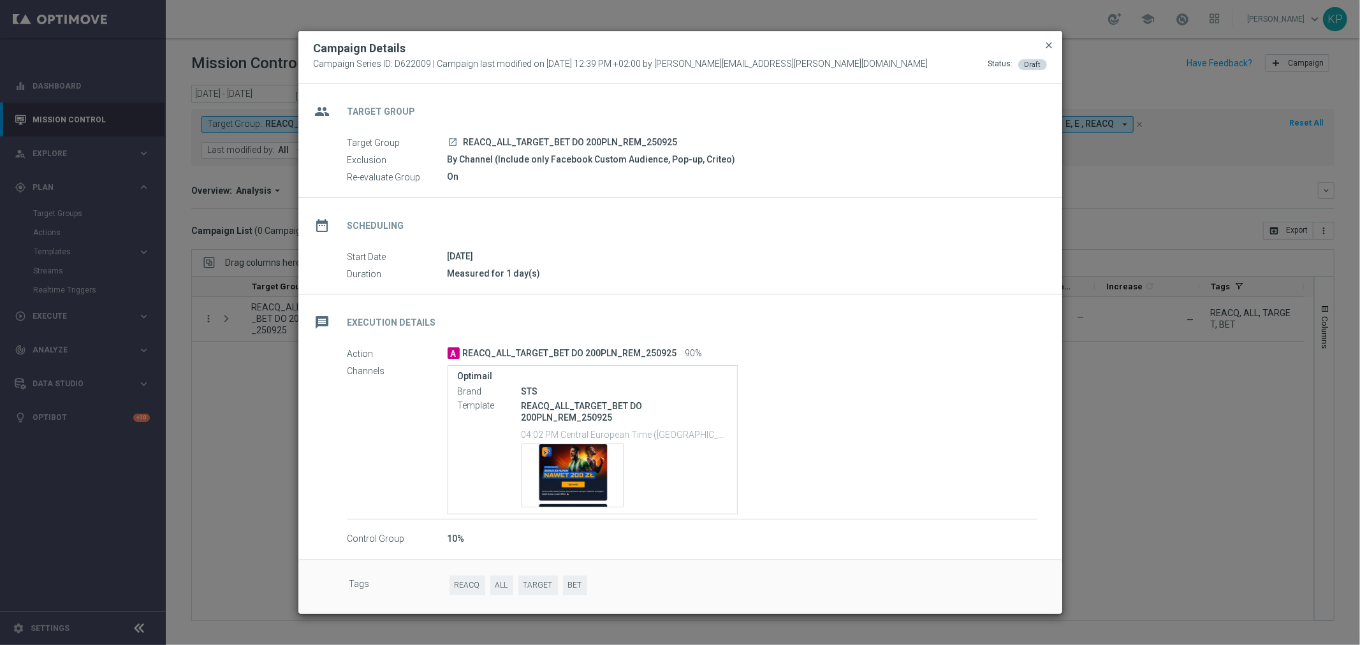
click at [1052, 47] on span "close" at bounding box center [1049, 45] width 10 height 10
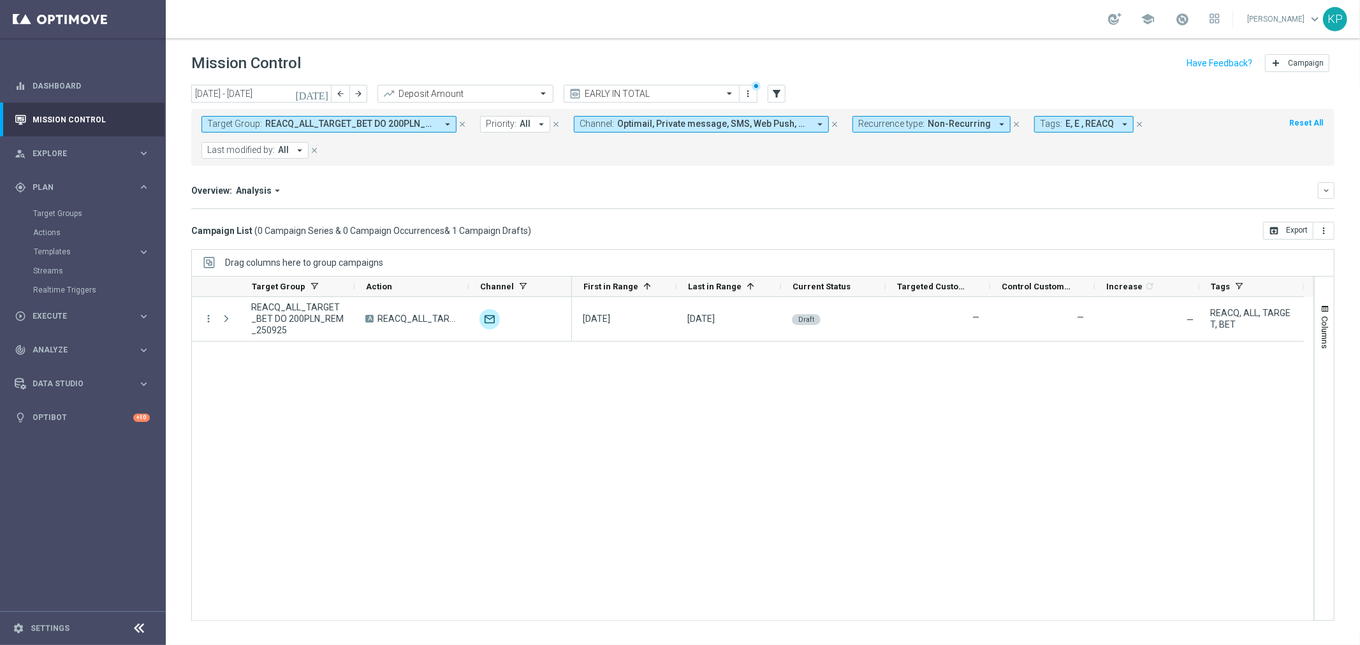
click at [396, 122] on span "REACQ_ALL_TARGET_BET DO 200PLN_REM_250925" at bounding box center [350, 124] width 171 height 11
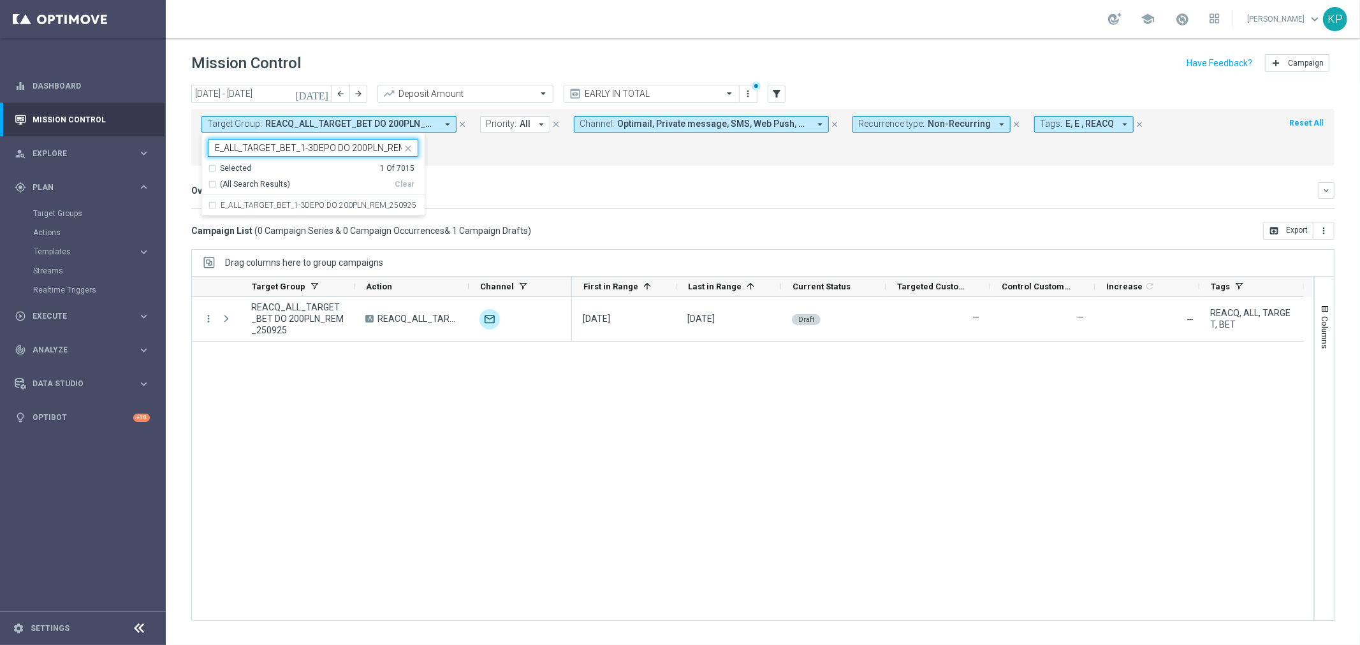
scroll to position [0, 35]
click at [317, 203] on label "E_ALL_TARGET_BET_1-3DEPO DO 200PLN_REM_250925" at bounding box center [319, 205] width 196 height 8
type input "E_ALL_TARGET_BET_1-3DEPO DO 200PLN_REM_250925"
click at [594, 208] on div "Increase In Deposit Amount refresh -- Credible -- Per Customer -- Not Credible …" at bounding box center [762, 208] width 1143 height 1
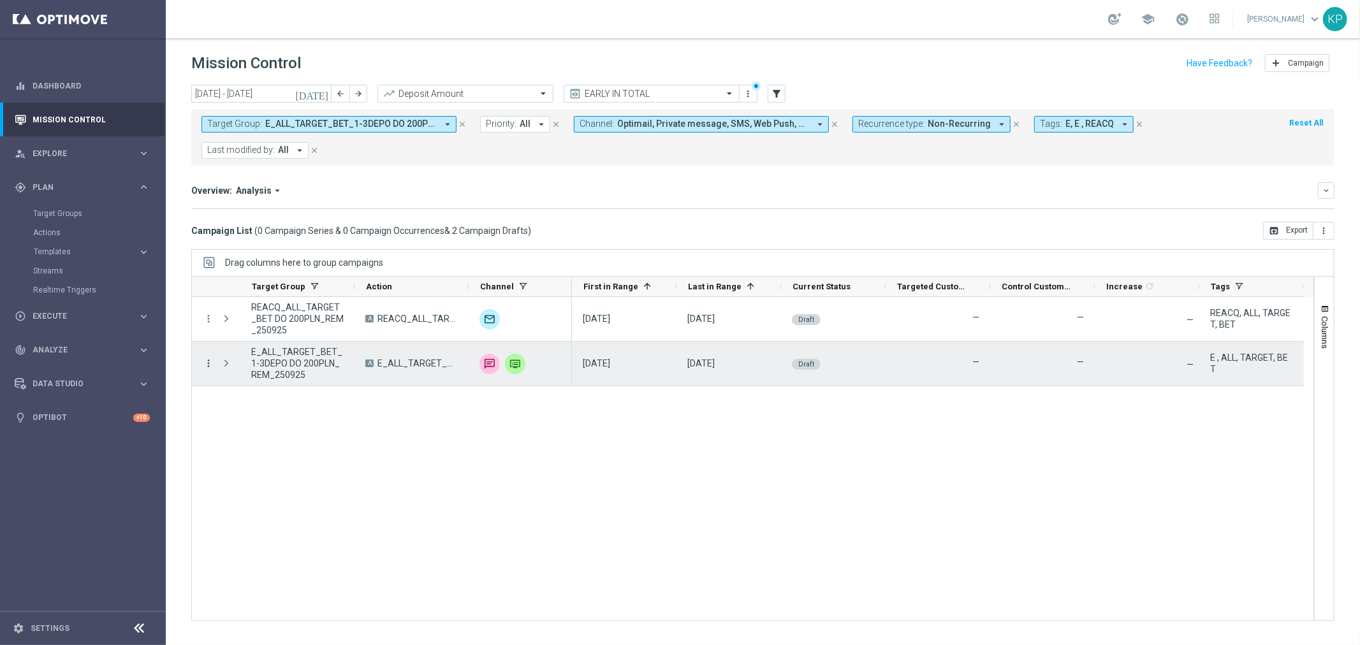
click at [208, 367] on icon "more_vert" at bounding box center [208, 363] width 11 height 11
click at [236, 371] on span "Campaign Details" at bounding box center [265, 372] width 64 height 9
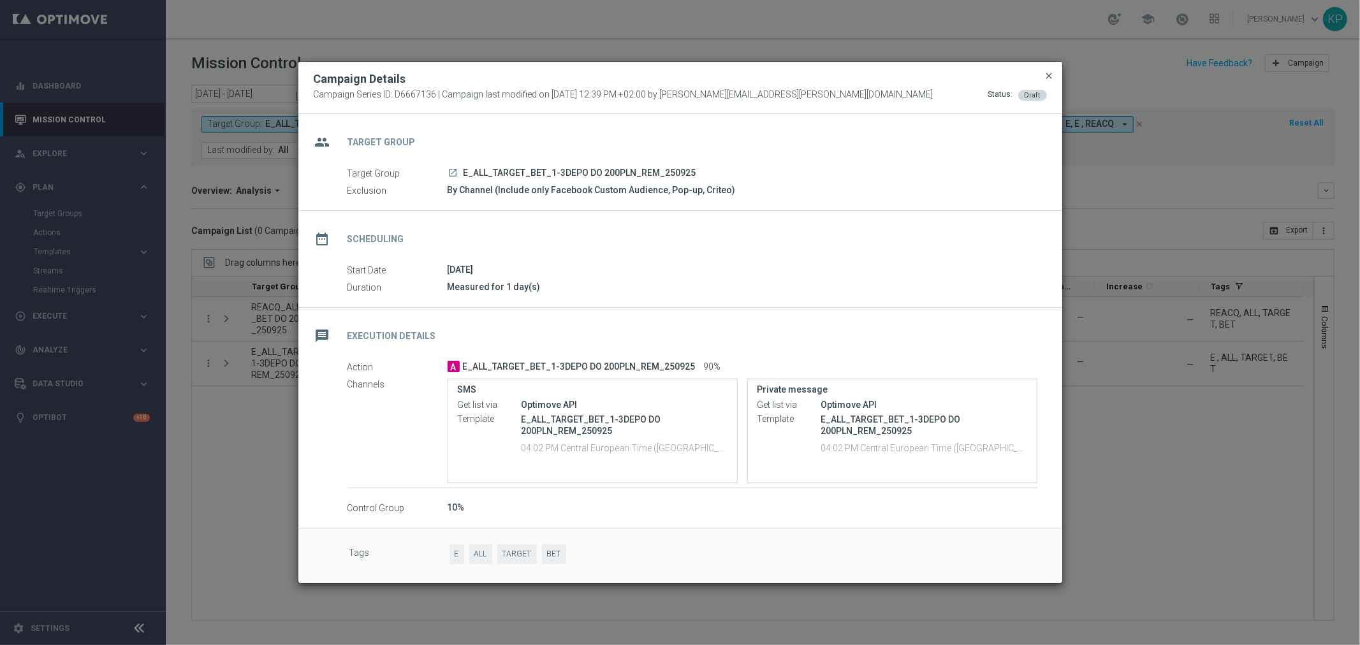
click at [1050, 75] on span "close" at bounding box center [1049, 76] width 10 height 10
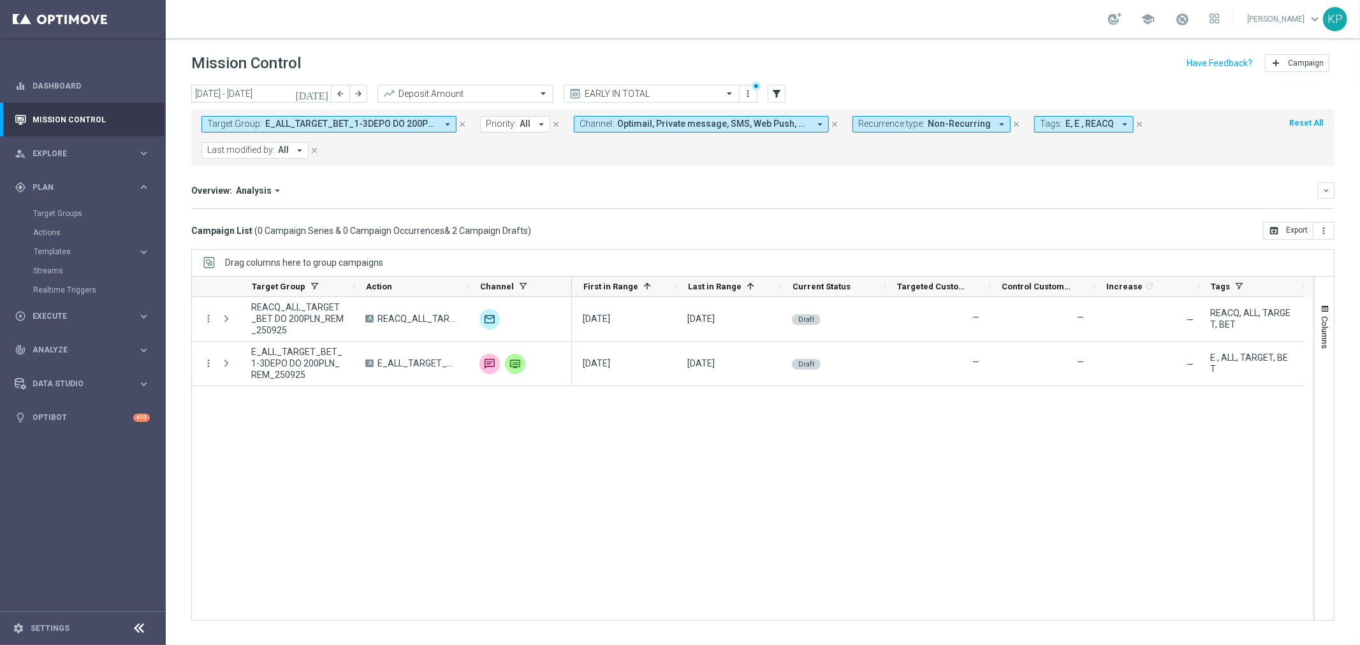
drag, startPoint x: 85, startPoint y: 0, endPoint x: 379, endPoint y: 451, distance: 538.4
click at [379, 451] on div "more_vert REACQ_ALL_TARGET_BET DO 200PLN_REM_250925 A REACQ_ALL_TARGET_BET DO 2…" at bounding box center [752, 459] width 1123 height 324
drag, startPoint x: 159, startPoint y: 1, endPoint x: 733, endPoint y: 421, distance: 711.0
click at [746, 432] on div "25 Sep 2025, Thursday 25 Sep 2025, Thursday Draft — — — REACQ, ALL, TARGET, BET…" at bounding box center [942, 458] width 741 height 323
